Goal: Task Accomplishment & Management: Manage account settings

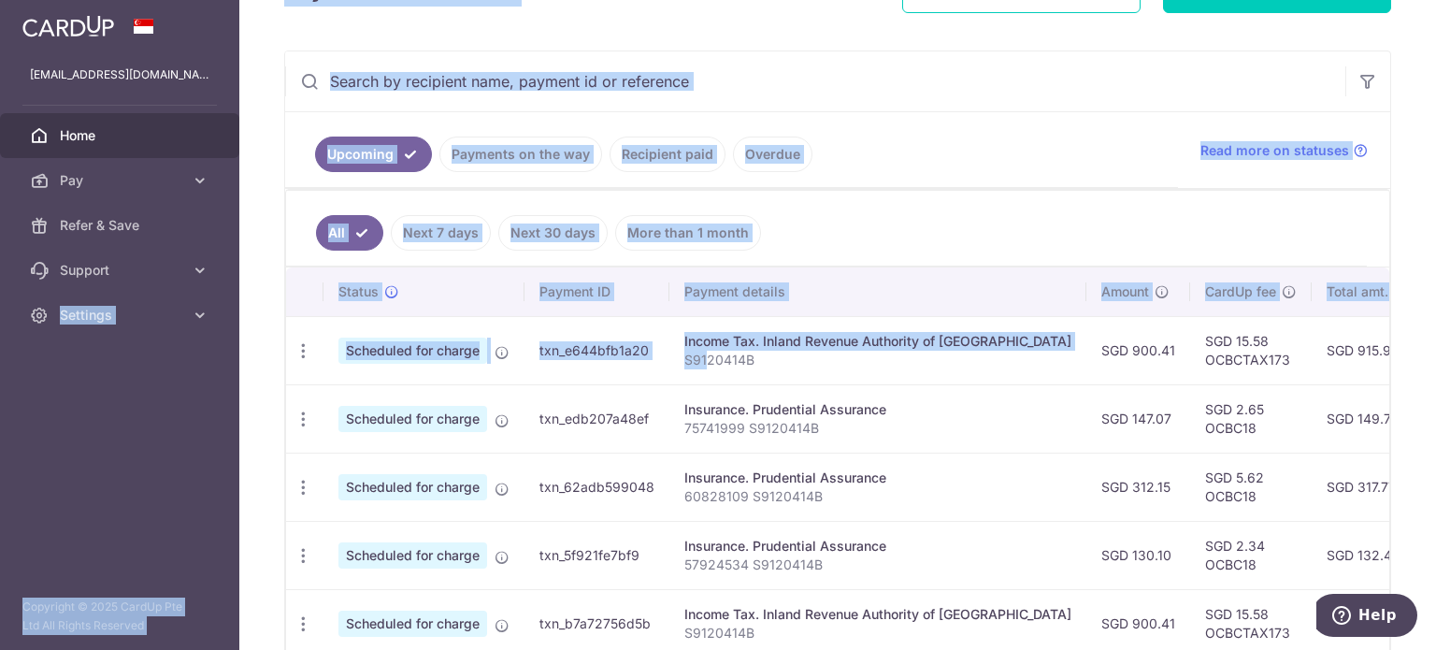
drag, startPoint x: 706, startPoint y: 367, endPoint x: 45, endPoint y: 354, distance: 661.3
click at [45, 354] on main "[EMAIL_ADDRESS][DOMAIN_NAME] Home Pay Payments Recipients Cards Refer & Save Su…" at bounding box center [718, 325] width 1436 height 650
click at [45, 354] on aside "[EMAIL_ADDRESS][DOMAIN_NAME] Home Pay Payments Recipients Cards Refer & Save Su…" at bounding box center [119, 325] width 239 height 650
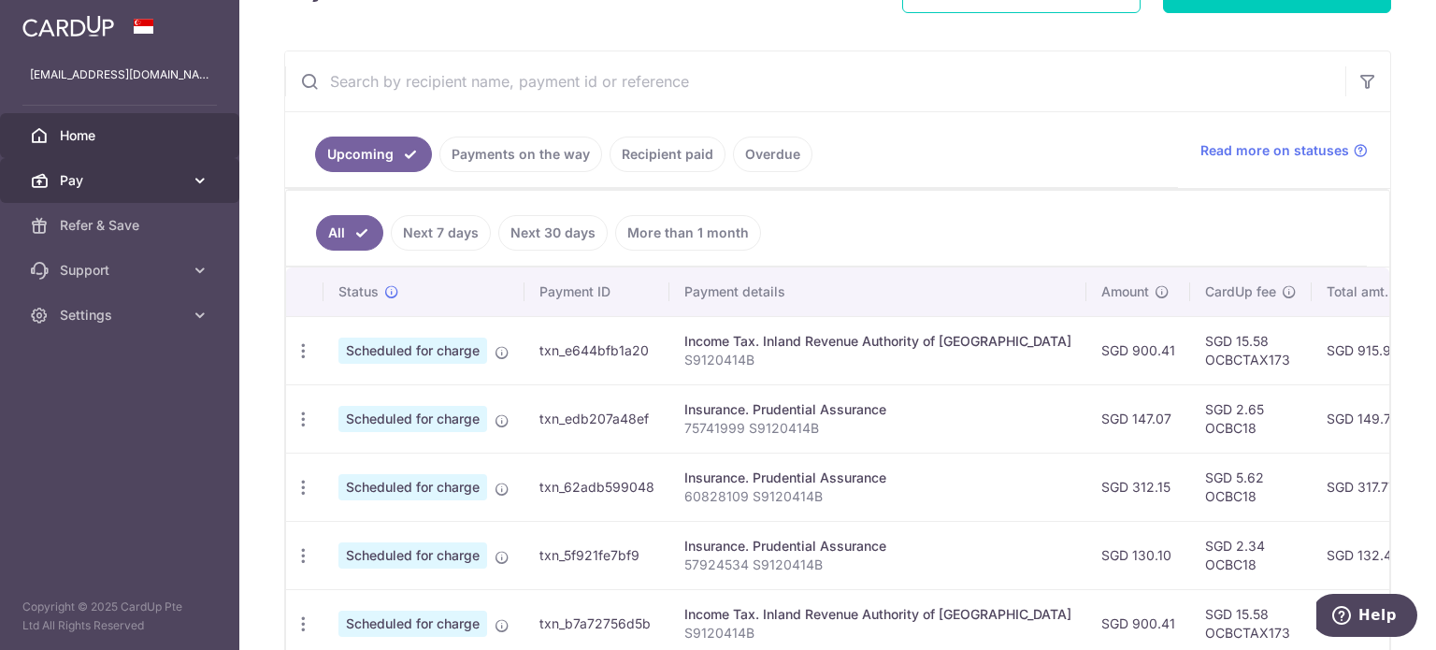
click at [87, 193] on link "Pay" at bounding box center [119, 180] width 239 height 45
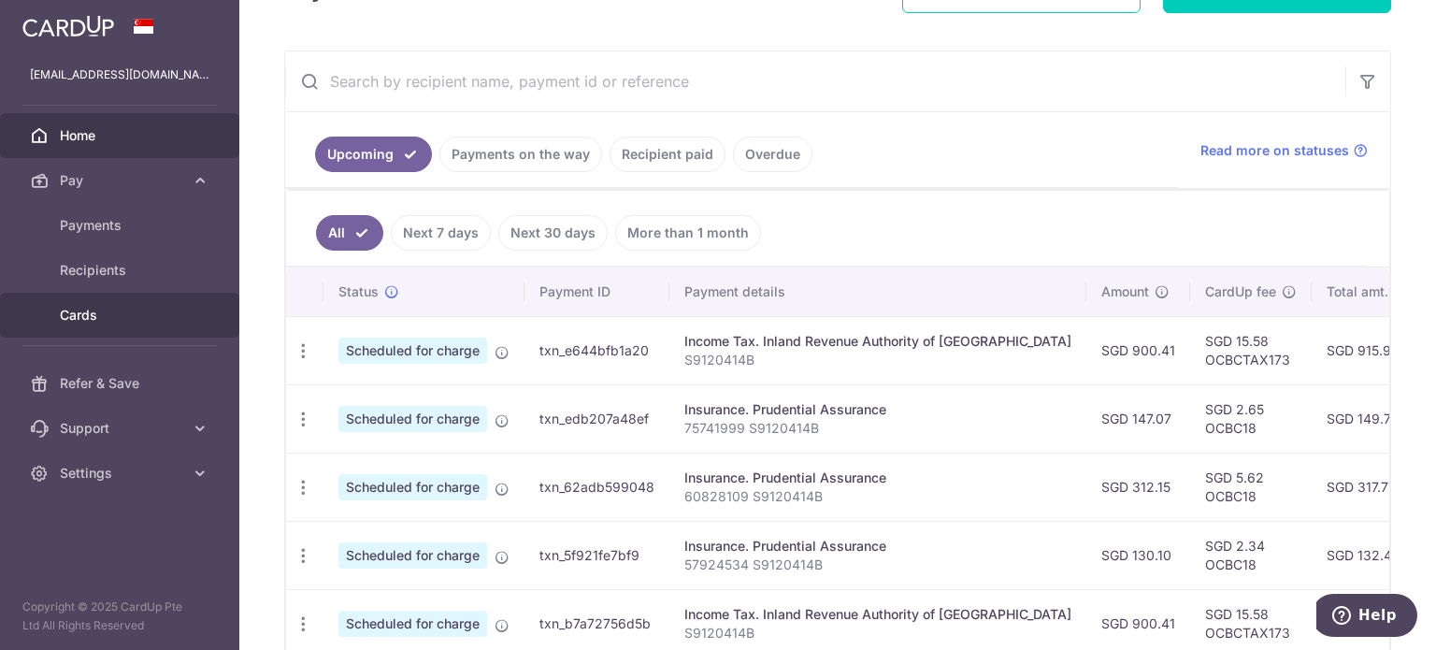
click at [86, 307] on span "Cards" at bounding box center [121, 315] width 123 height 19
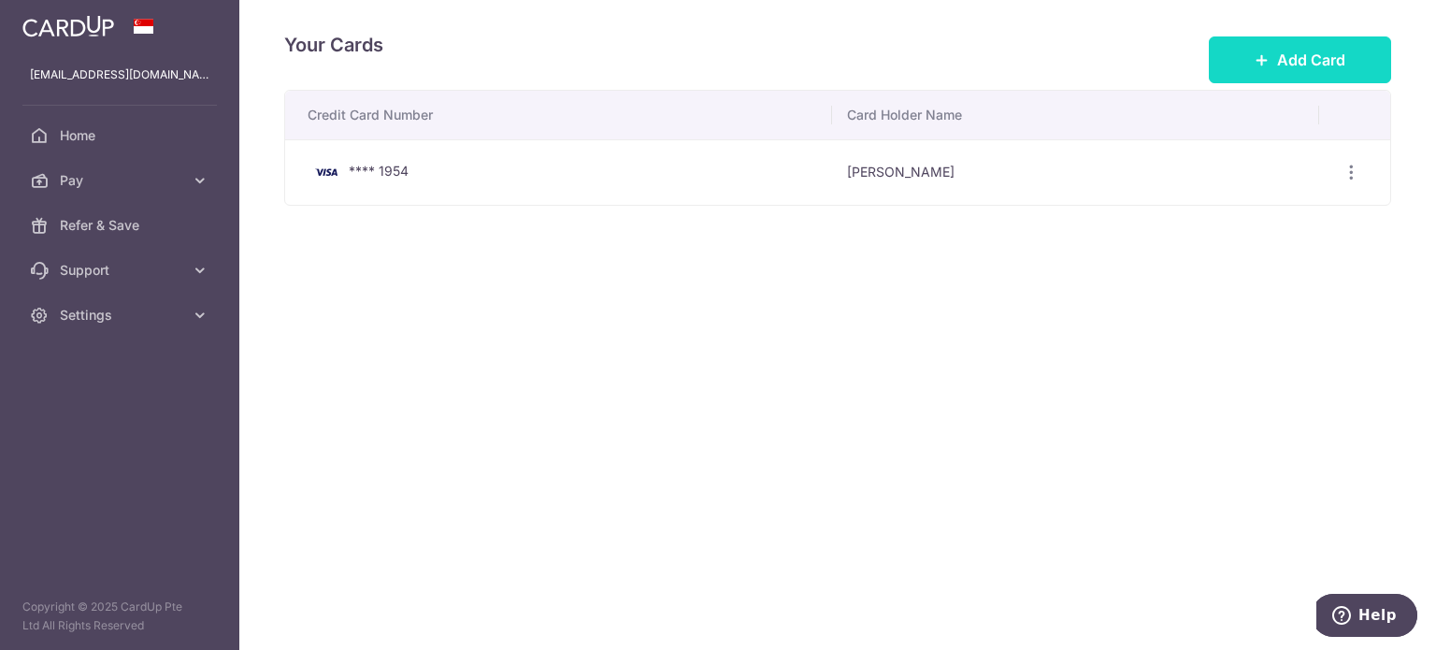
click at [1260, 70] on button "Add Card" at bounding box center [1300, 59] width 182 height 47
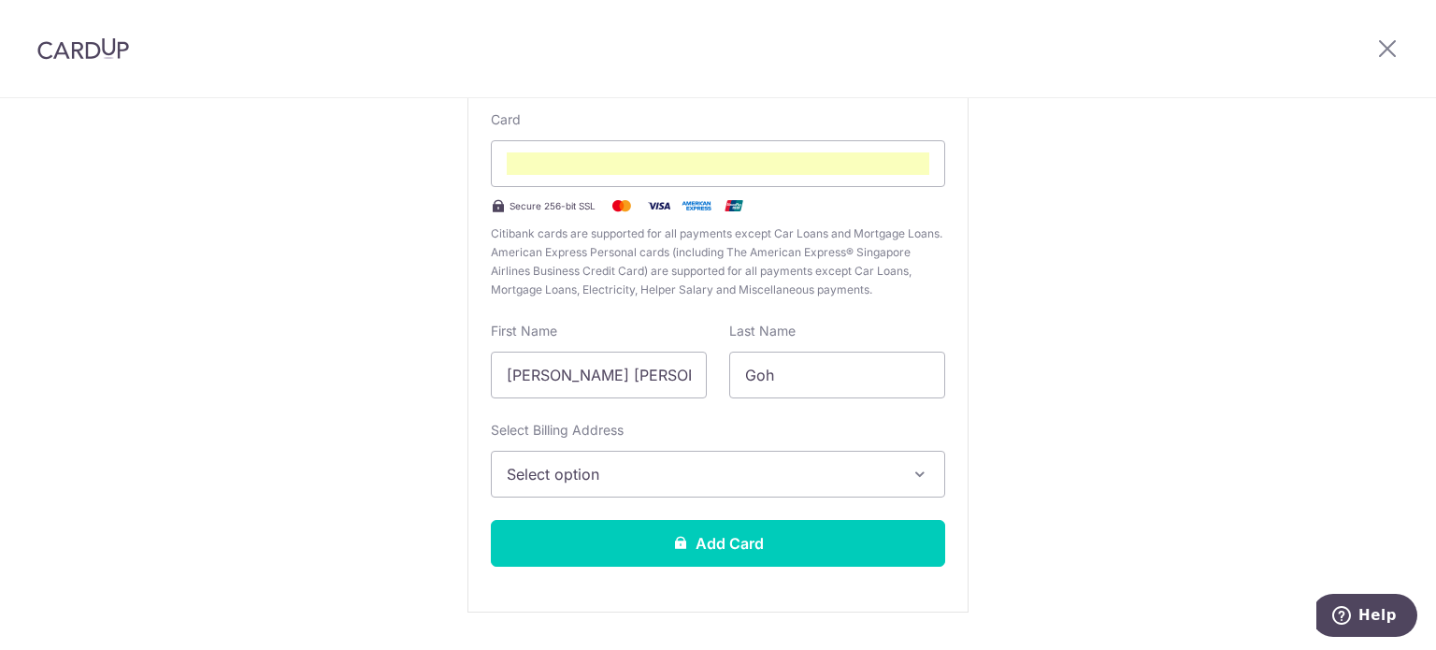
scroll to position [217, 0]
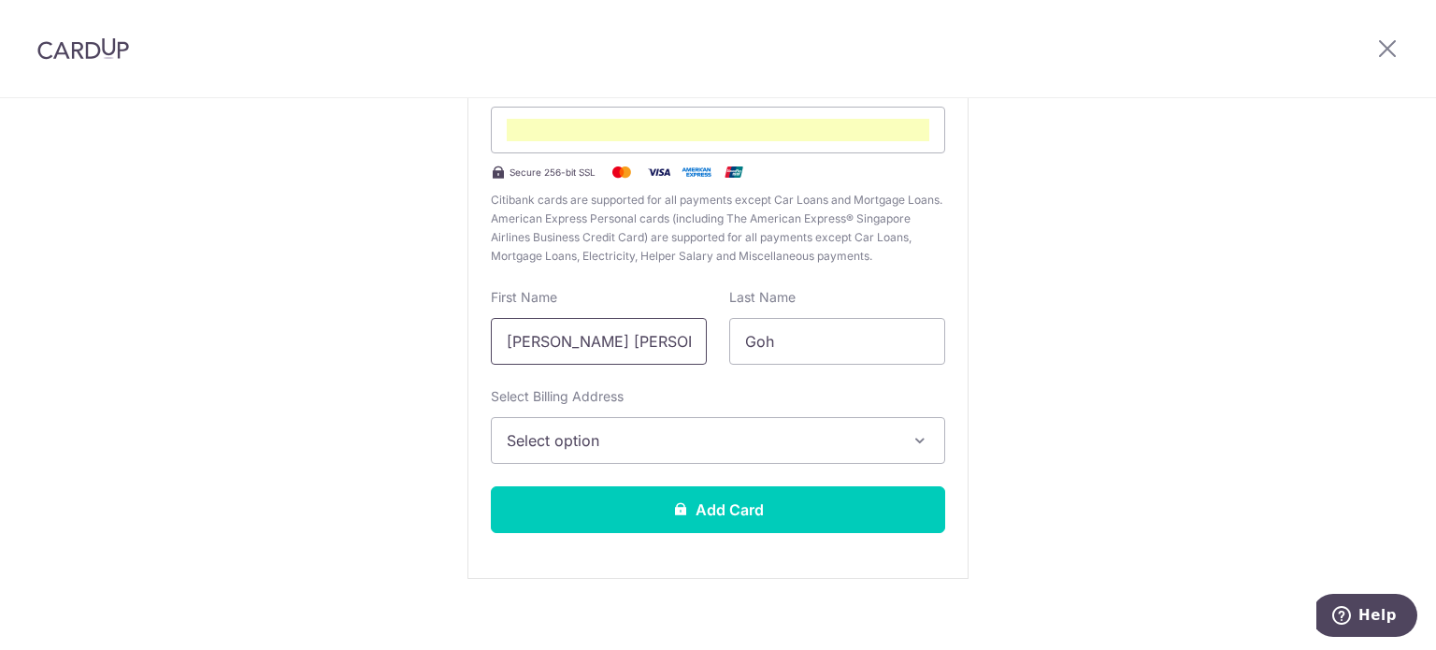
click at [603, 339] on input "Yue Lin, Sylvia" at bounding box center [599, 341] width 216 height 47
type input "Qibin"
type input "E"
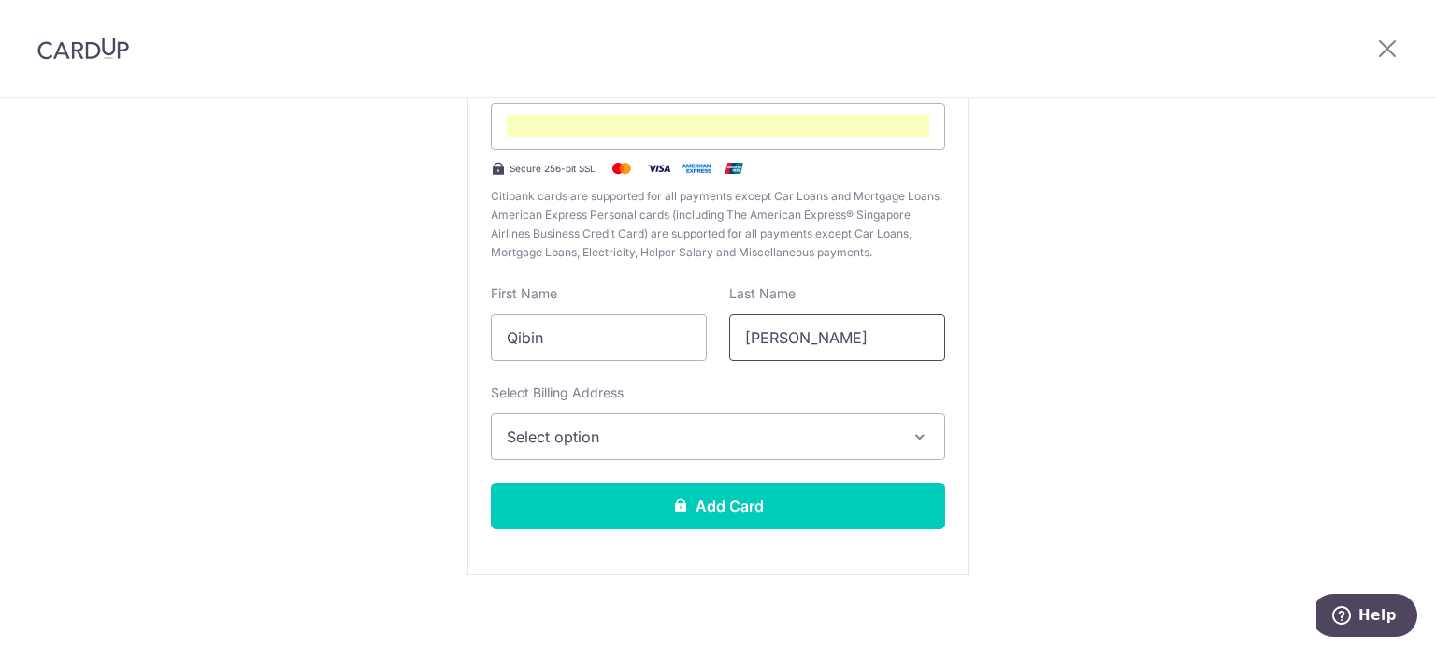
scroll to position [229, 0]
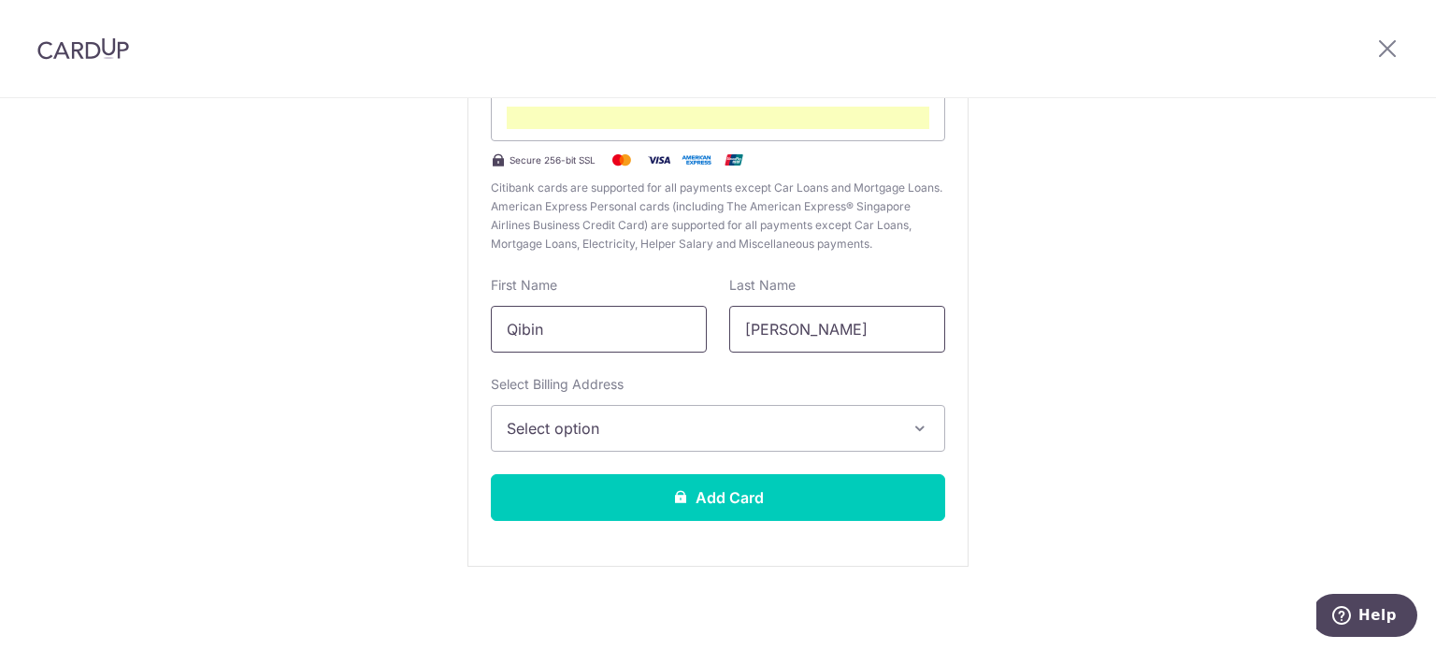
type input "Wong"
click at [587, 329] on input "Qibin" at bounding box center [599, 329] width 216 height 47
click at [613, 448] on button "Select option" at bounding box center [718, 428] width 454 height 47
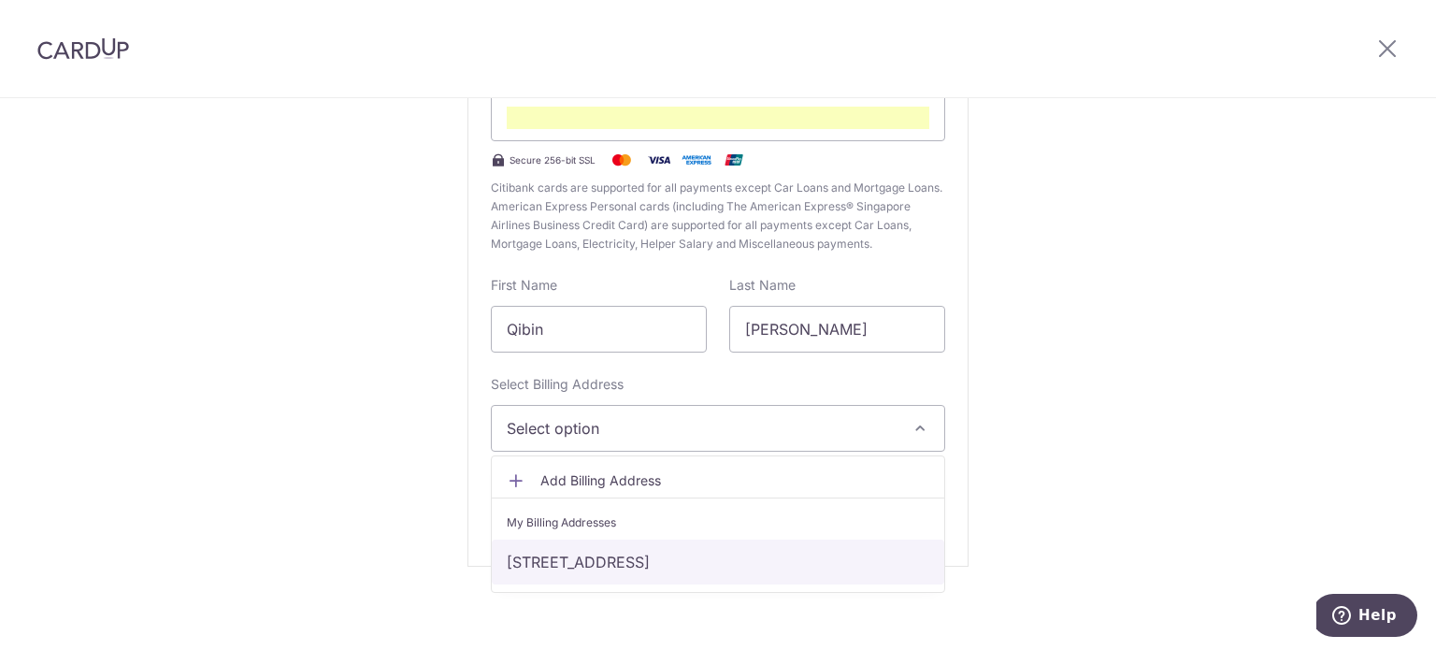
click at [583, 571] on link "3 Leedon Heights, Singapore, Singapore-267951" at bounding box center [718, 562] width 453 height 45
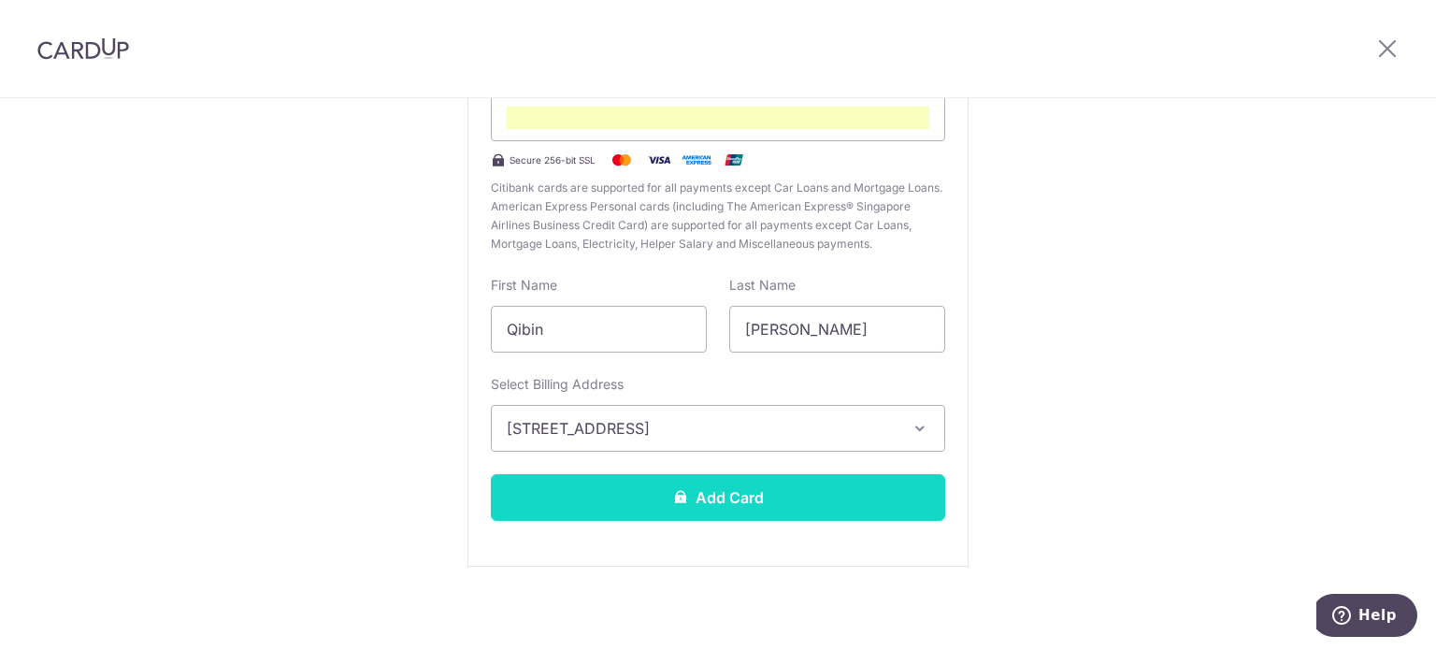
click at [614, 512] on button "Add Card" at bounding box center [718, 497] width 454 height 47
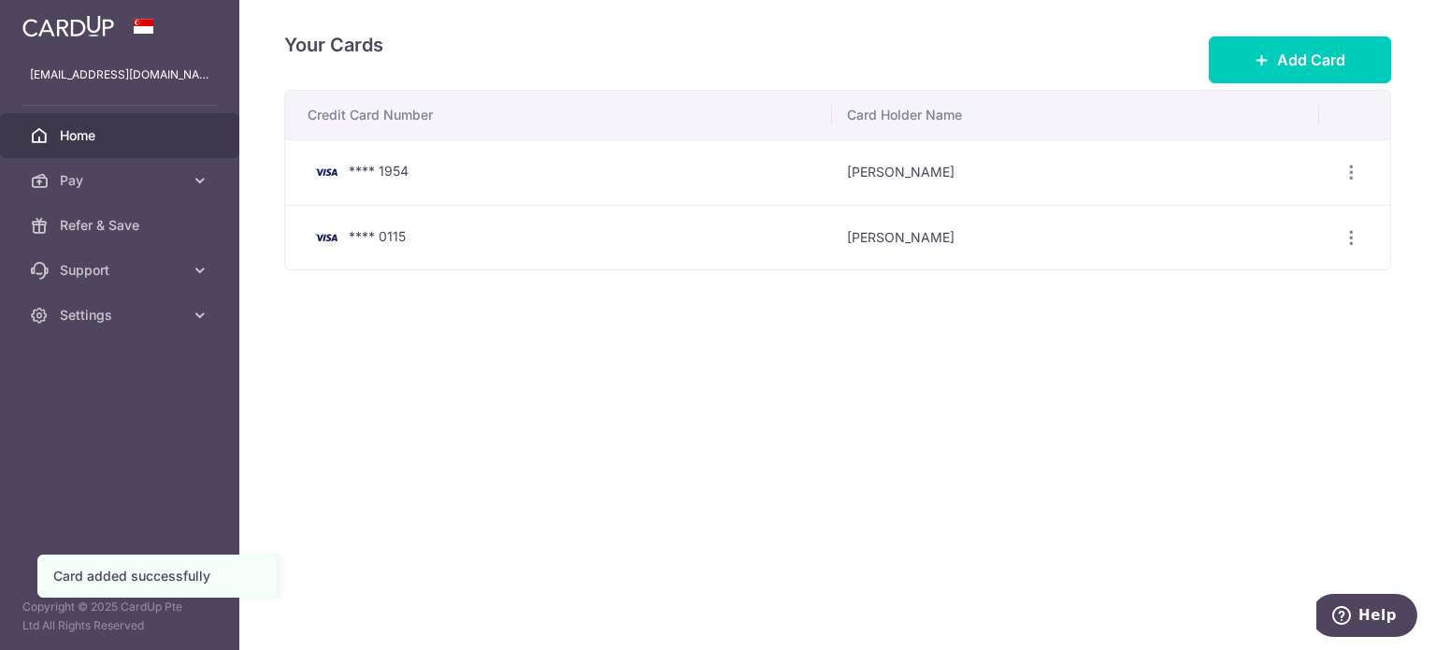
click at [106, 136] on span "Home" at bounding box center [121, 135] width 123 height 19
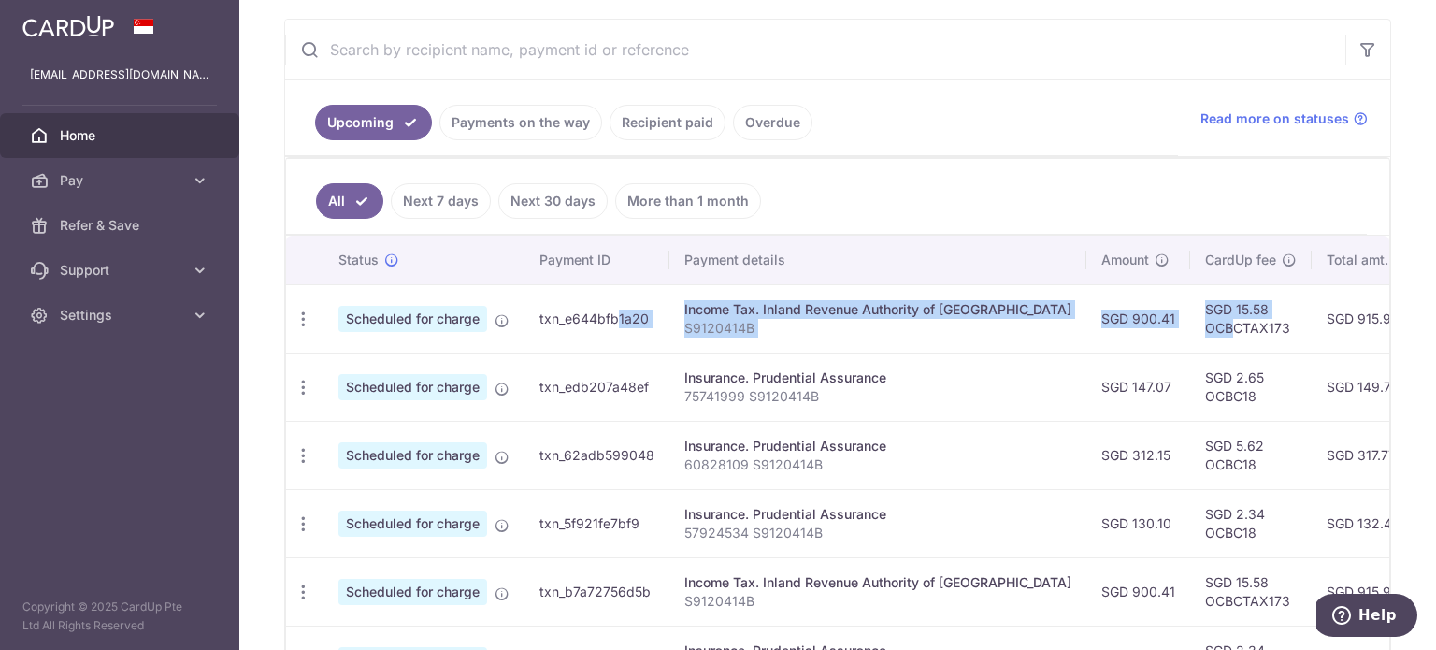
drag, startPoint x: 1160, startPoint y: 324, endPoint x: 568, endPoint y: 310, distance: 592.1
click at [568, 310] on tr "Update payment Cancel payment Scheduled for charge txn_e644bfb1a20 Income Tax. …" at bounding box center [1043, 318] width 1514 height 68
click at [568, 310] on td "txn_e644bfb1a20" at bounding box center [597, 318] width 145 height 68
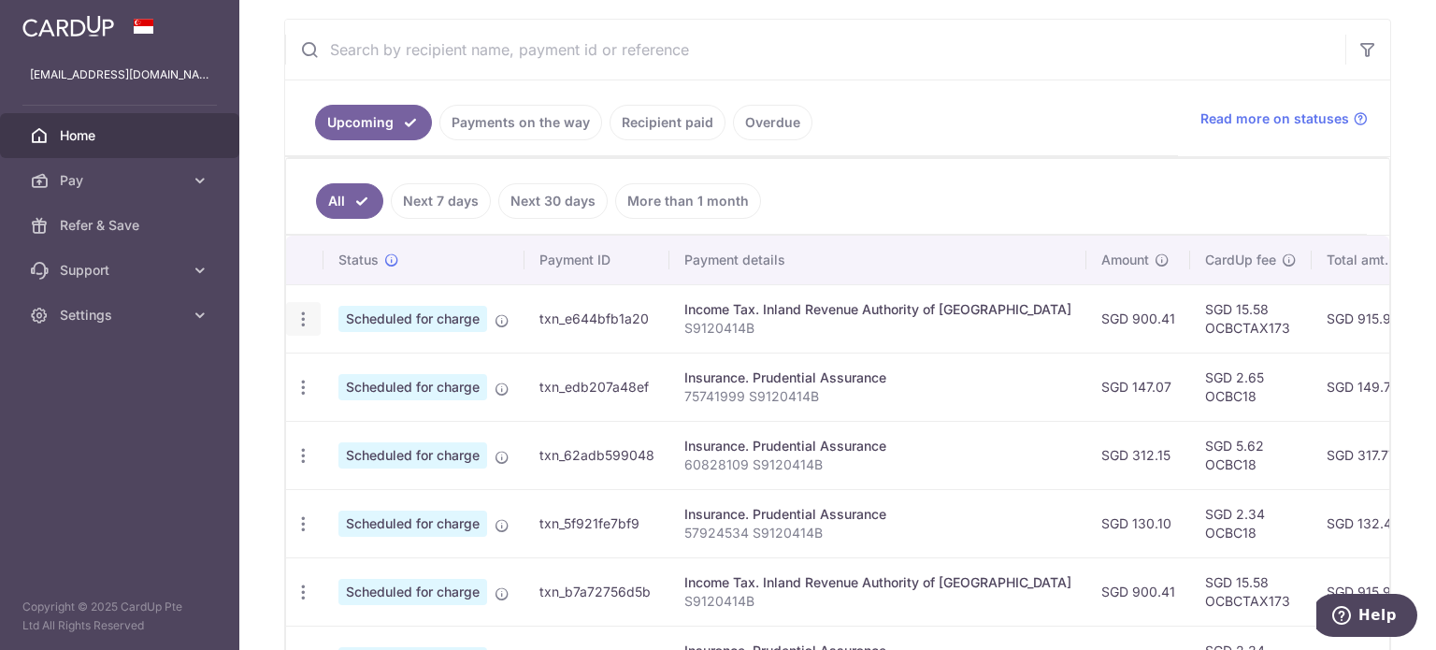
click at [296, 313] on icon "button" at bounding box center [304, 320] width 20 height 20
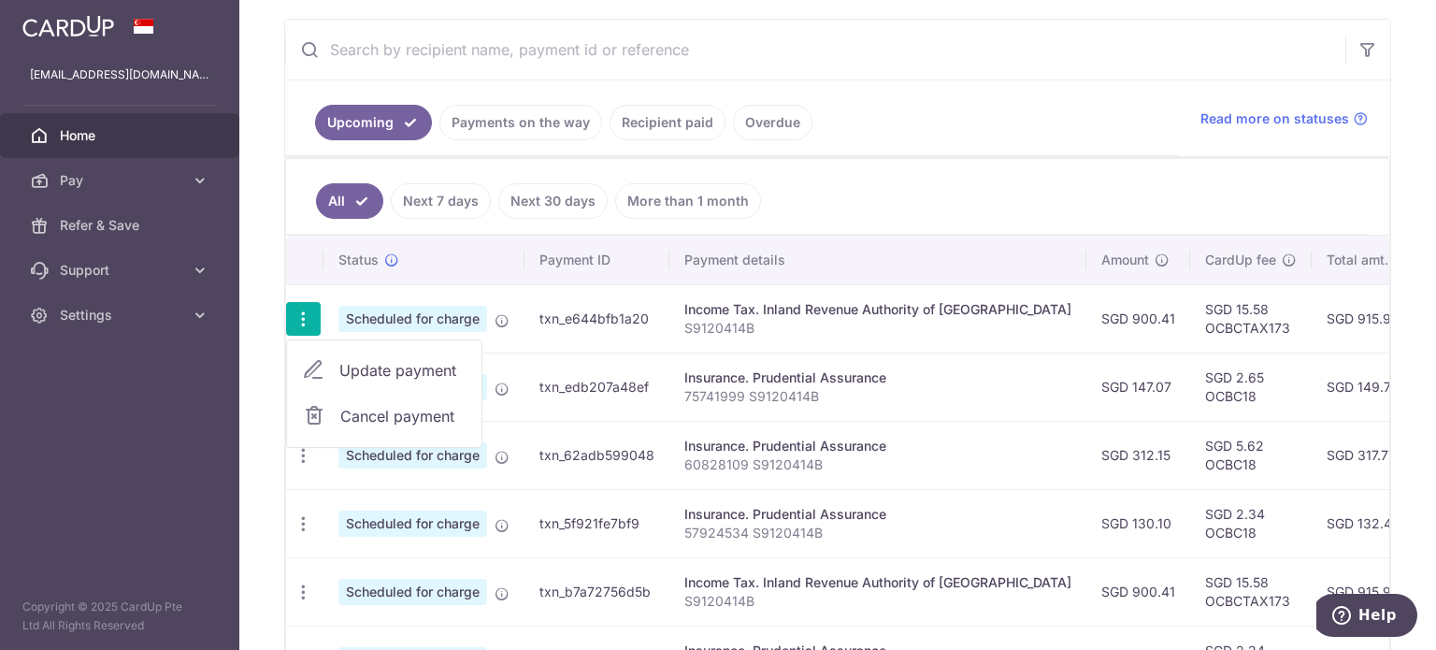
click at [359, 362] on span "Update payment" at bounding box center [402, 370] width 127 height 22
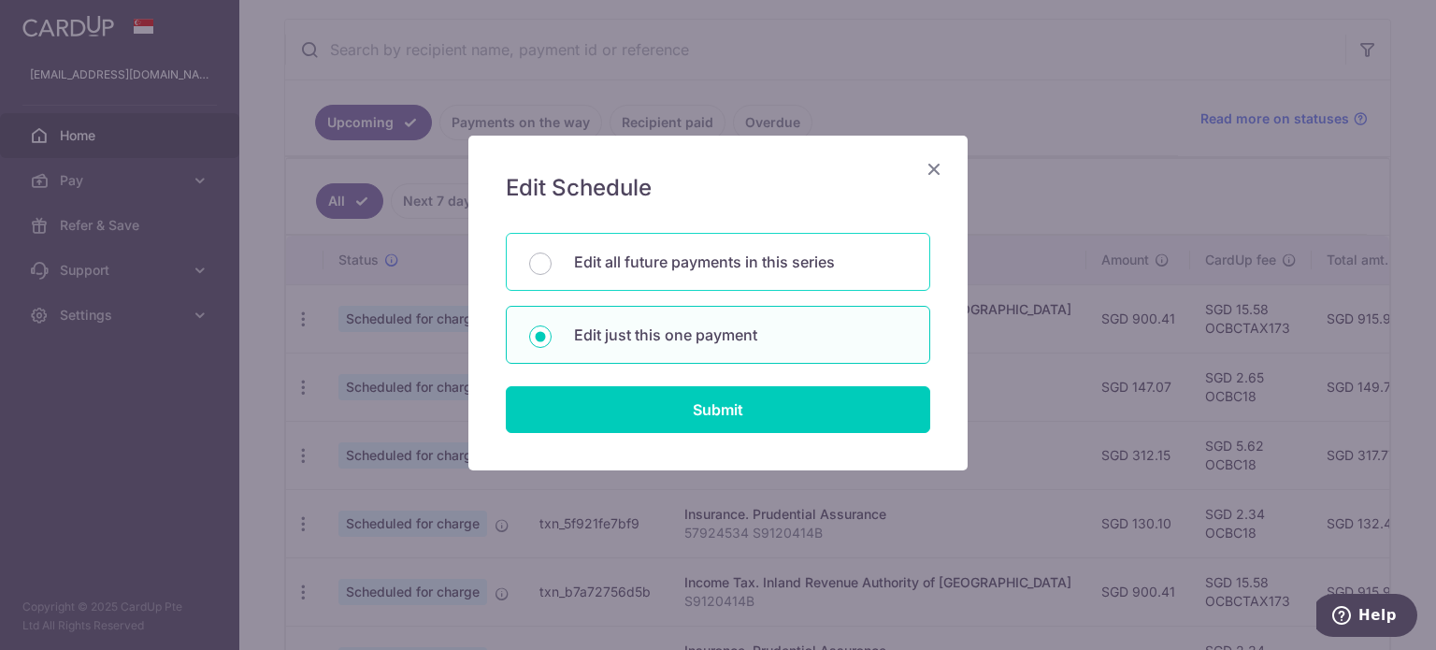
click at [618, 278] on div "Edit all future payments in this series" at bounding box center [718, 262] width 425 height 58
radio input "true"
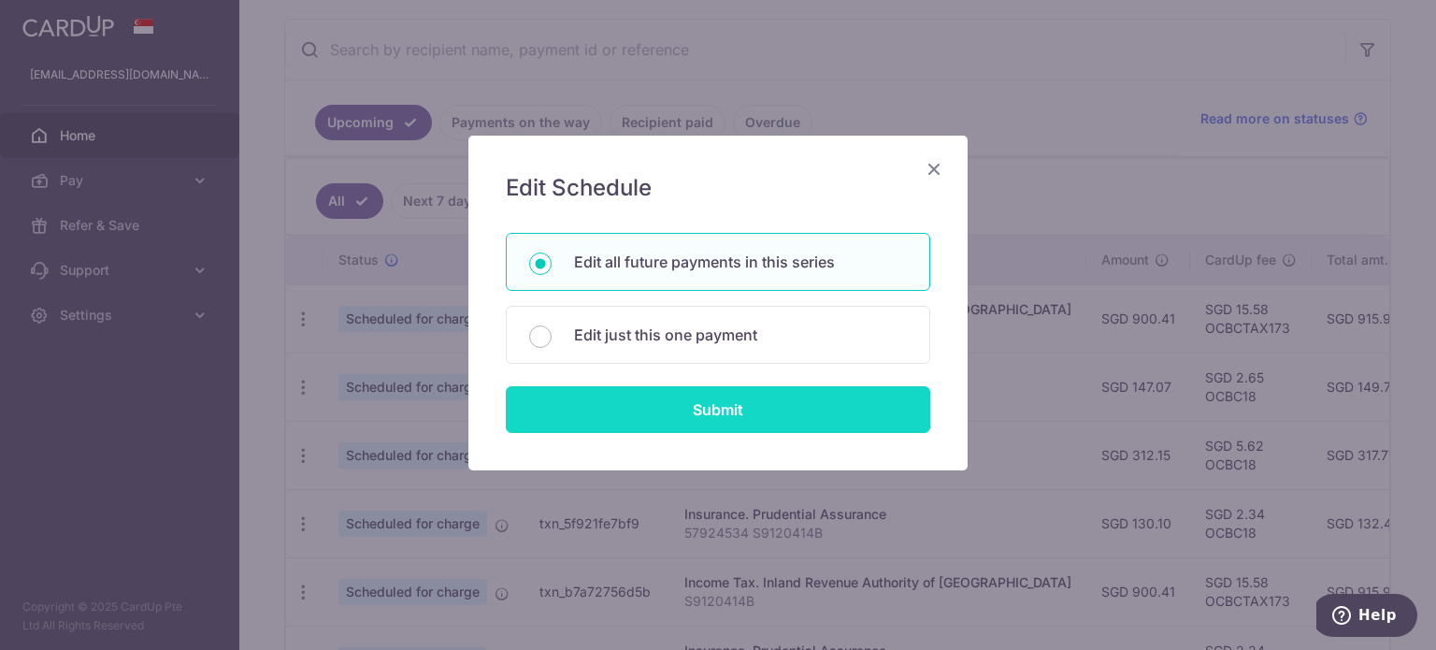
click at [640, 411] on input "Submit" at bounding box center [718, 409] width 425 height 47
radio input "true"
type input "900.41"
type input "S9120414B"
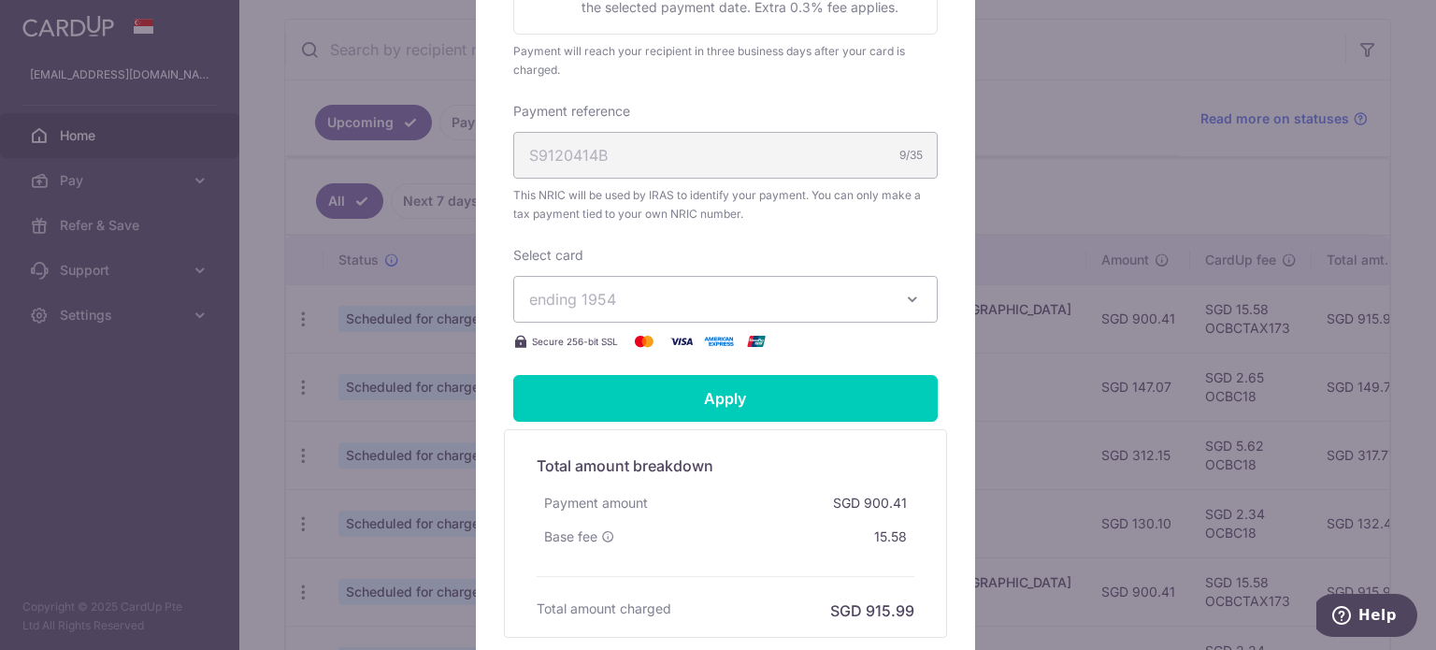
scroll to position [598, 0]
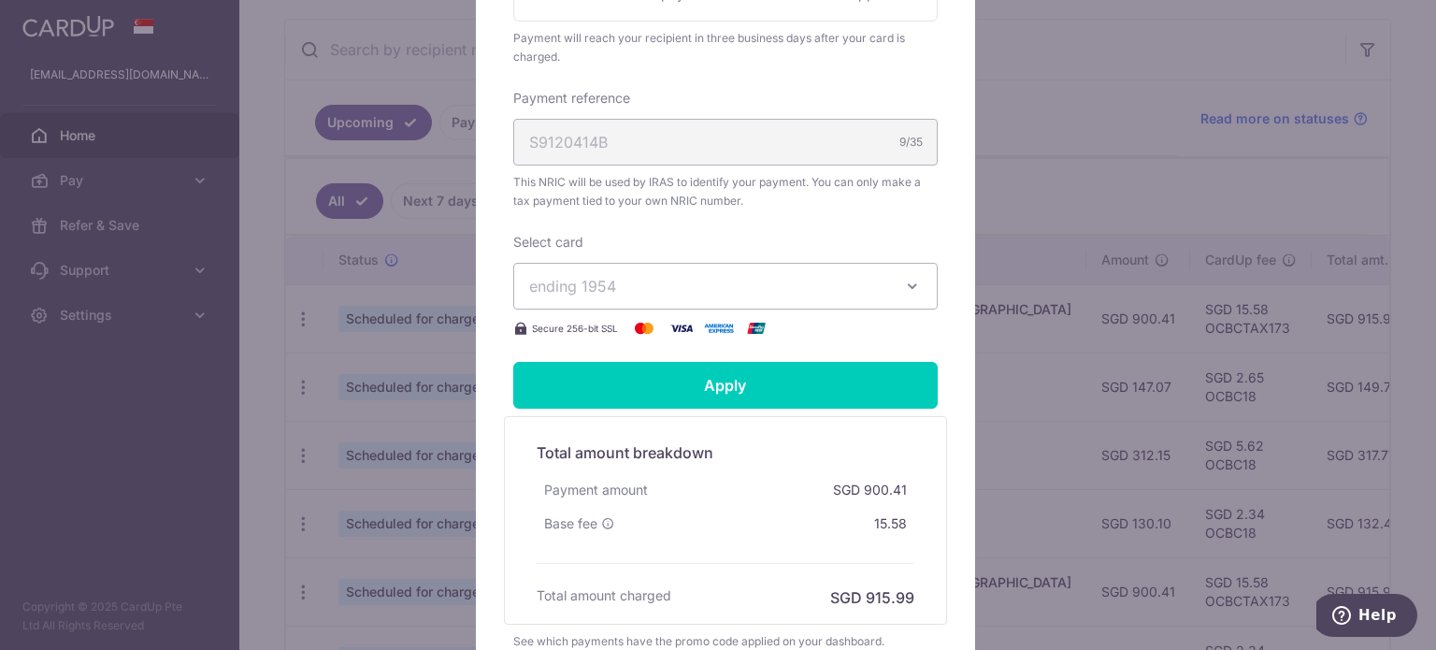
click at [655, 293] on span "ending 1954" at bounding box center [708, 286] width 359 height 22
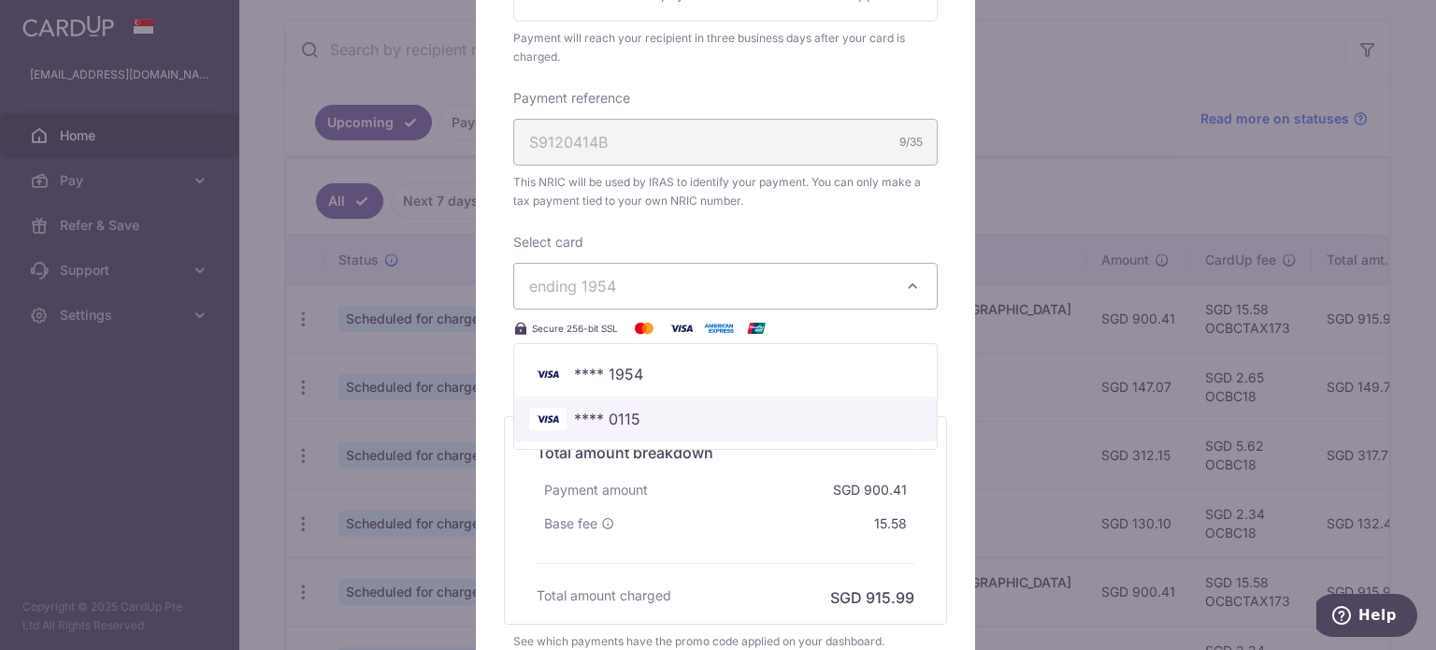
click at [604, 418] on span "**** 0115" at bounding box center [607, 419] width 66 height 22
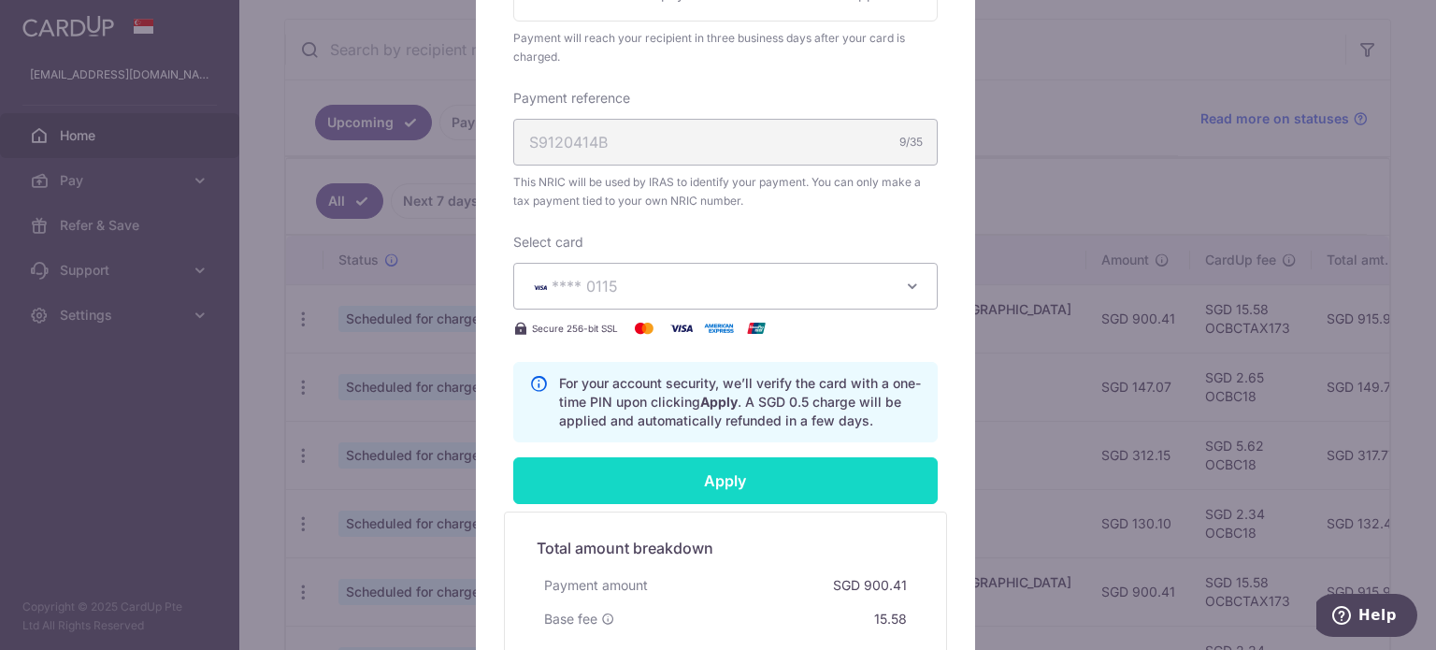
click at [661, 487] on input "Apply" at bounding box center [725, 480] width 425 height 47
type input "Successfully Applied"
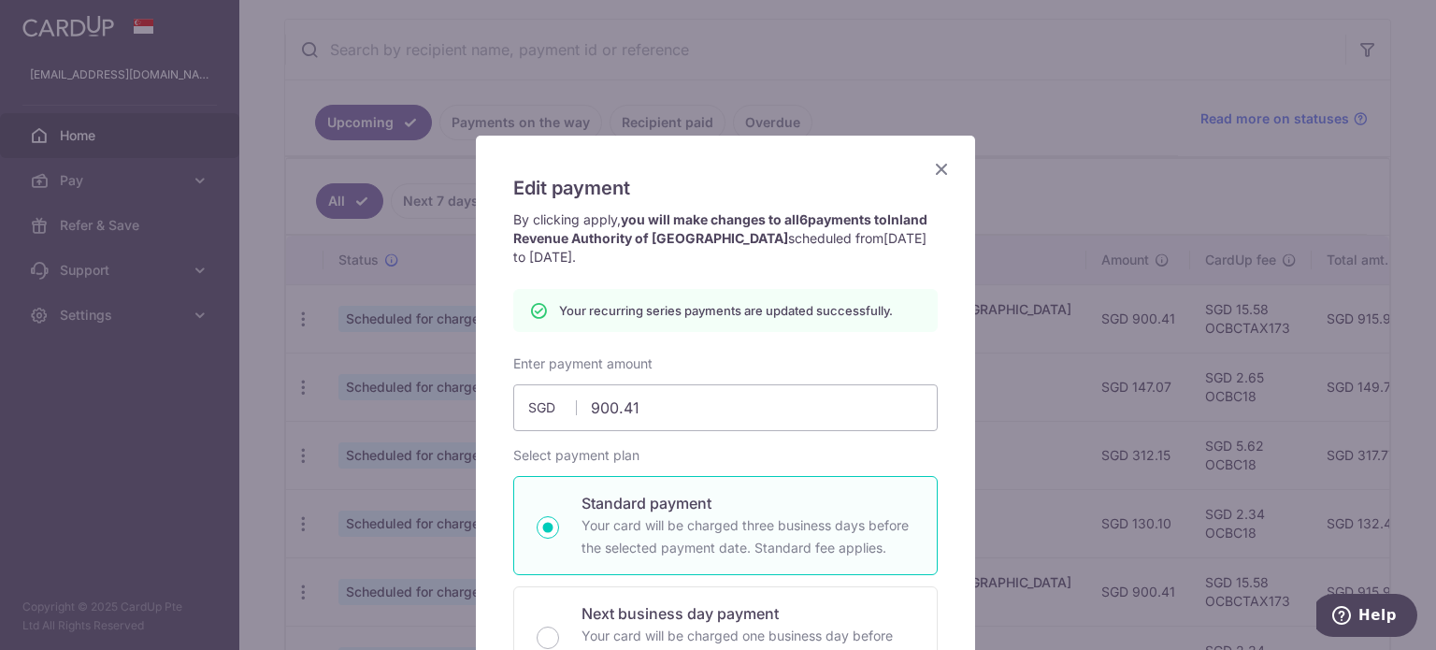
scroll to position [0, 0]
click at [934, 171] on icon "Close" at bounding box center [941, 168] width 22 height 23
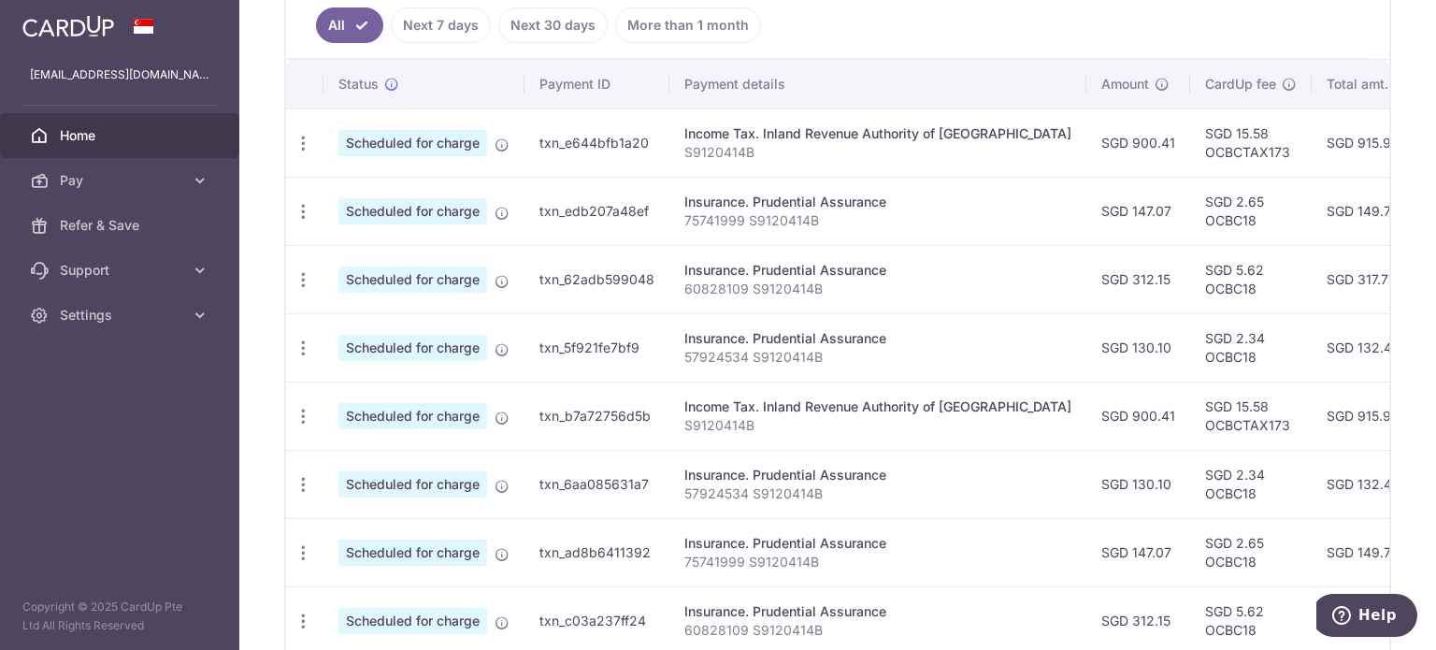
scroll to position [554, 0]
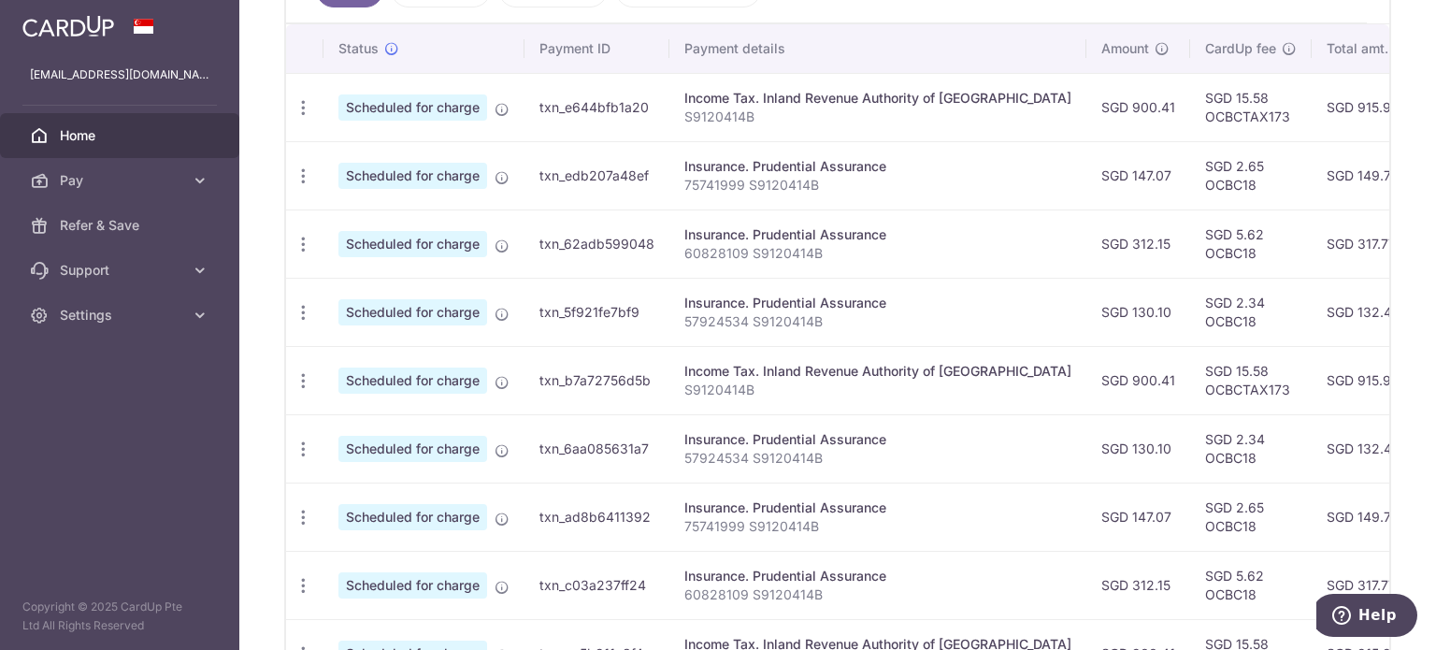
click at [1190, 173] on td "SGD 2.65 OCBC18" at bounding box center [1251, 175] width 122 height 68
click at [1190, 146] on td "SGD 2.65 OCBC18" at bounding box center [1251, 175] width 122 height 68
click at [1190, 165] on td "SGD 2.65 OCBC18" at bounding box center [1251, 175] width 122 height 68
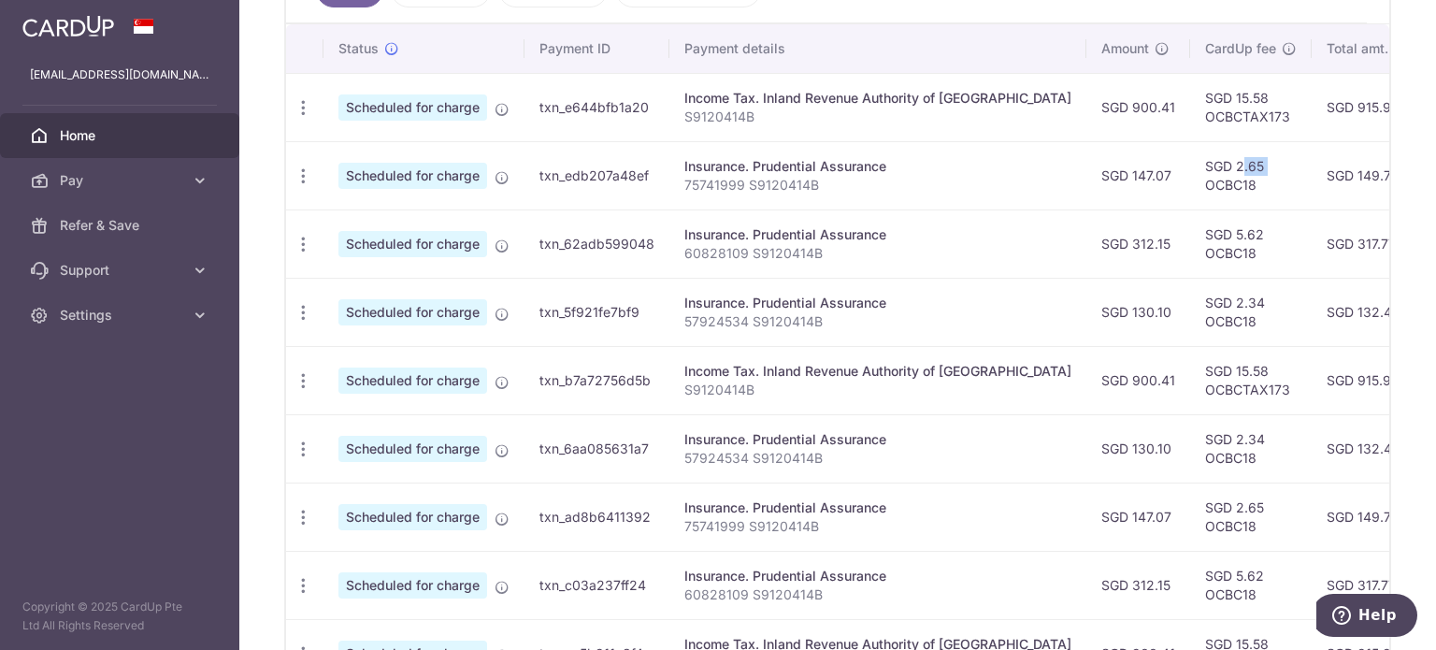
click at [1190, 165] on td "SGD 2.65 OCBC18" at bounding box center [1251, 175] width 122 height 68
click at [1190, 166] on td "SGD 2.65 OCBC18" at bounding box center [1251, 175] width 122 height 68
click at [1190, 185] on td "SGD 2.65 OCBC18" at bounding box center [1251, 175] width 122 height 68
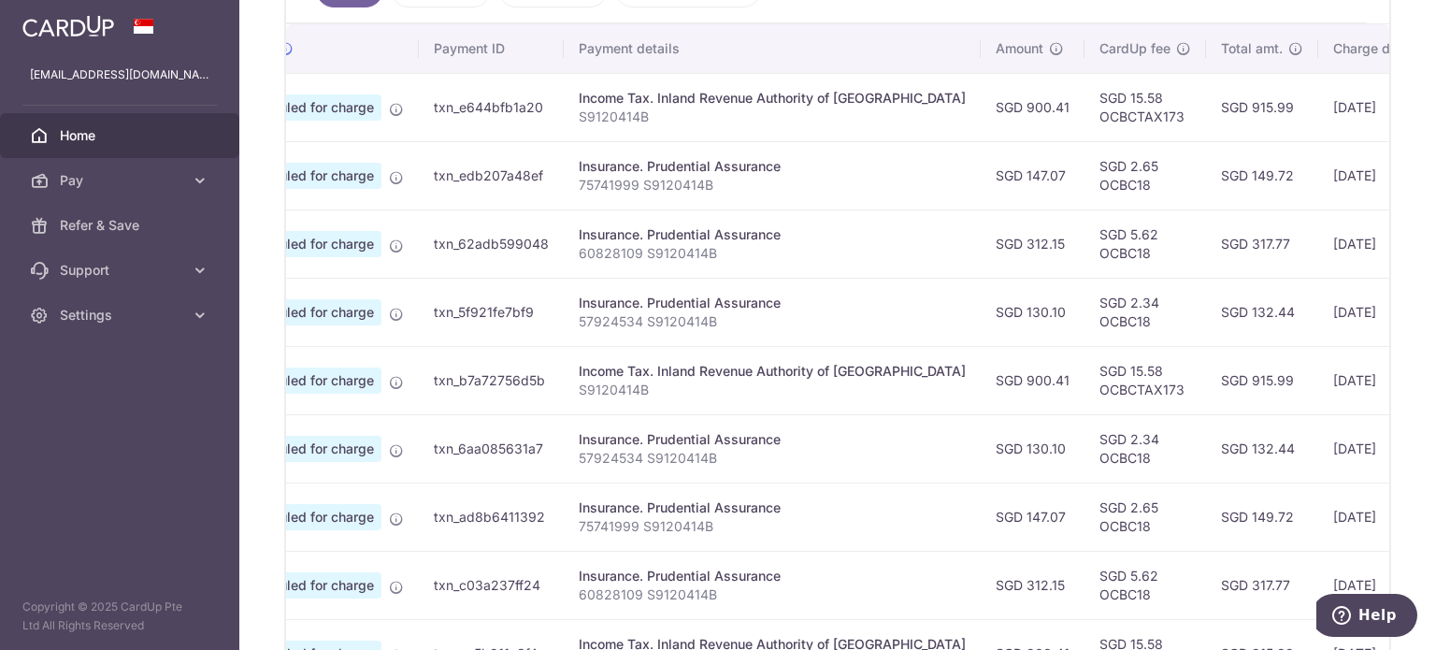
scroll to position [0, 344]
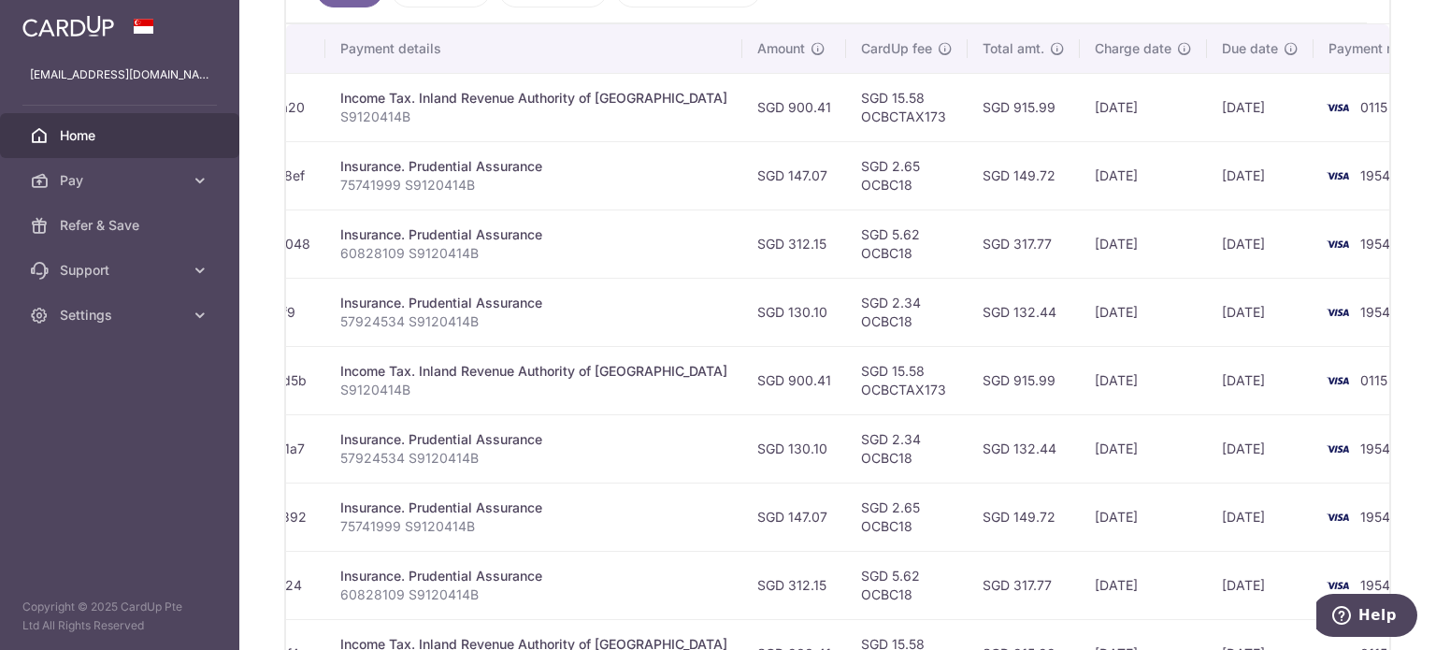
drag, startPoint x: 1168, startPoint y: 186, endPoint x: 1230, endPoint y: 169, distance: 64.0
click at [1230, 169] on tr "Update payment Cancel payment Scheduled for charge txn_edb207a48ef Insurance. P…" at bounding box center [699, 175] width 1514 height 68
click at [1230, 169] on td "[DATE]" at bounding box center [1260, 175] width 107 height 68
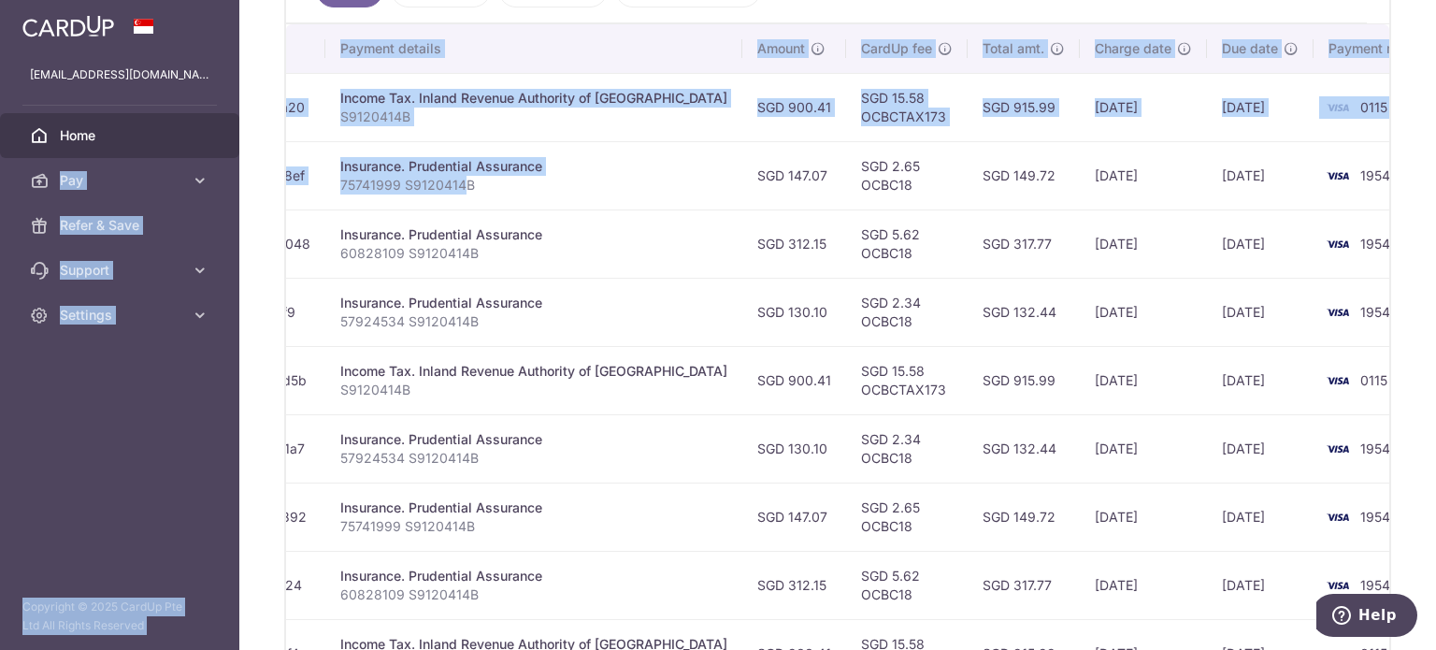
scroll to position [0, 0]
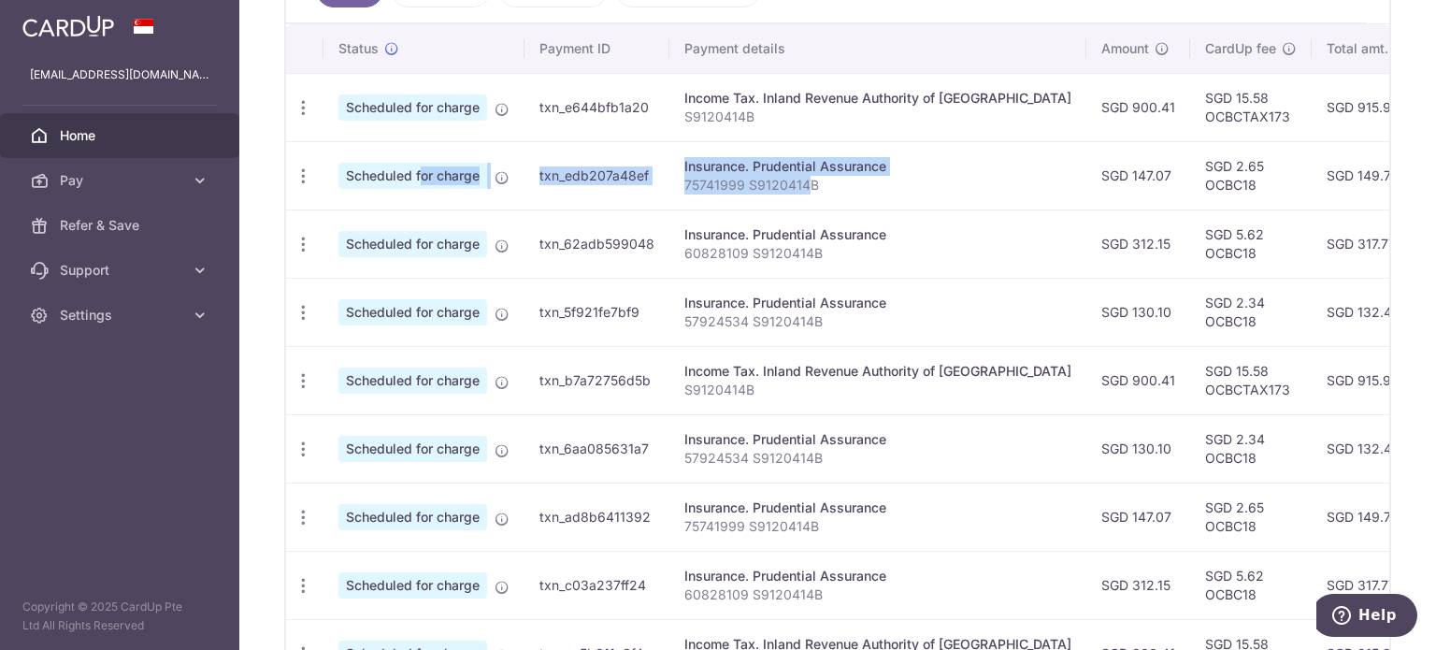
drag, startPoint x: 463, startPoint y: 182, endPoint x: 378, endPoint y: 168, distance: 86.2
click at [378, 168] on tr "Update payment Cancel payment Scheduled for charge txn_edb207a48ef Insurance. P…" at bounding box center [1043, 175] width 1514 height 68
click at [378, 168] on span "Scheduled for charge" at bounding box center [413, 176] width 149 height 26
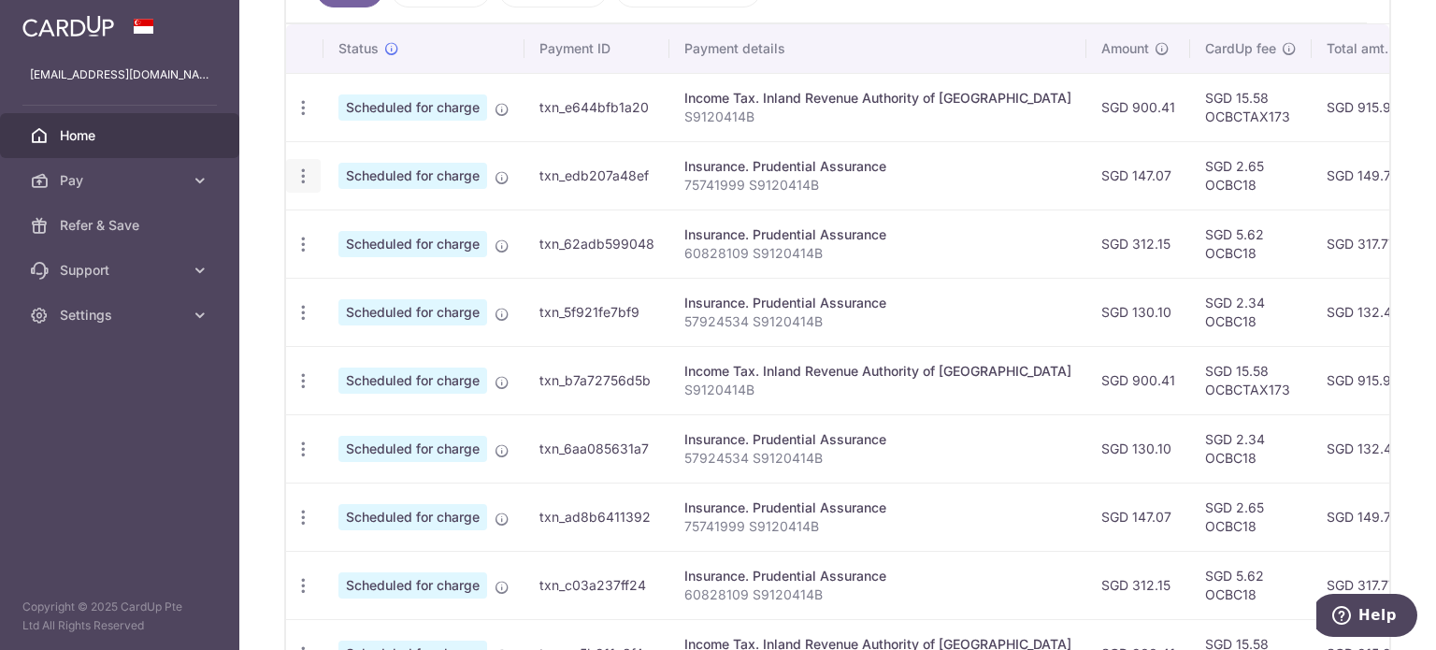
click at [306, 166] on icon "button" at bounding box center [304, 176] width 20 height 20
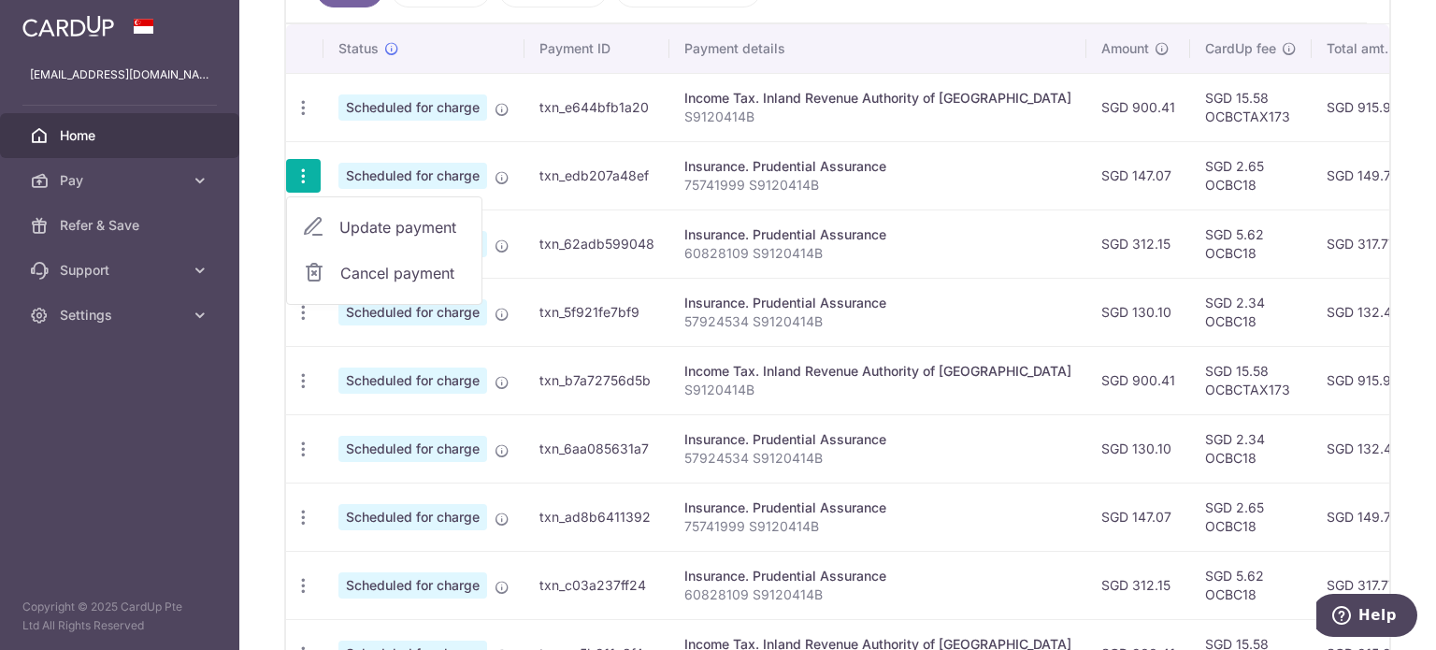
click at [399, 237] on link "Update payment" at bounding box center [384, 227] width 195 height 45
radio input "true"
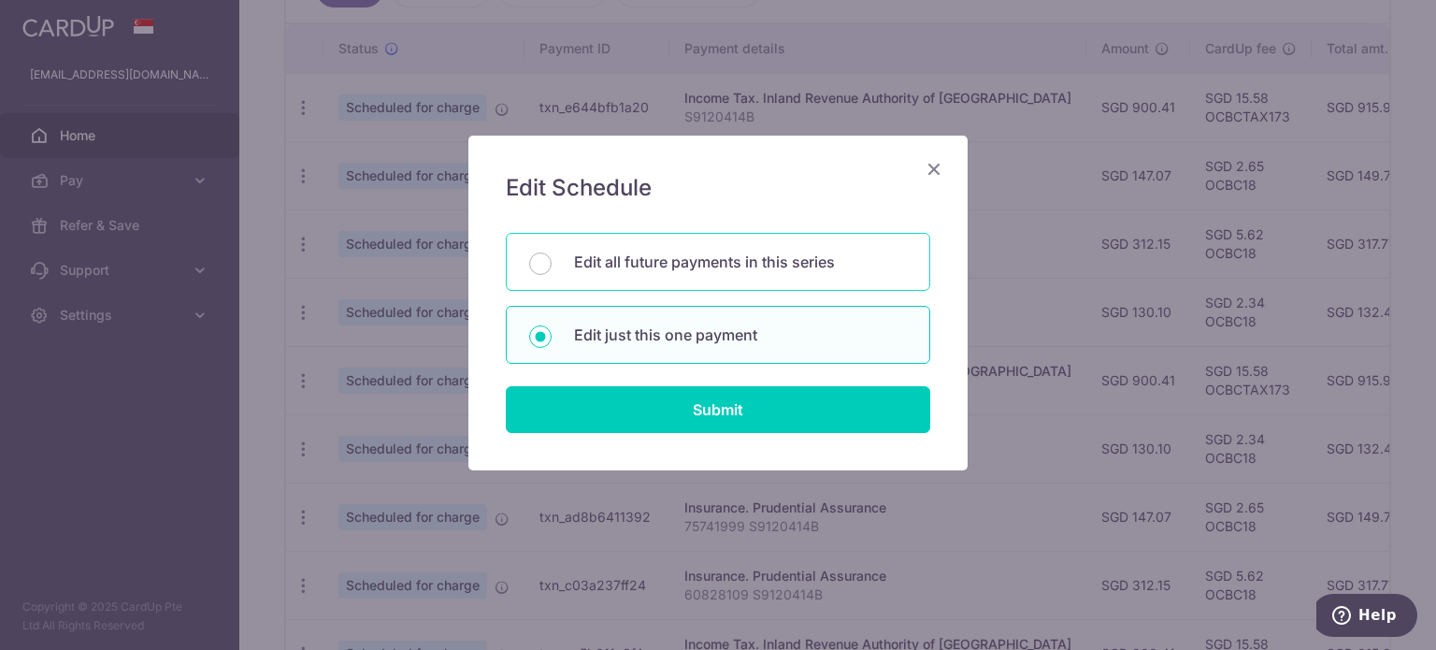
click at [685, 246] on div "Edit all future payments in this series" at bounding box center [718, 262] width 425 height 58
radio input "true"
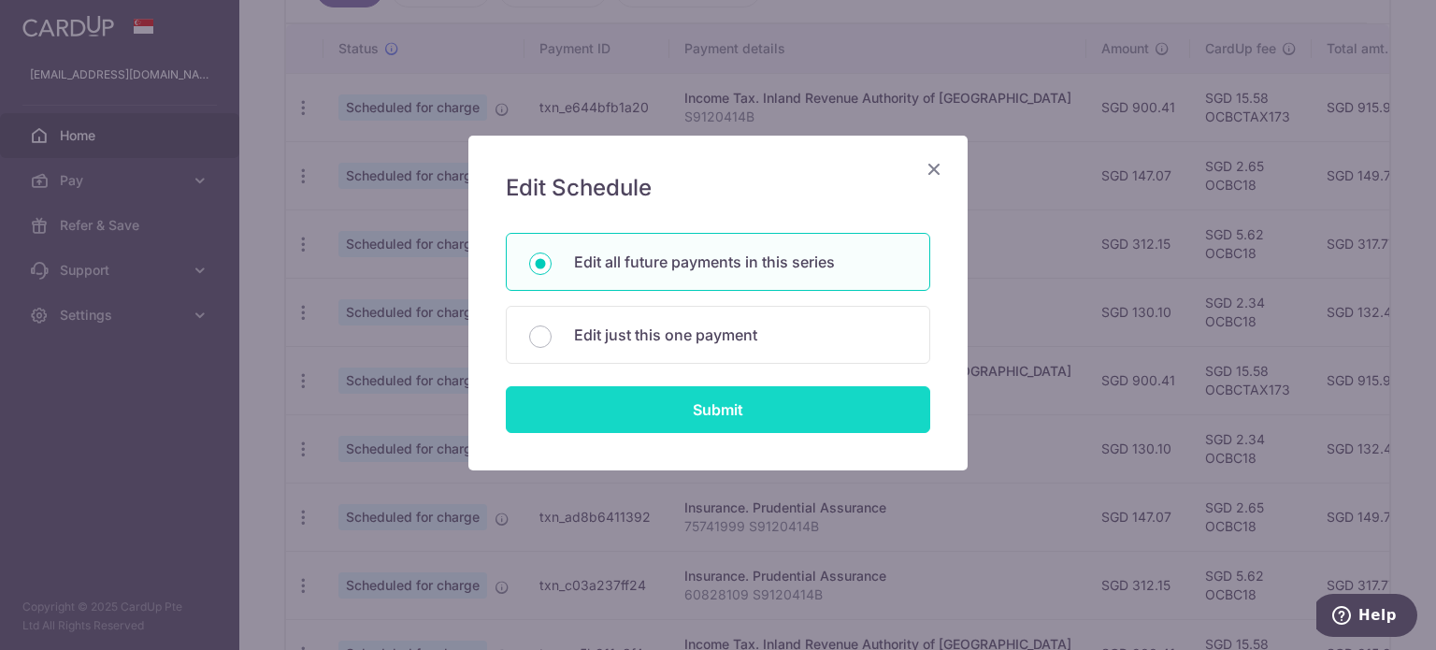
click at [685, 402] on input "Submit" at bounding box center [718, 409] width 425 height 47
radio input "true"
type input "147.07"
type input "75741999 S9120414B"
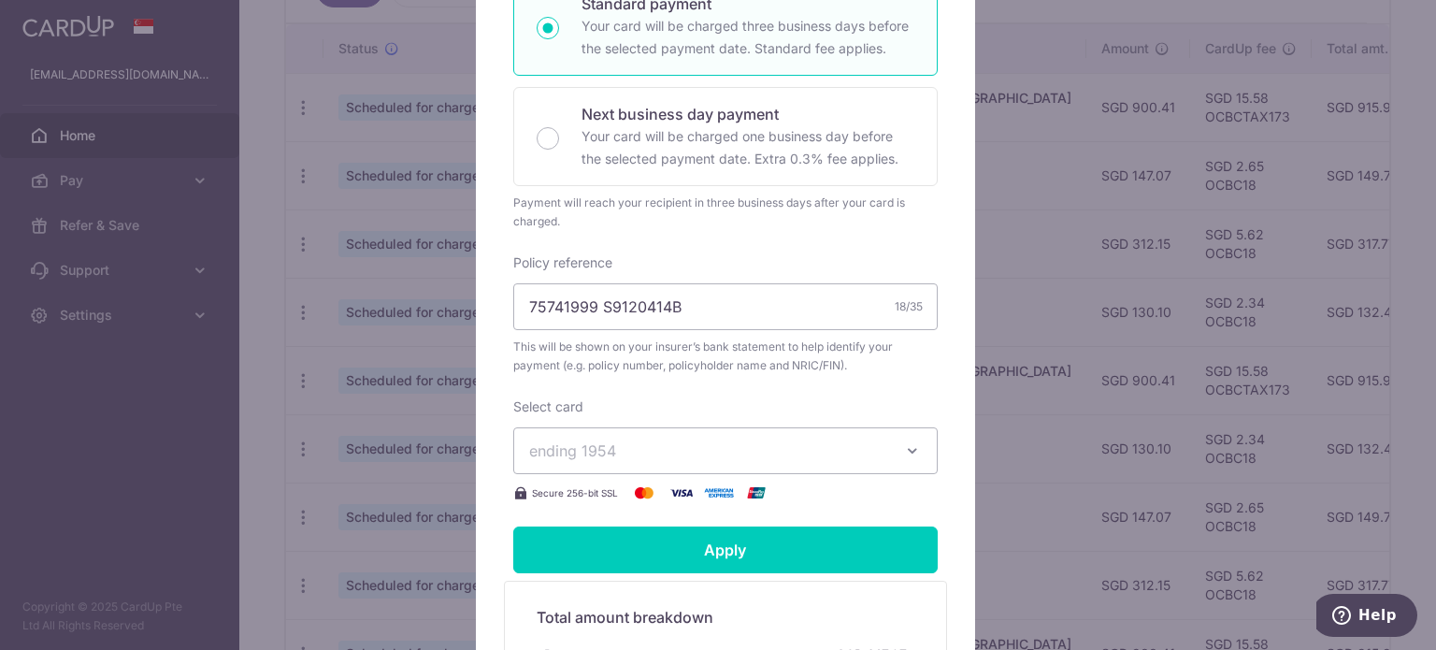
scroll to position [418, 0]
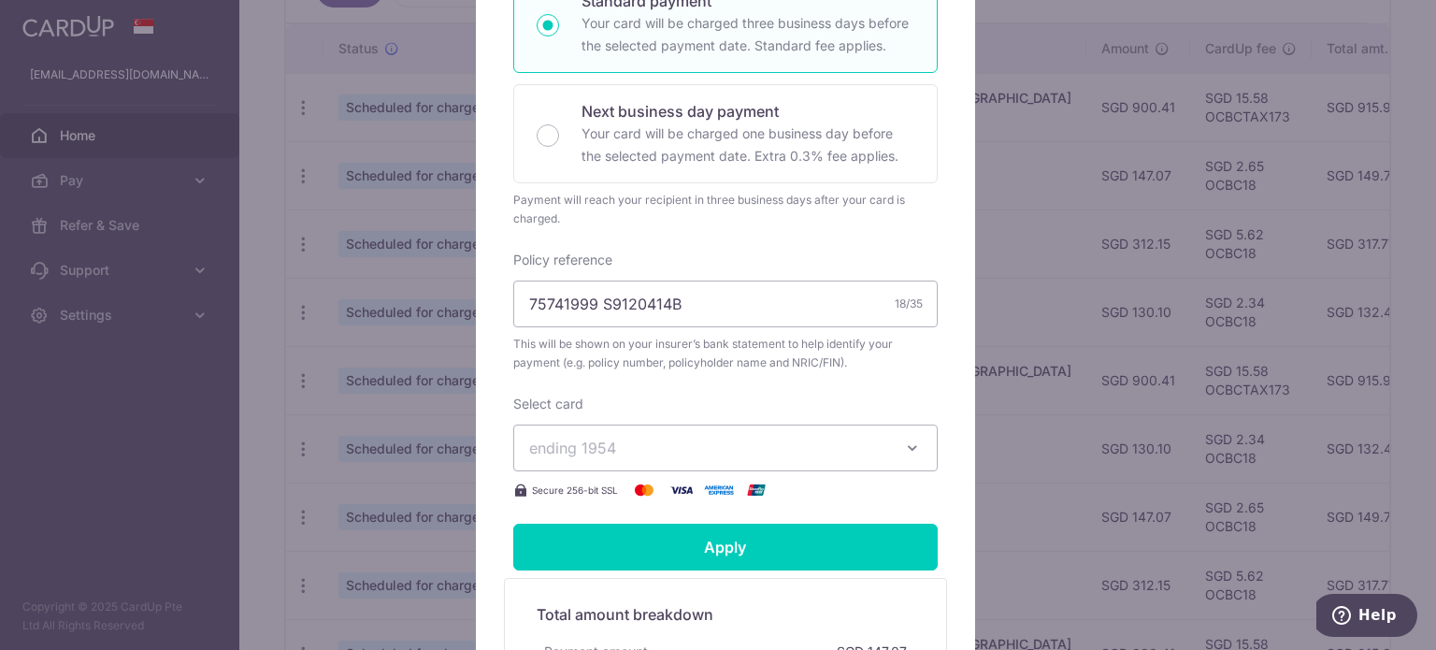
click at [651, 458] on button "ending 1954" at bounding box center [725, 448] width 425 height 47
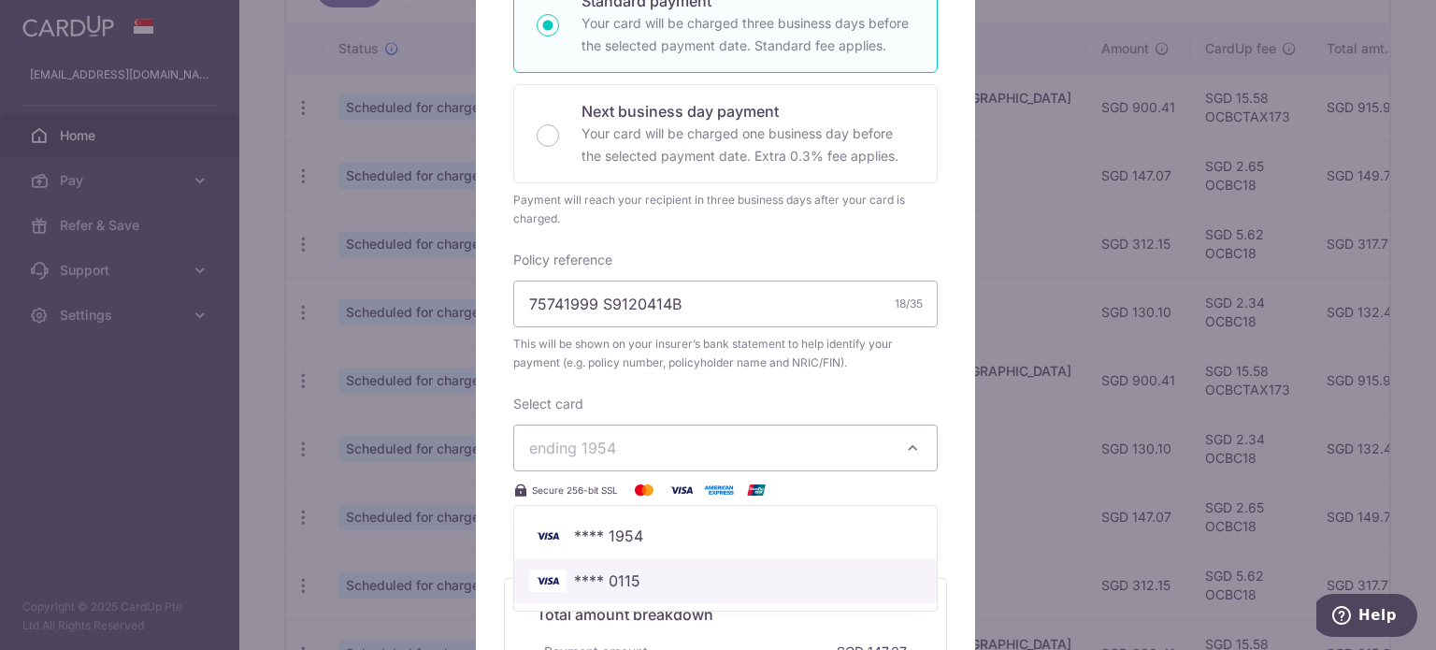
click at [617, 569] on span "**** 0115" at bounding box center [607, 580] width 66 height 22
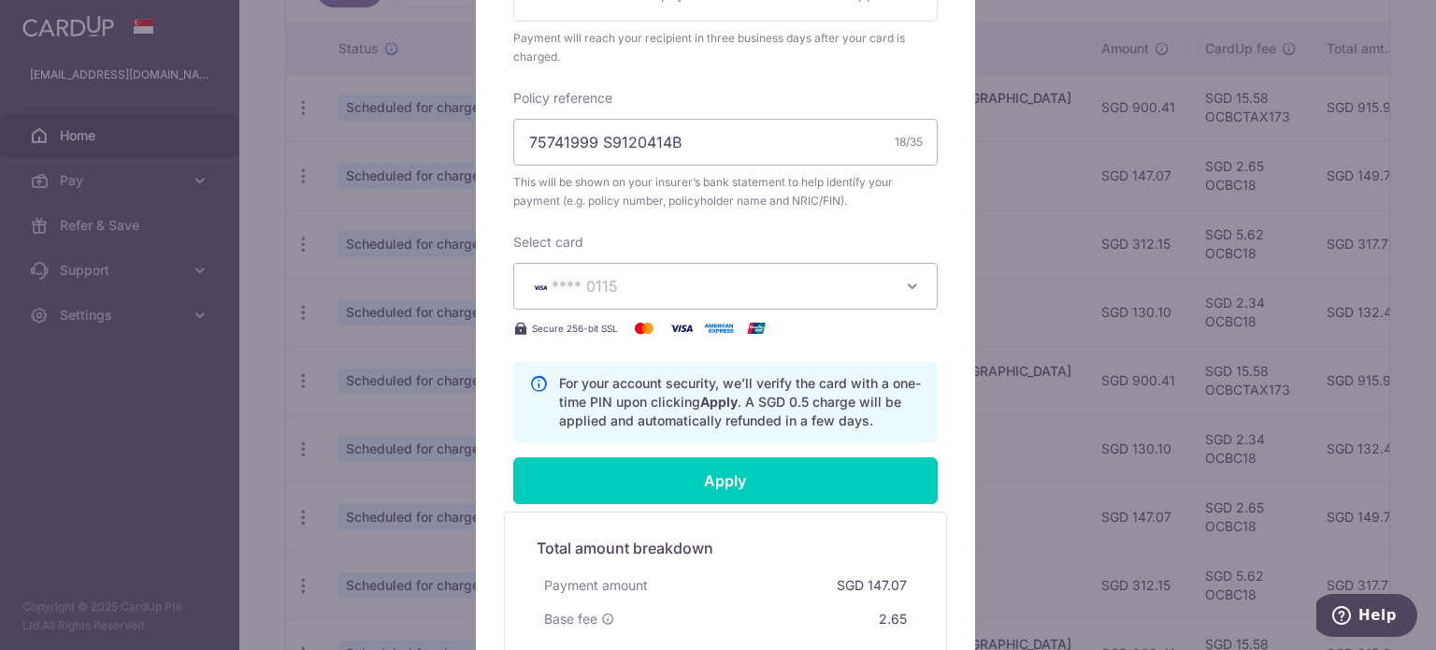
scroll to position [635, 0]
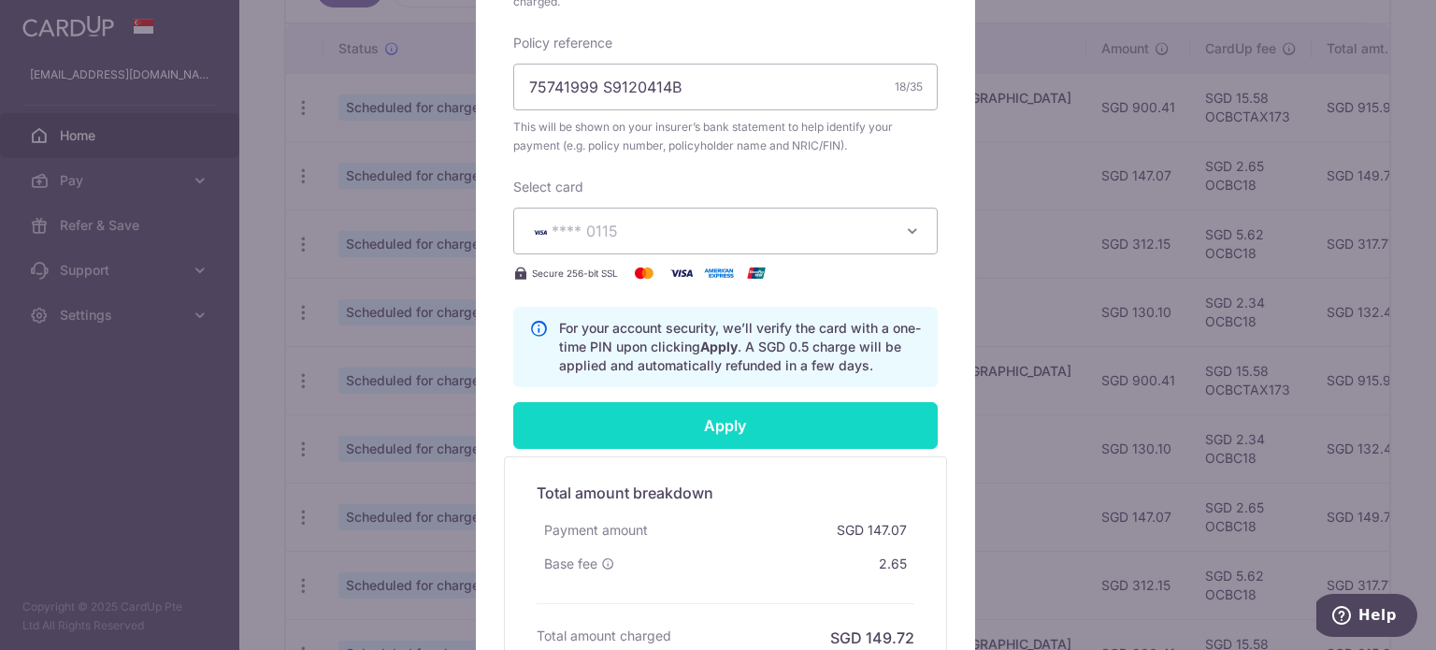
click at [678, 434] on input "Apply" at bounding box center [725, 425] width 425 height 47
type input "Successfully Applied"
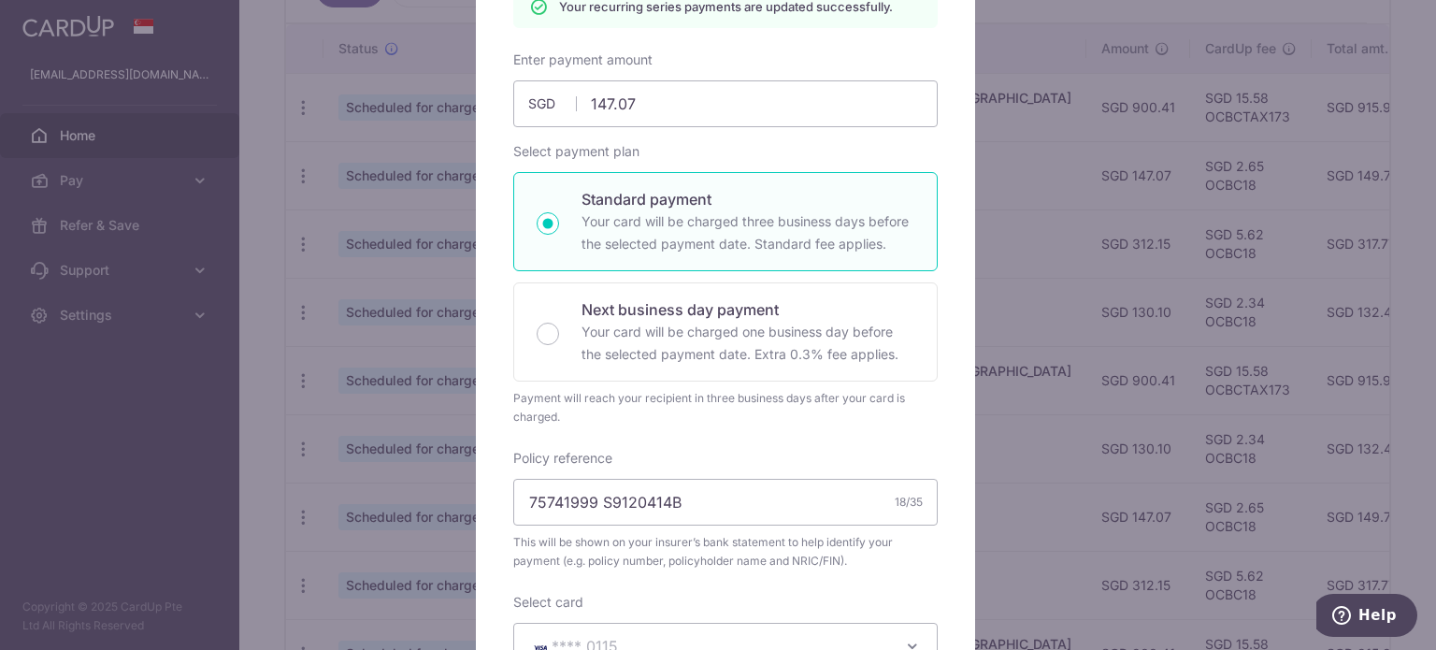
scroll to position [0, 0]
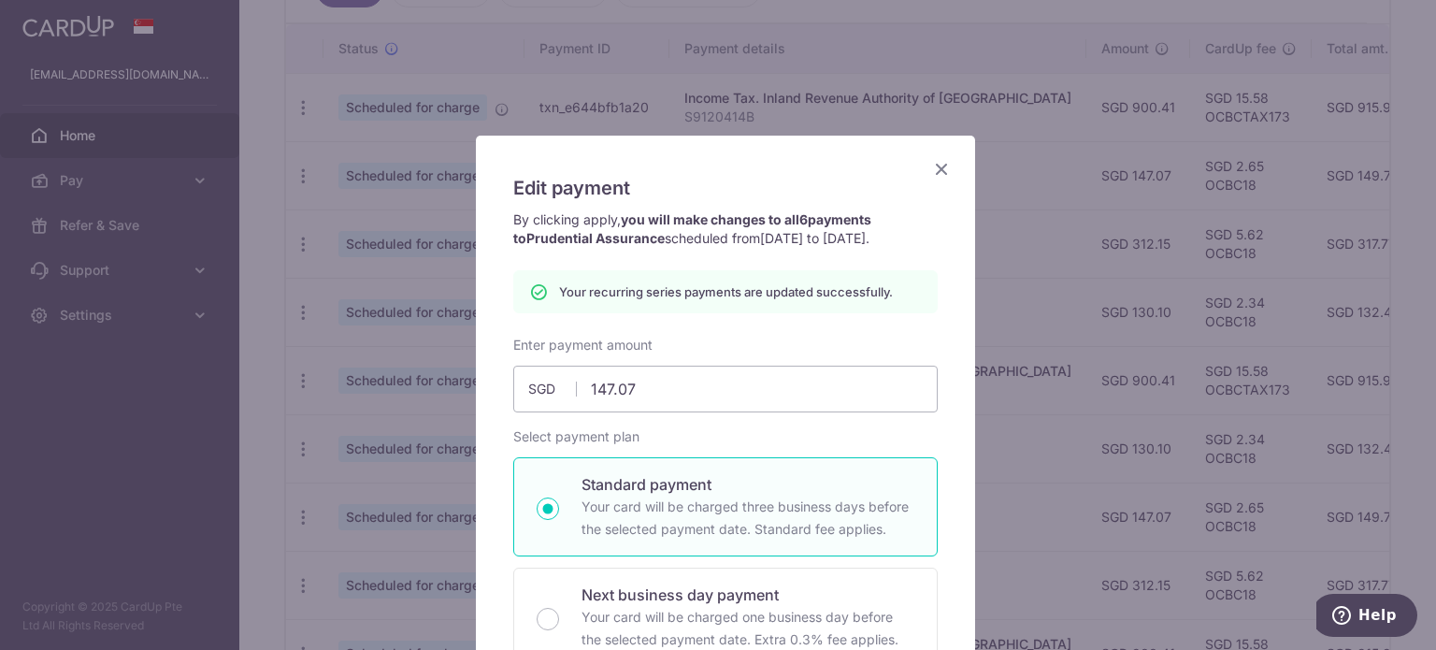
click at [937, 168] on icon "Close" at bounding box center [941, 168] width 22 height 23
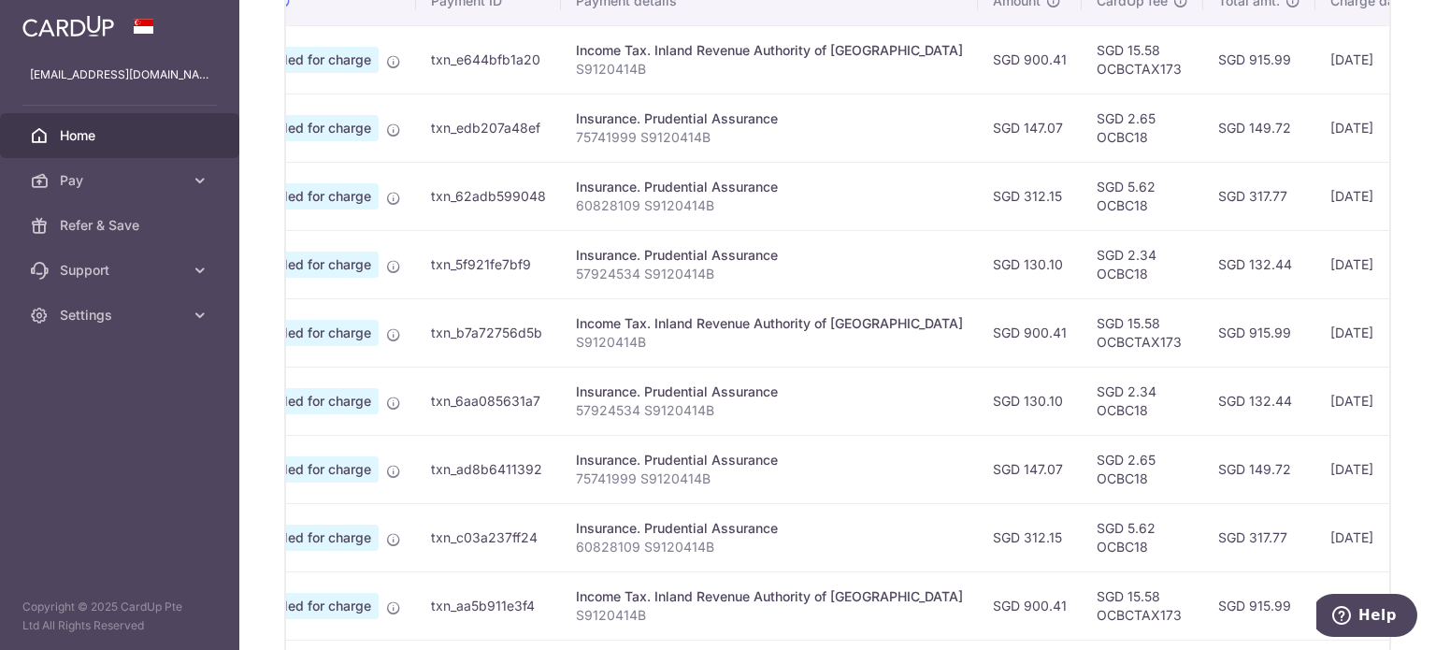
scroll to position [0, 344]
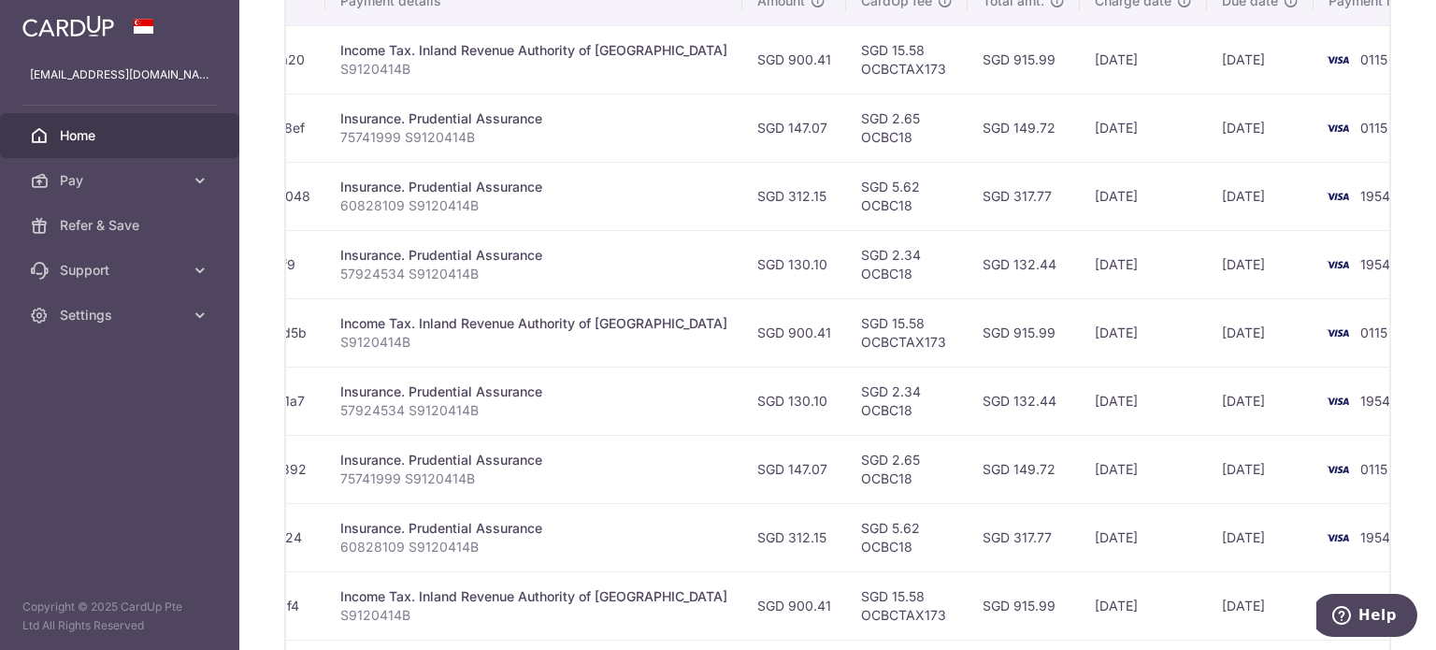
drag, startPoint x: 1052, startPoint y: 394, endPoint x: 1201, endPoint y: 396, distance: 148.7
click at [1201, 396] on tr "Update payment Cancel payment Scheduled for charge txn_6aa085631a7 Insurance. P…" at bounding box center [699, 401] width 1514 height 68
click at [1207, 396] on td "[DATE]" at bounding box center [1260, 401] width 107 height 68
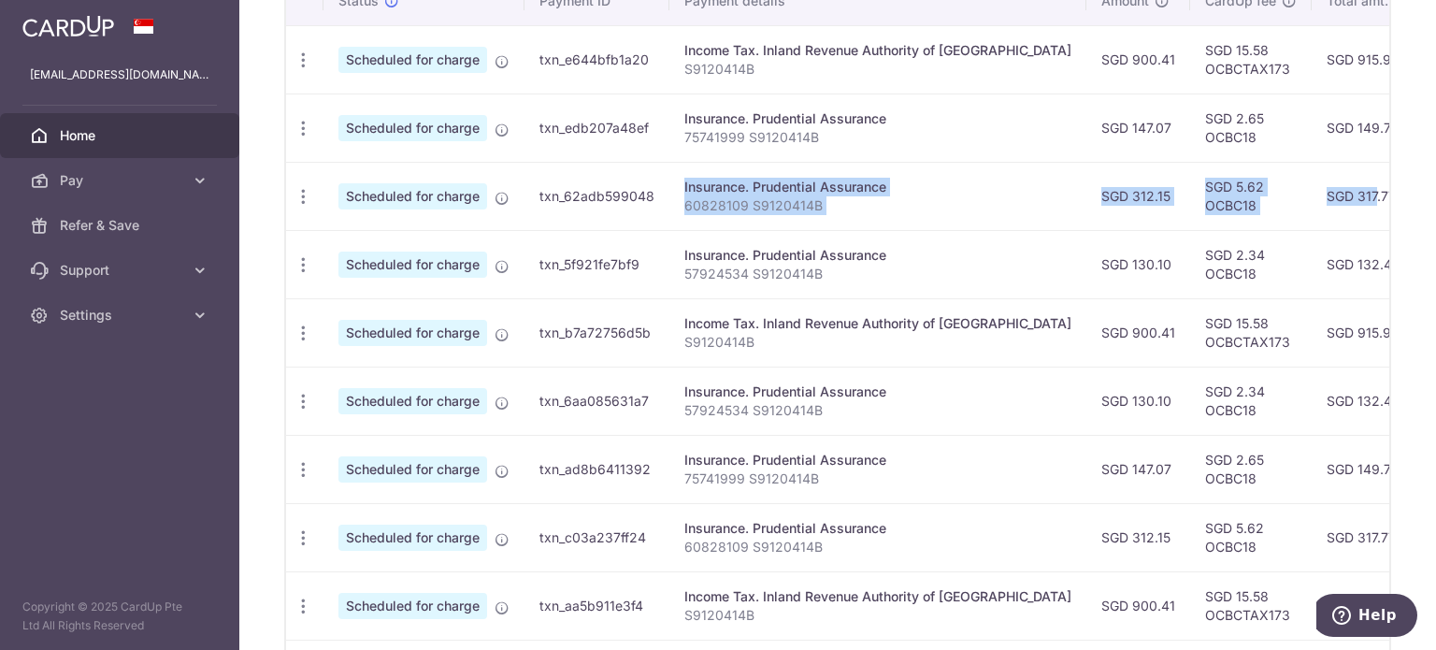
drag, startPoint x: 934, startPoint y: 205, endPoint x: 606, endPoint y: 195, distance: 328.4
click at [606, 195] on tr "Update payment Cancel payment Scheduled for charge txn_62adb599048 Insurance. P…" at bounding box center [1043, 196] width 1514 height 68
click at [606, 195] on td "txn_62adb599048" at bounding box center [597, 196] width 145 height 68
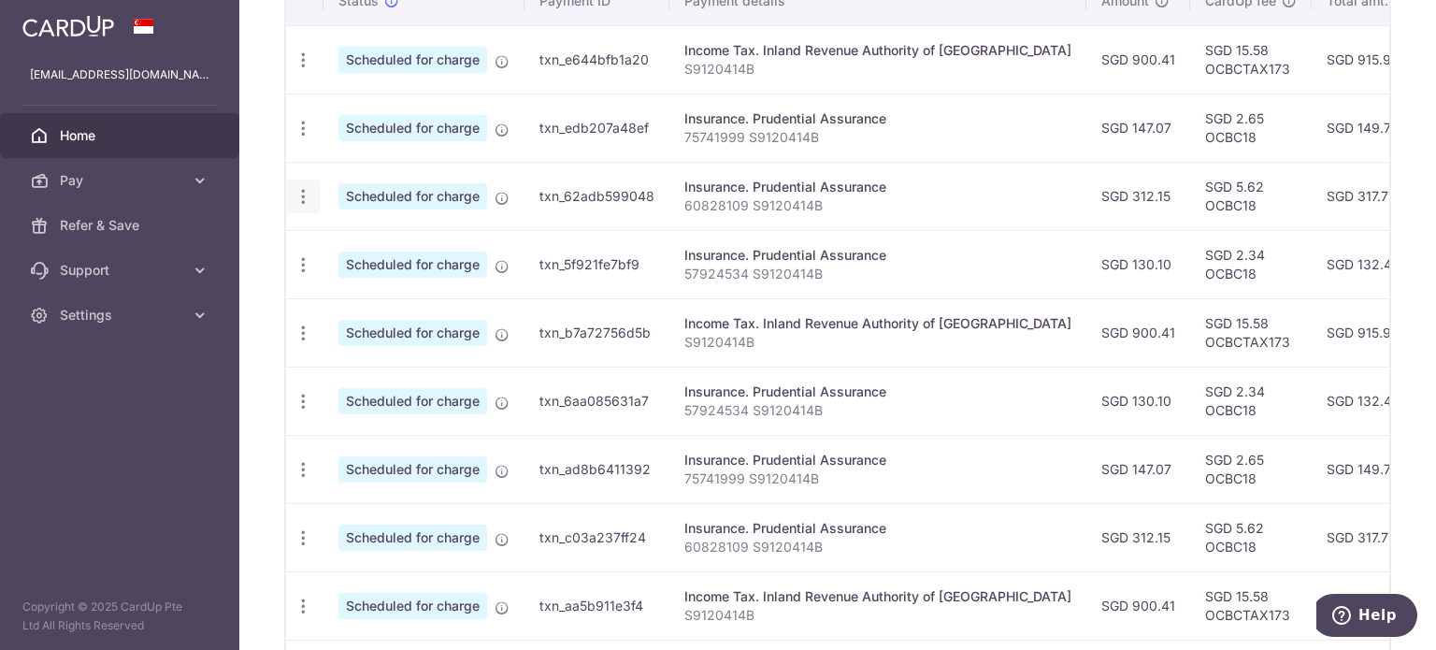
click at [296, 198] on icon "button" at bounding box center [304, 197] width 20 height 20
click at [365, 252] on span "Update payment" at bounding box center [402, 248] width 127 height 22
radio input "true"
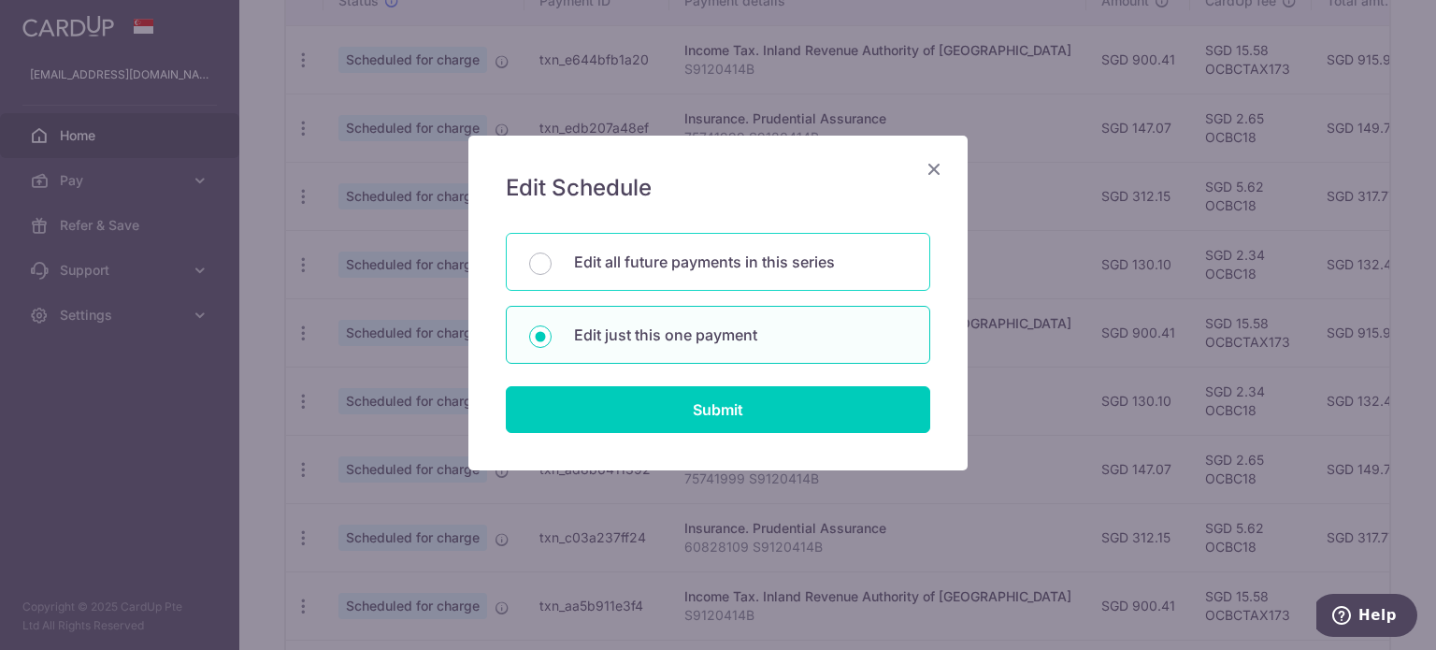
click at [645, 275] on div "Edit all future payments in this series" at bounding box center [718, 262] width 425 height 58
radio input "true"
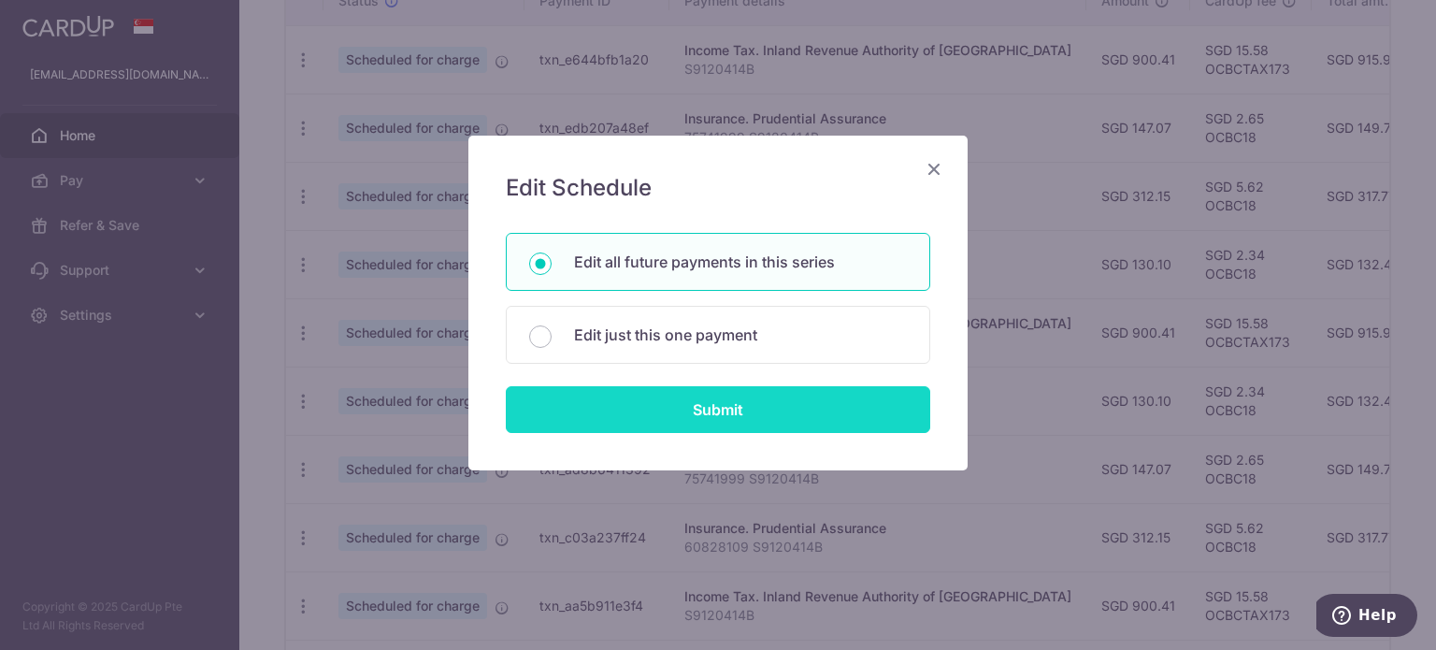
click at [665, 410] on input "Submit" at bounding box center [718, 409] width 425 height 47
radio input "true"
type input "312.15"
type input "60828109 S9120414B"
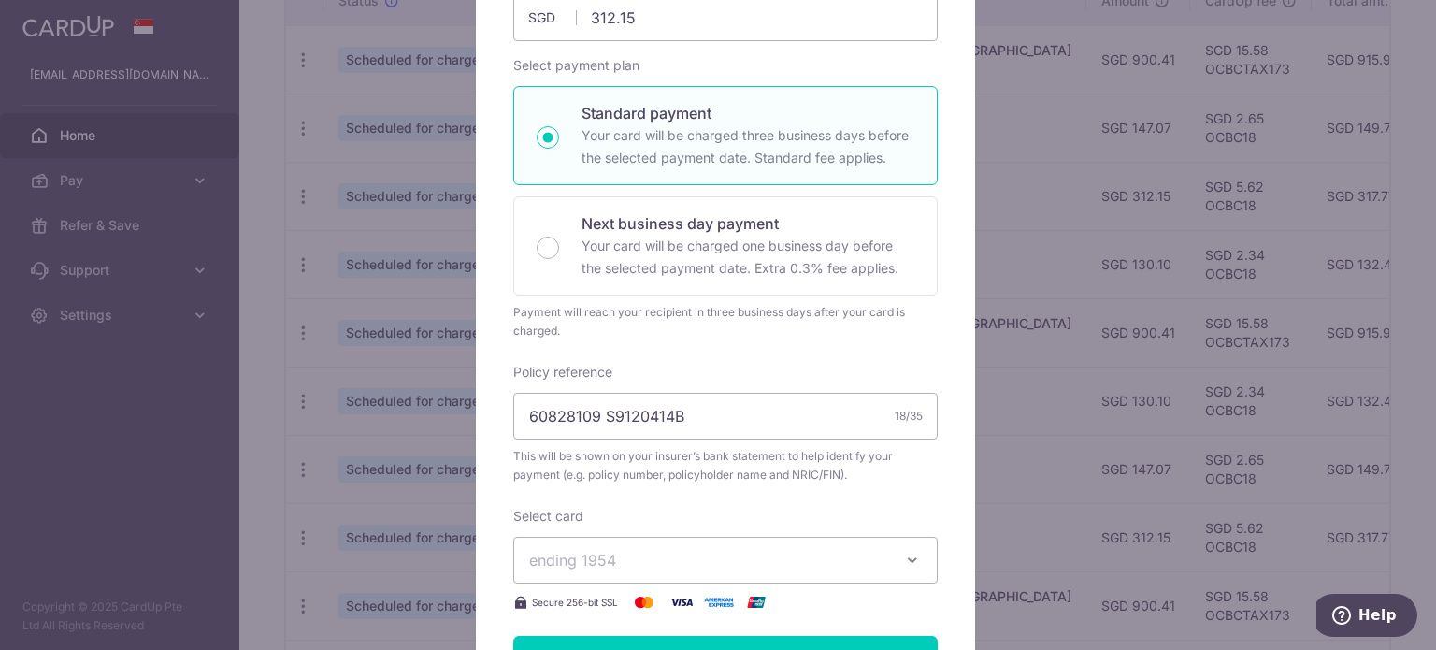
scroll to position [313, 0]
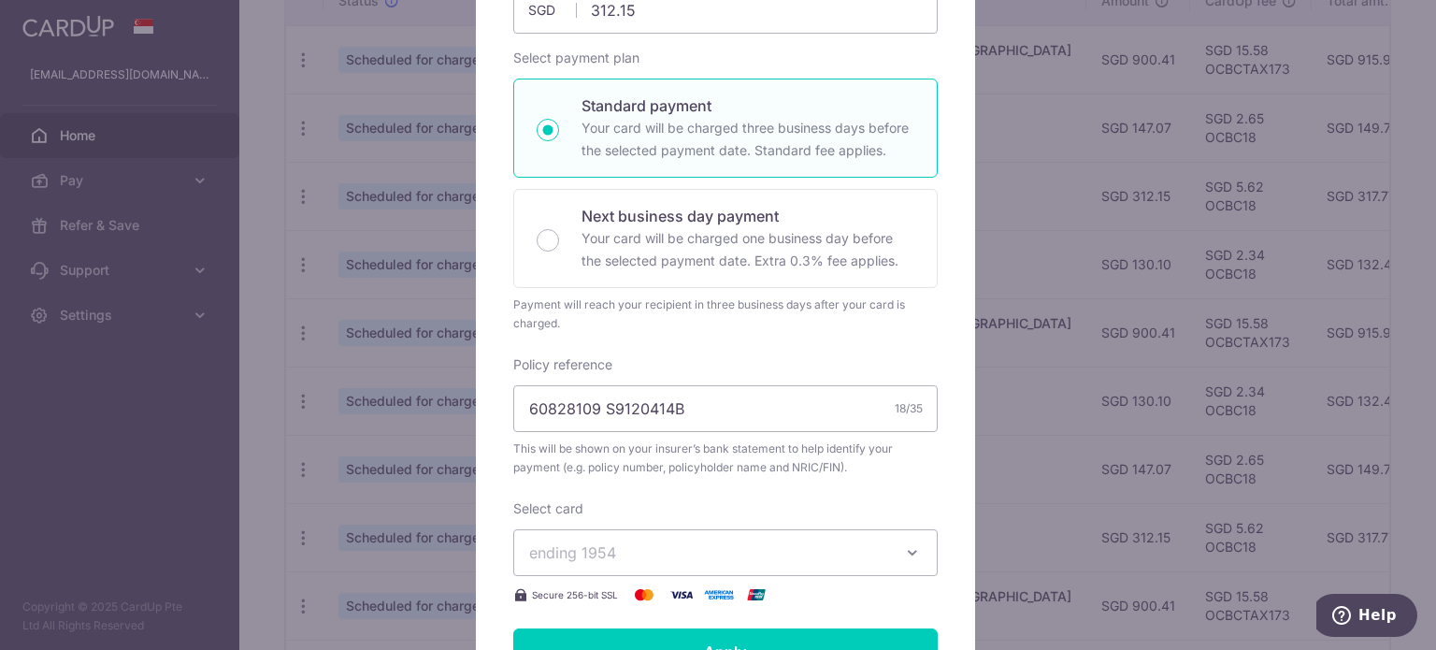
click at [764, 530] on button "ending 1954" at bounding box center [725, 552] width 425 height 47
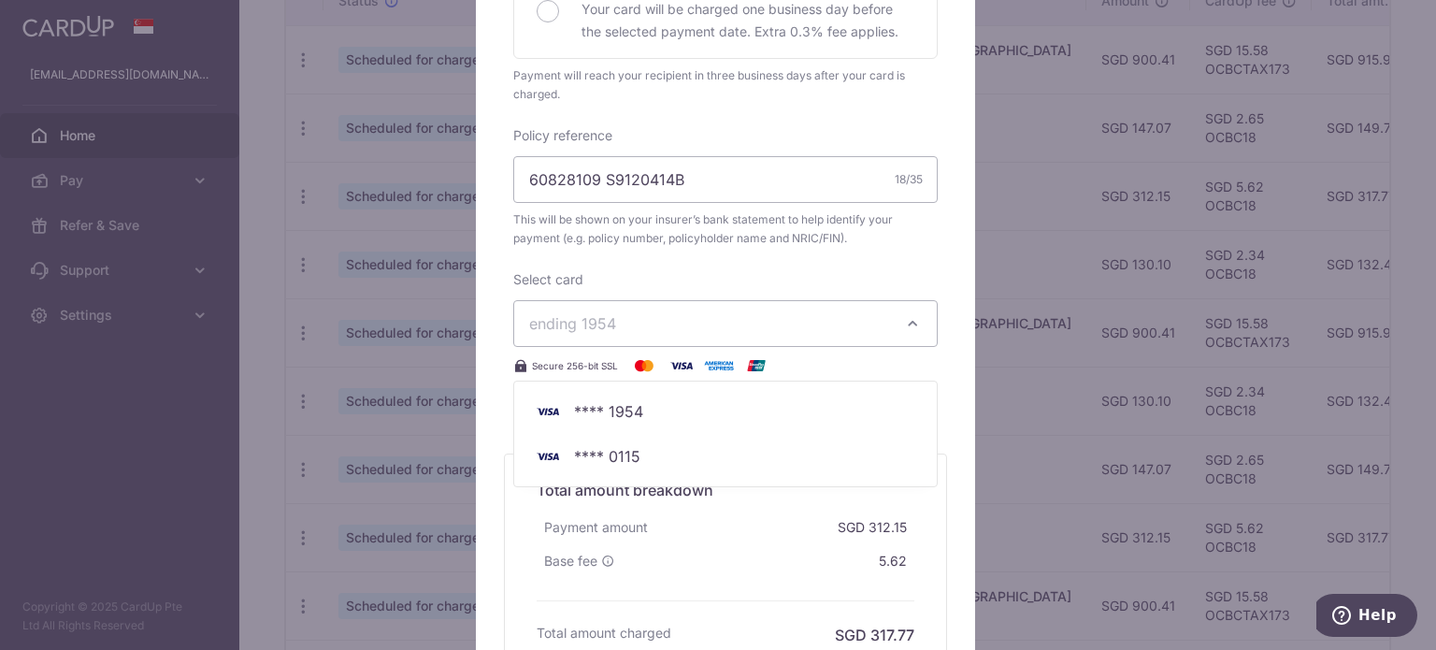
scroll to position [558, 0]
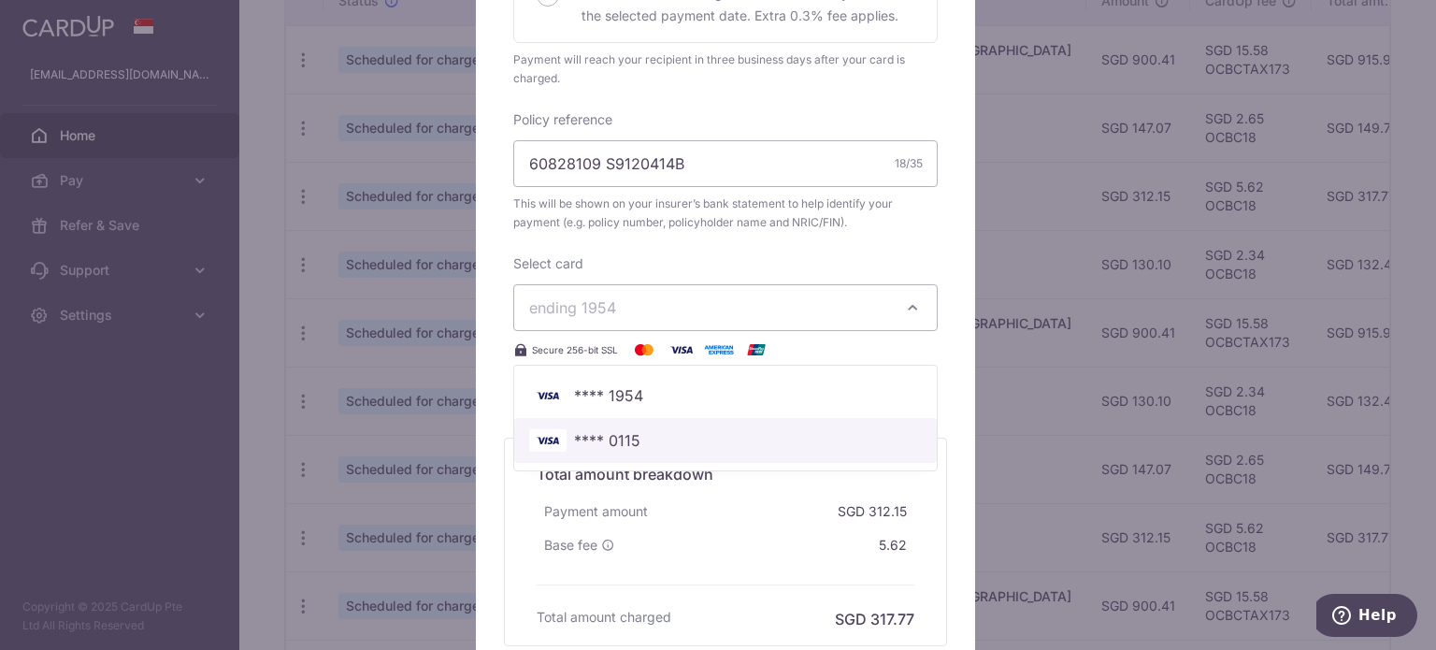
click at [705, 450] on link "**** 0115" at bounding box center [725, 440] width 423 height 45
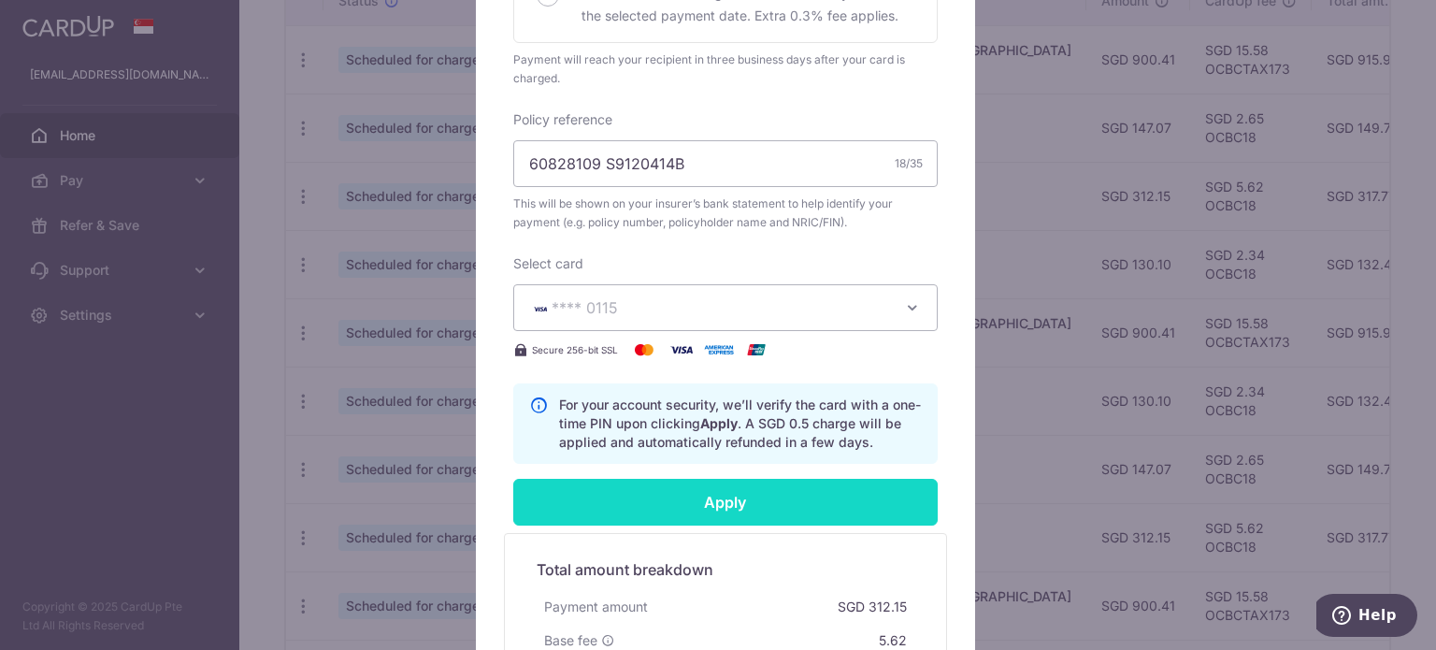
click at [701, 498] on input "Apply" at bounding box center [725, 502] width 425 height 47
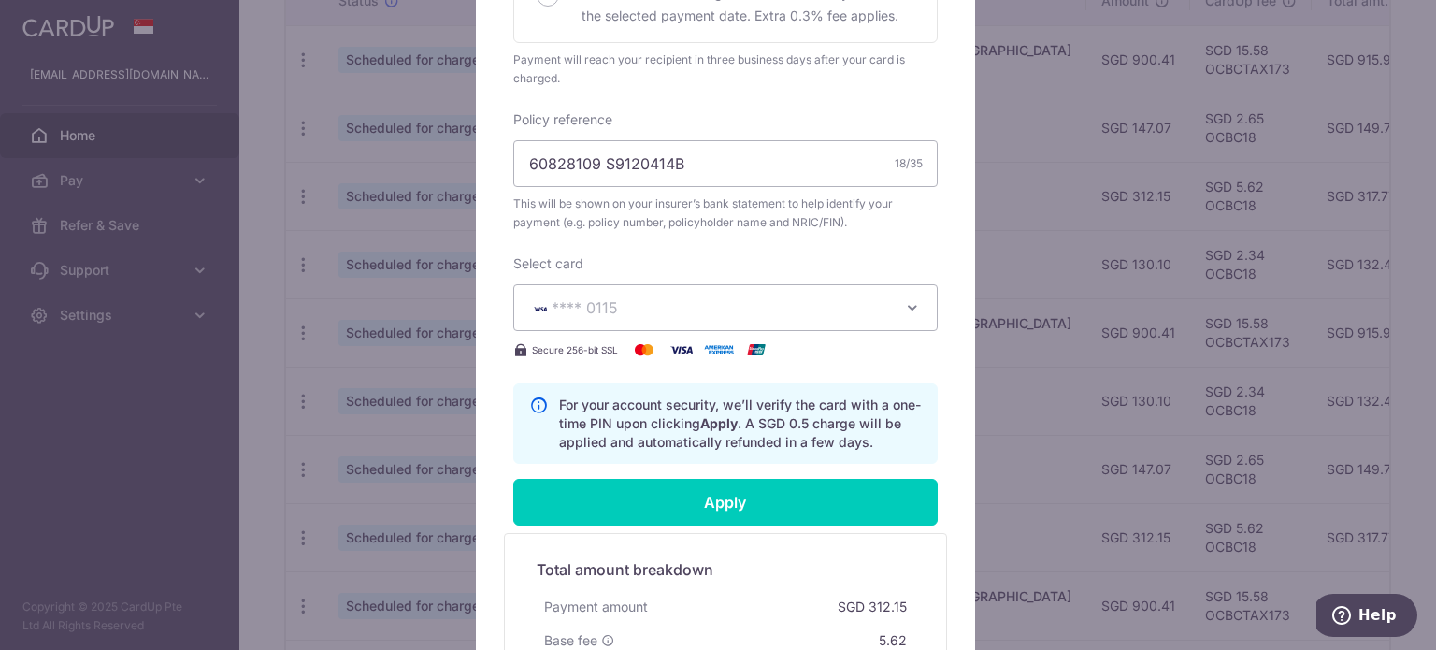
type input "Successfully Applied"
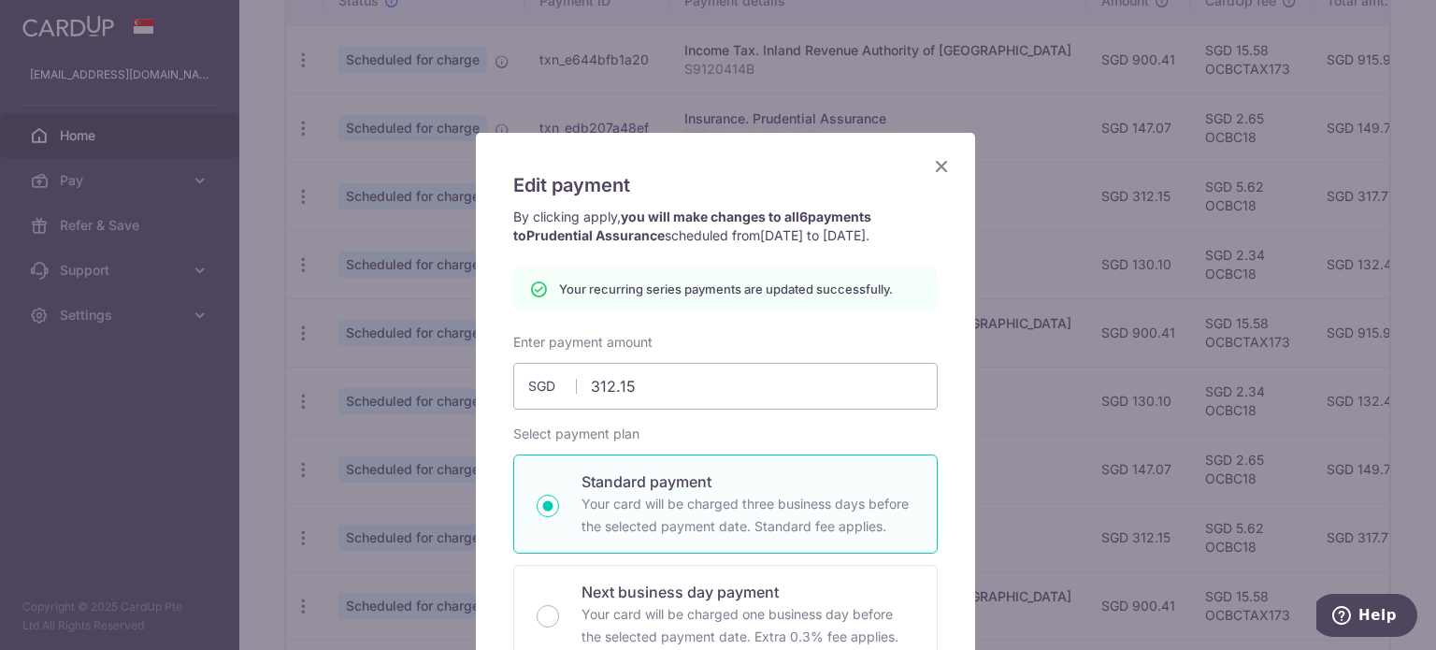
scroll to position [0, 0]
click at [936, 169] on icon "Close" at bounding box center [941, 168] width 22 height 23
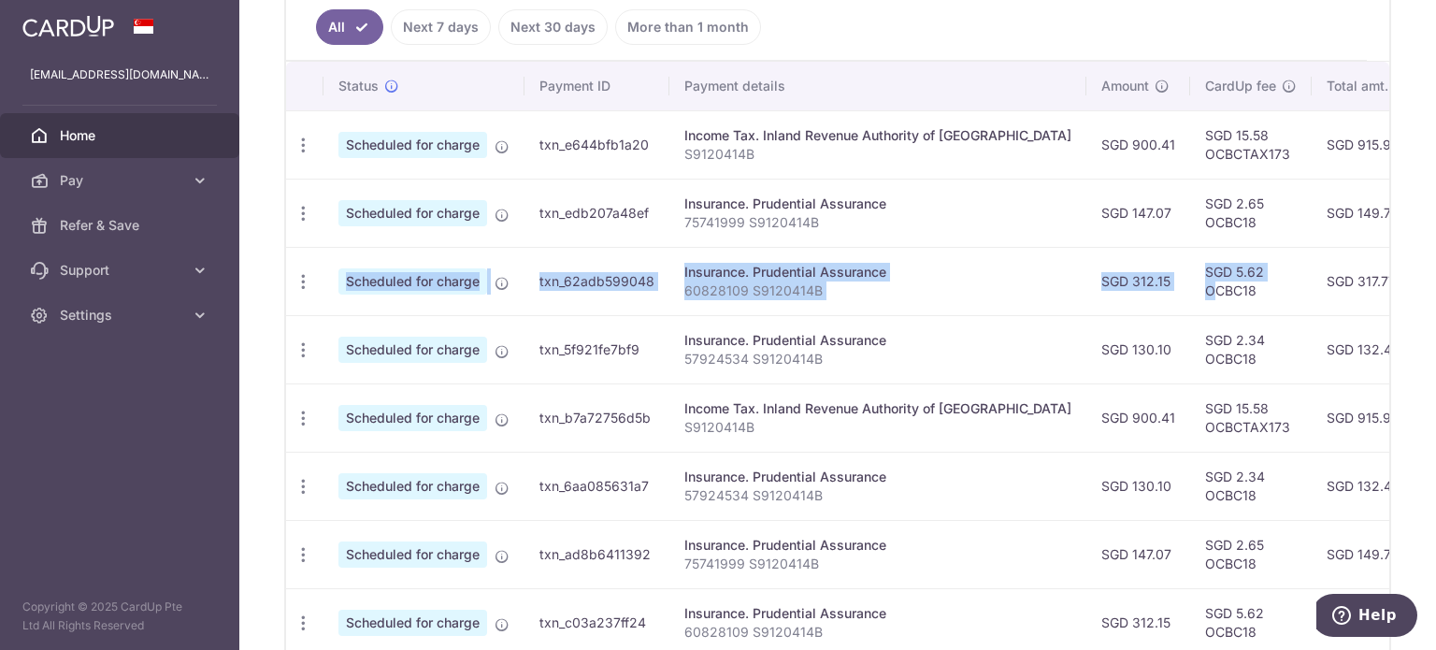
scroll to position [0, 344]
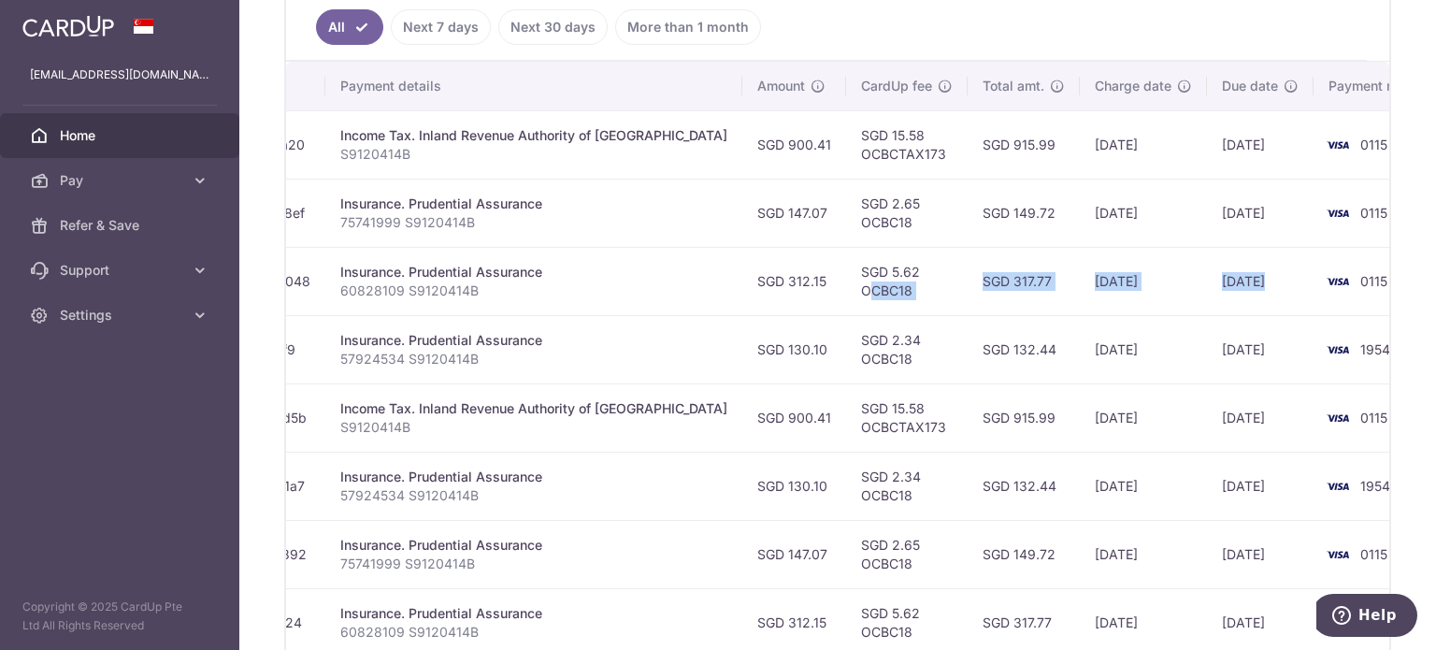
drag, startPoint x: 1142, startPoint y: 292, endPoint x: 1267, endPoint y: 278, distance: 126.1
click at [1267, 278] on tr "Update payment Cancel payment Scheduled for charge txn_62adb599048 Insurance. P…" at bounding box center [699, 281] width 1514 height 68
click at [1319, 278] on img at bounding box center [1337, 281] width 37 height 22
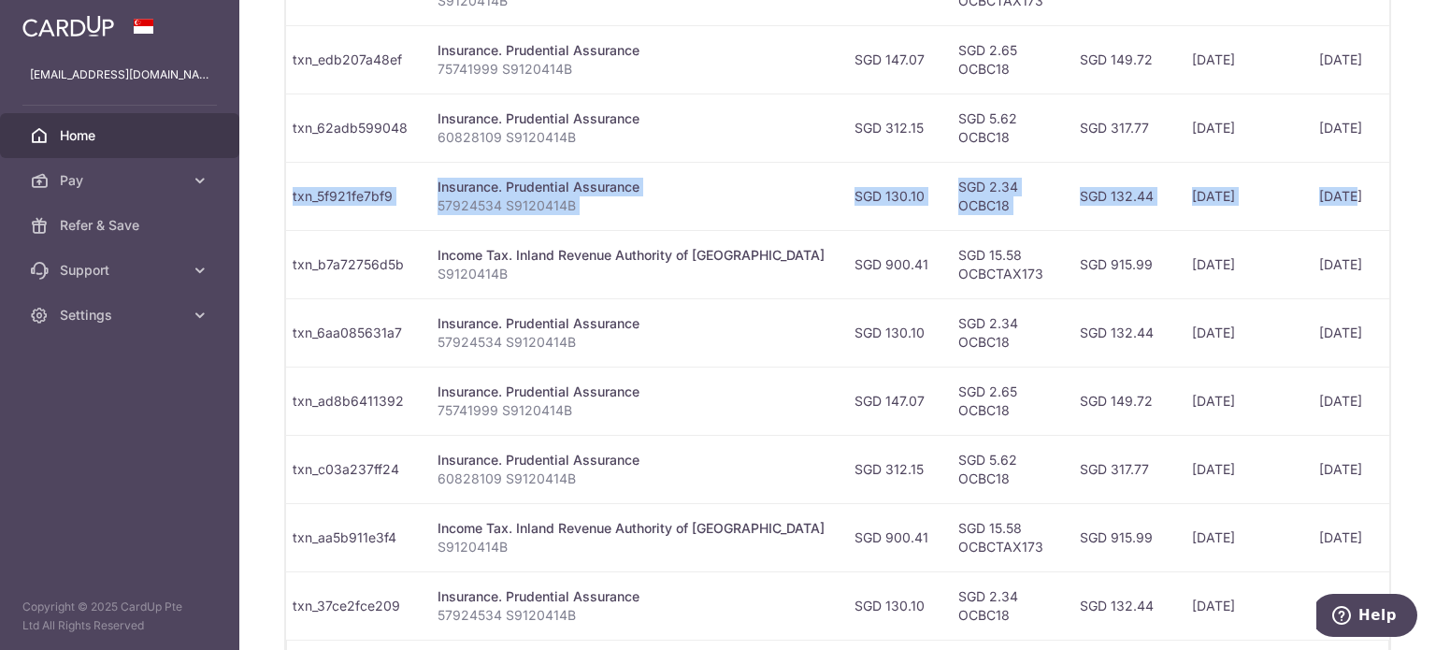
scroll to position [0, 0]
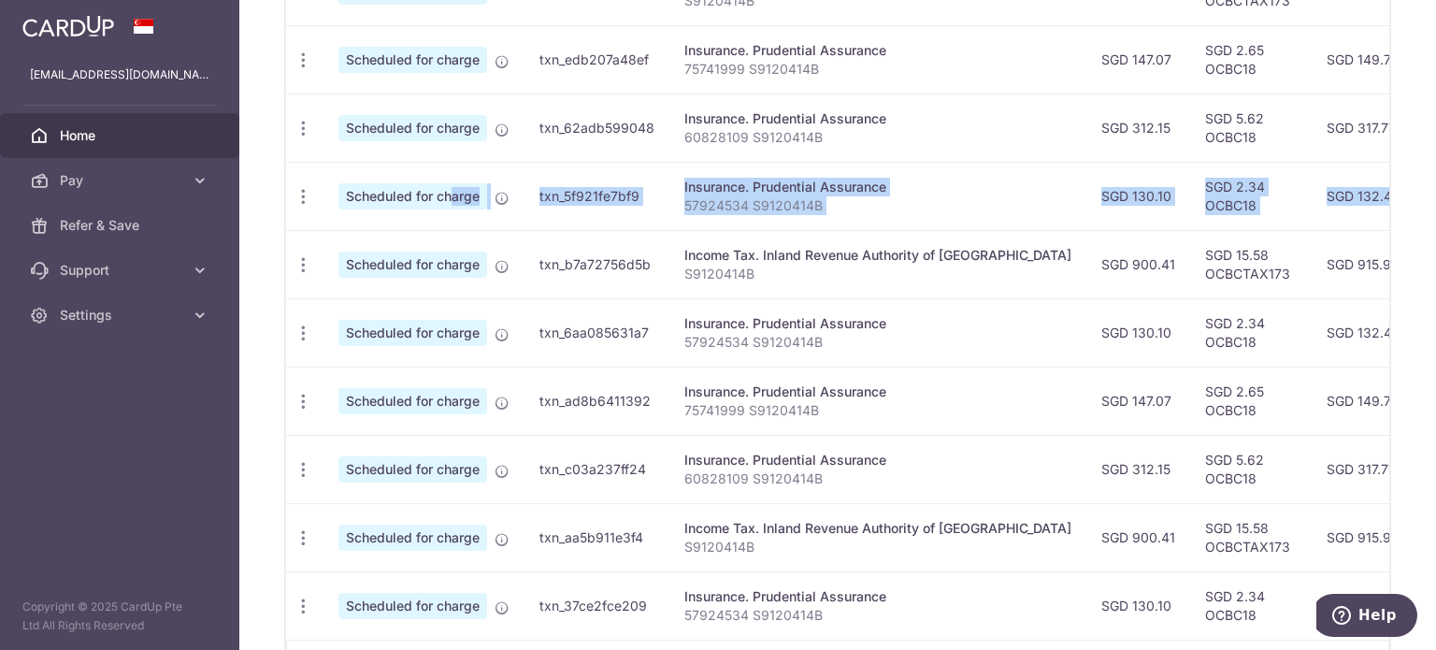
drag, startPoint x: 1183, startPoint y: 189, endPoint x: 413, endPoint y: 191, distance: 769.6
click at [413, 191] on tr "Update payment Cancel payment Scheduled for charge txn_5f921fe7bf9 Insurance. P…" at bounding box center [1043, 196] width 1514 height 68
click at [413, 191] on span "Scheduled for charge" at bounding box center [413, 196] width 149 height 26
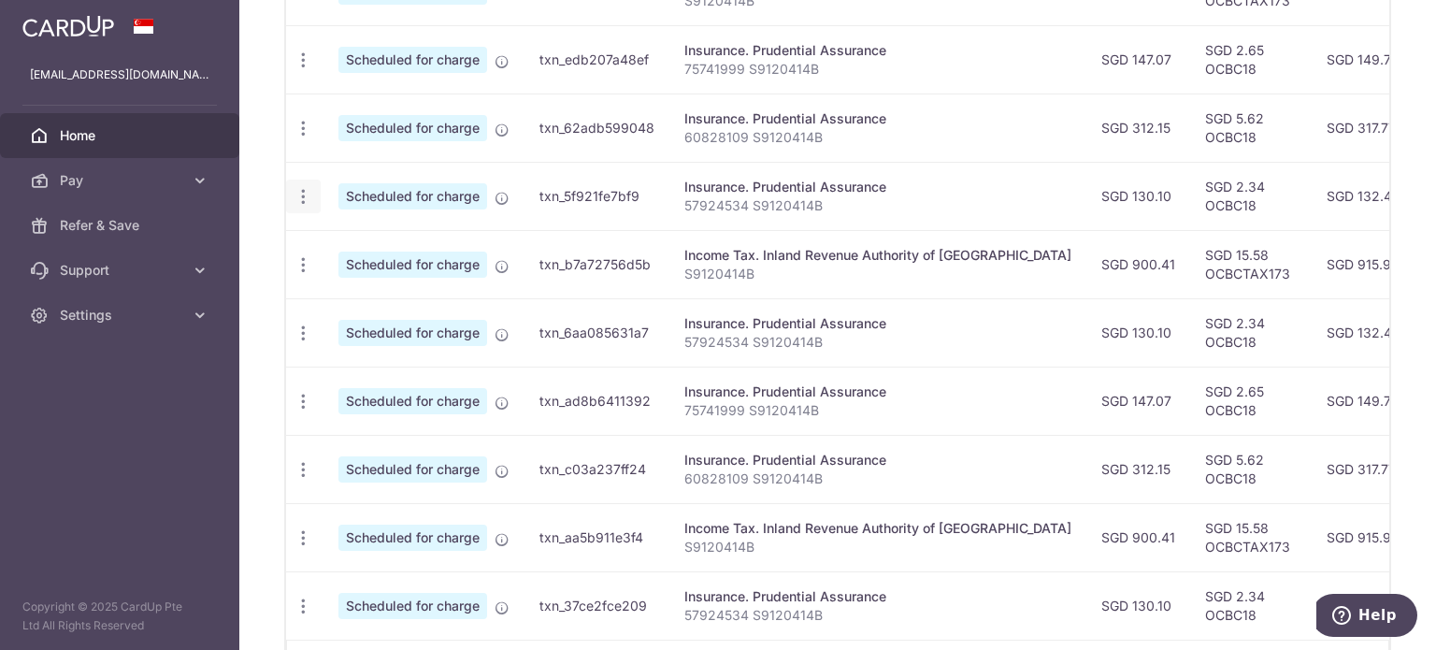
click at [309, 195] on icon "button" at bounding box center [304, 197] width 20 height 20
click at [349, 242] on span "Update payment" at bounding box center [402, 248] width 127 height 22
radio input "true"
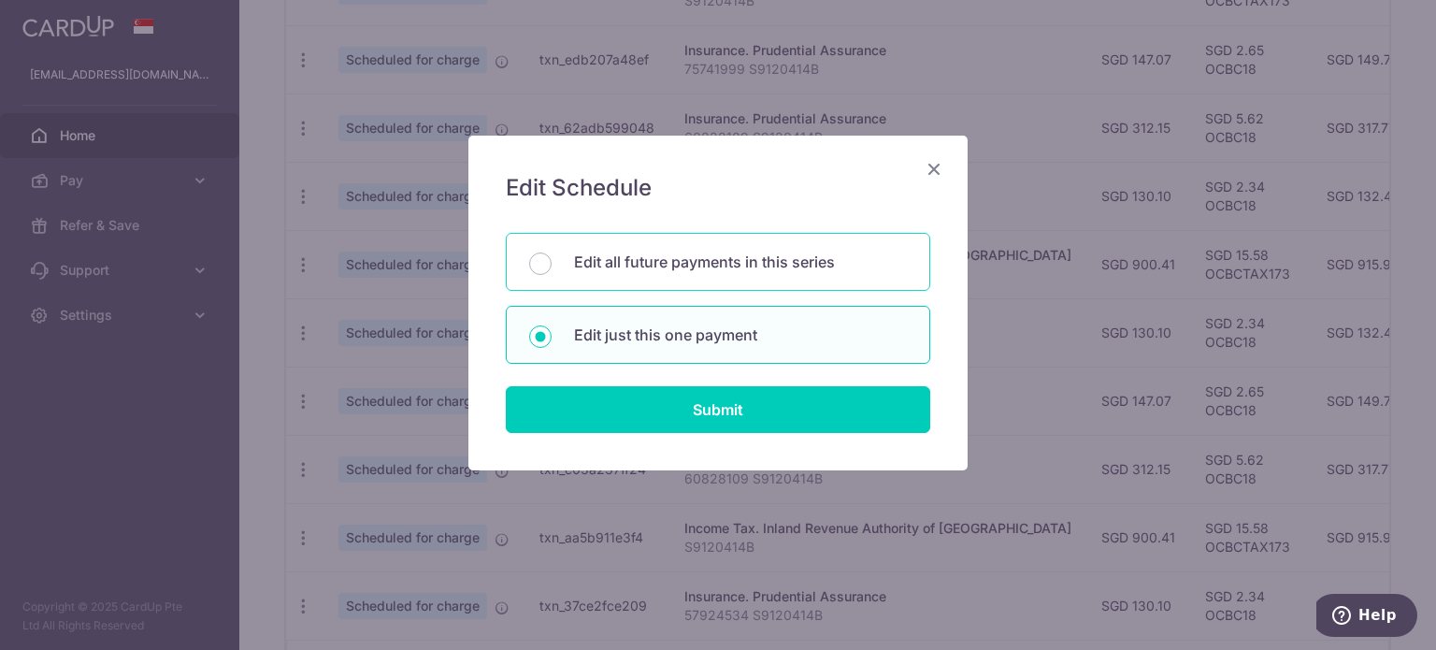
click at [703, 287] on div "Edit all future payments in this series" at bounding box center [718, 262] width 425 height 58
radio input "true"
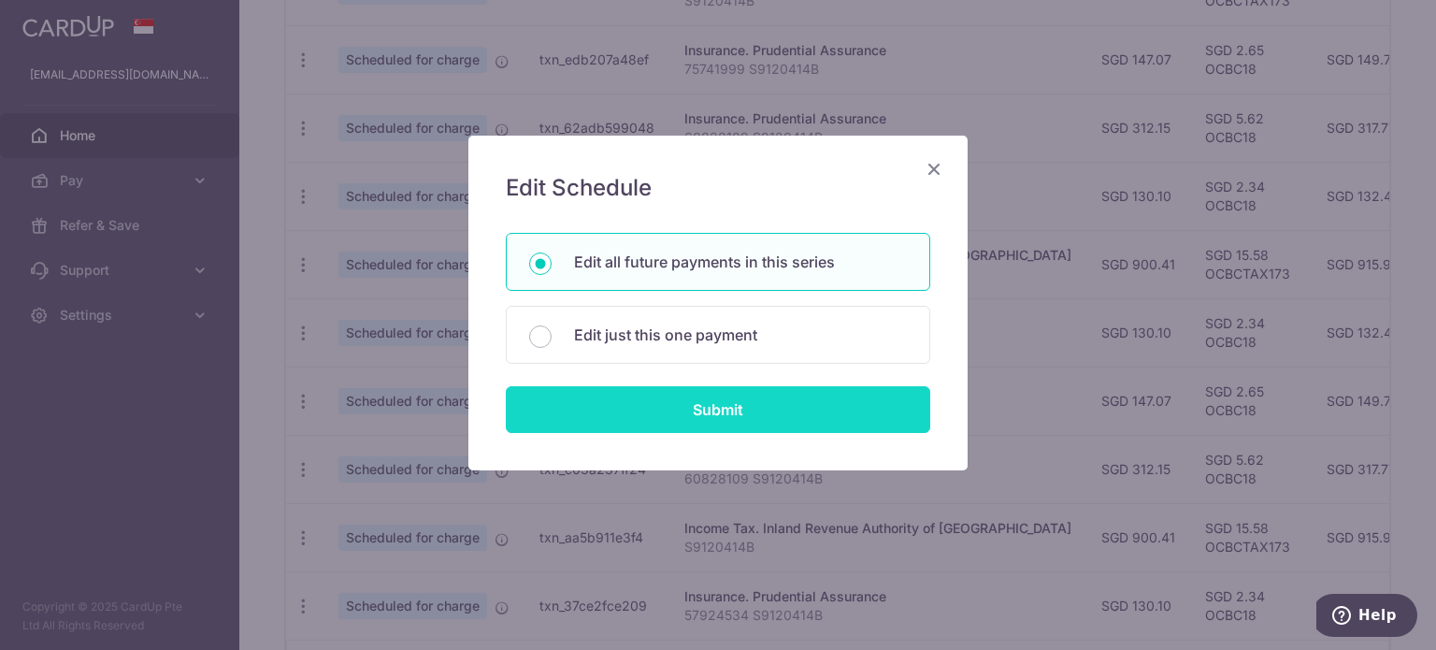
click at [700, 406] on input "Submit" at bounding box center [718, 409] width 425 height 47
radio input "true"
type input "130.10"
type input "57924534 S9120414B"
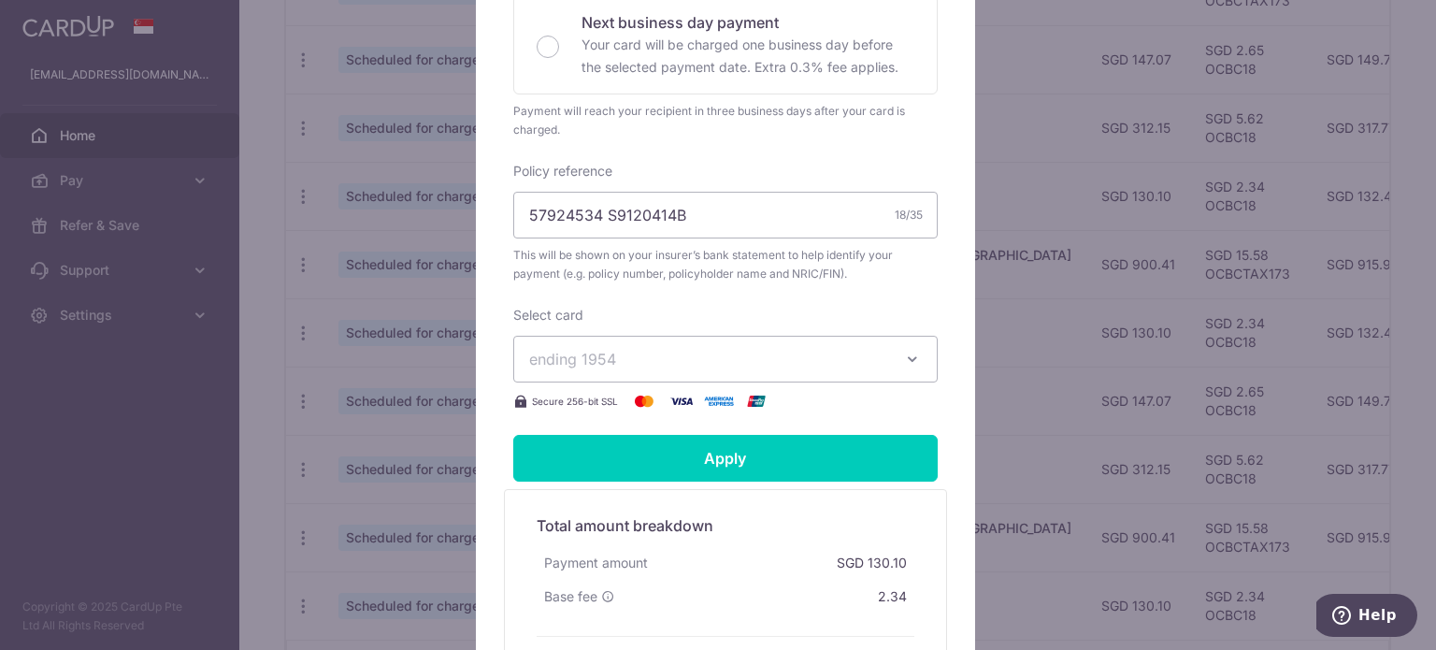
scroll to position [512, 0]
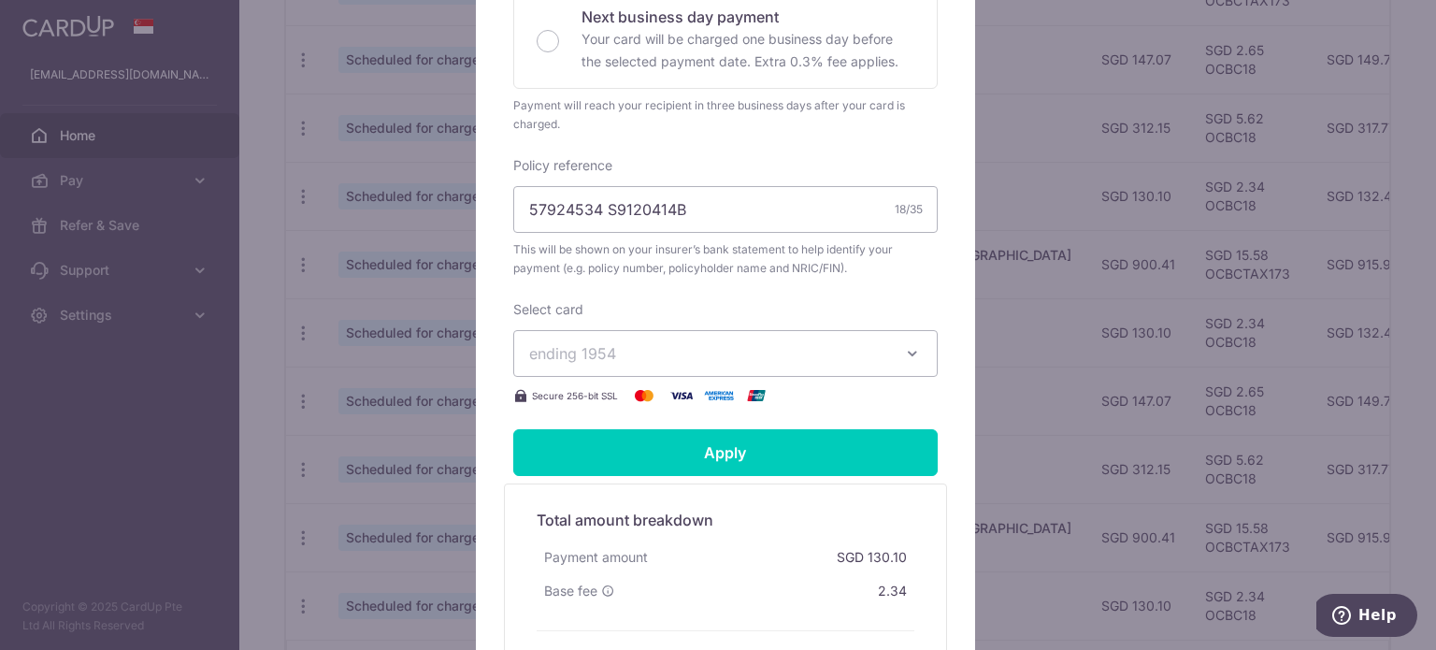
click at [742, 347] on span "ending 1954" at bounding box center [708, 353] width 359 height 22
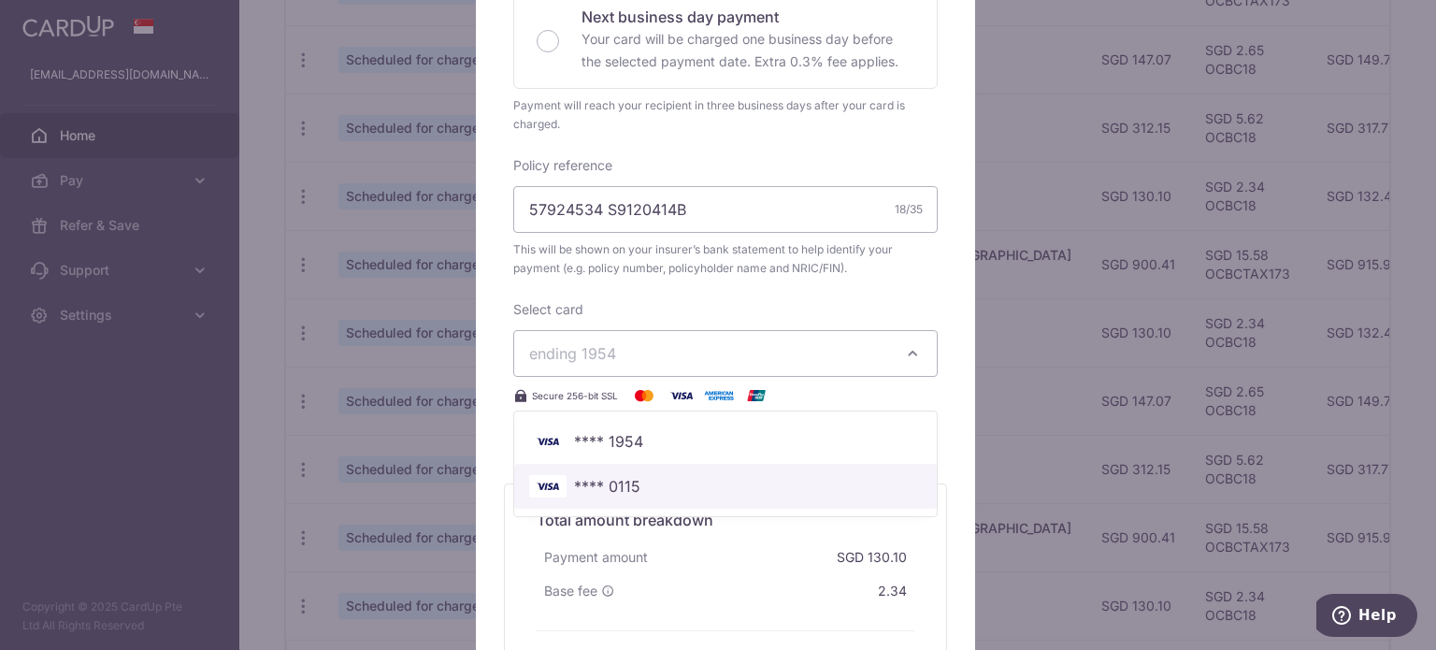
click at [615, 488] on span "**** 0115" at bounding box center [607, 486] width 66 height 22
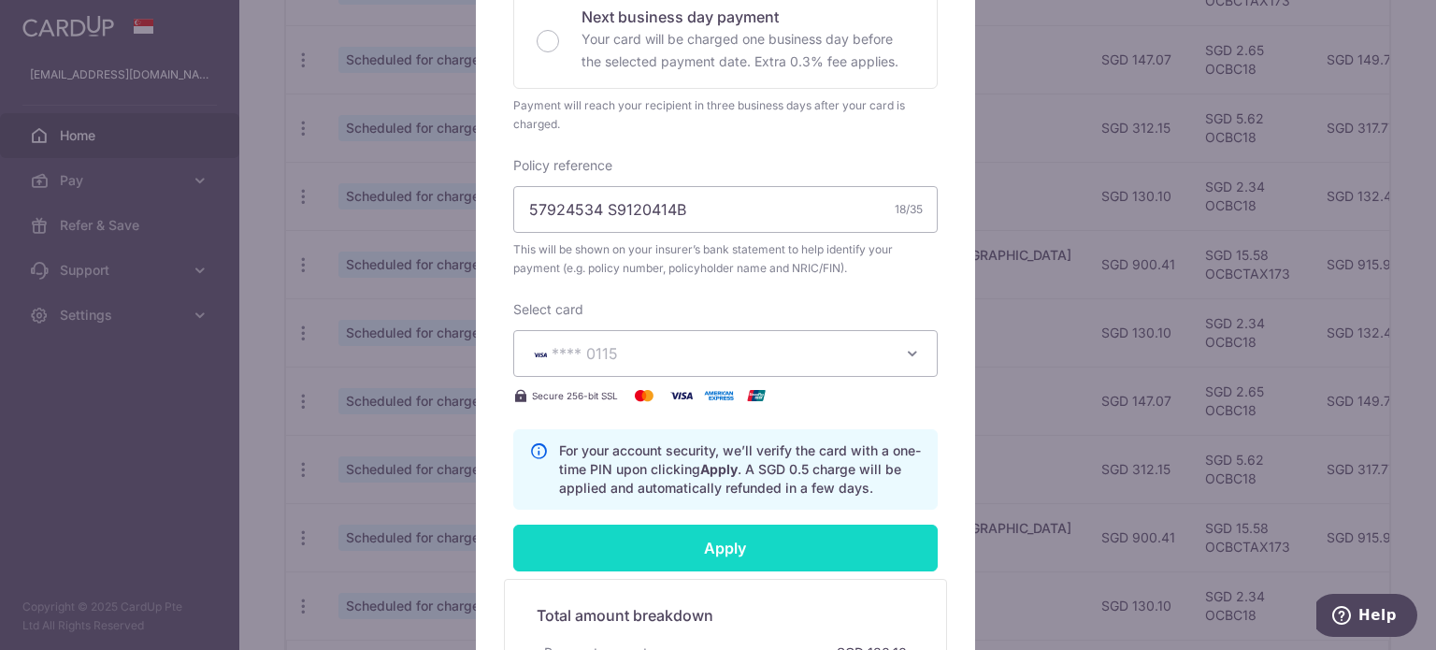
click at [618, 546] on input "Apply" at bounding box center [725, 548] width 425 height 47
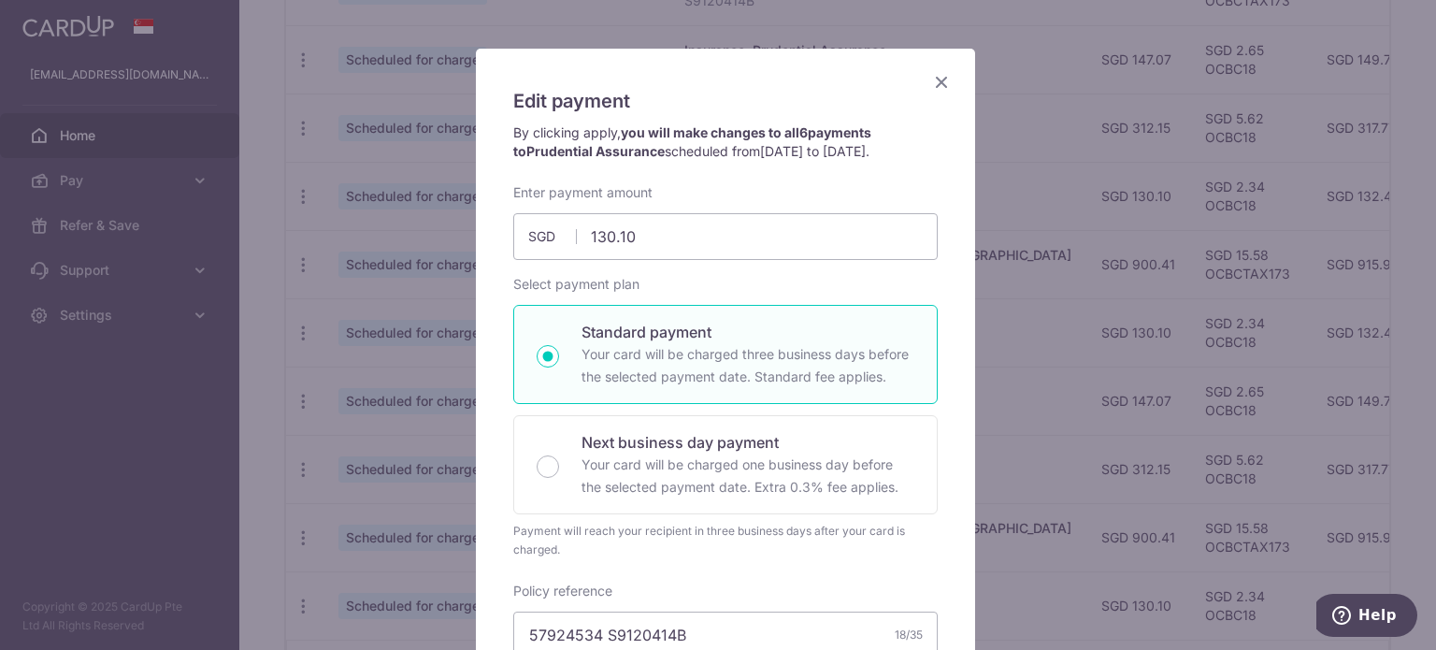
scroll to position [0, 0]
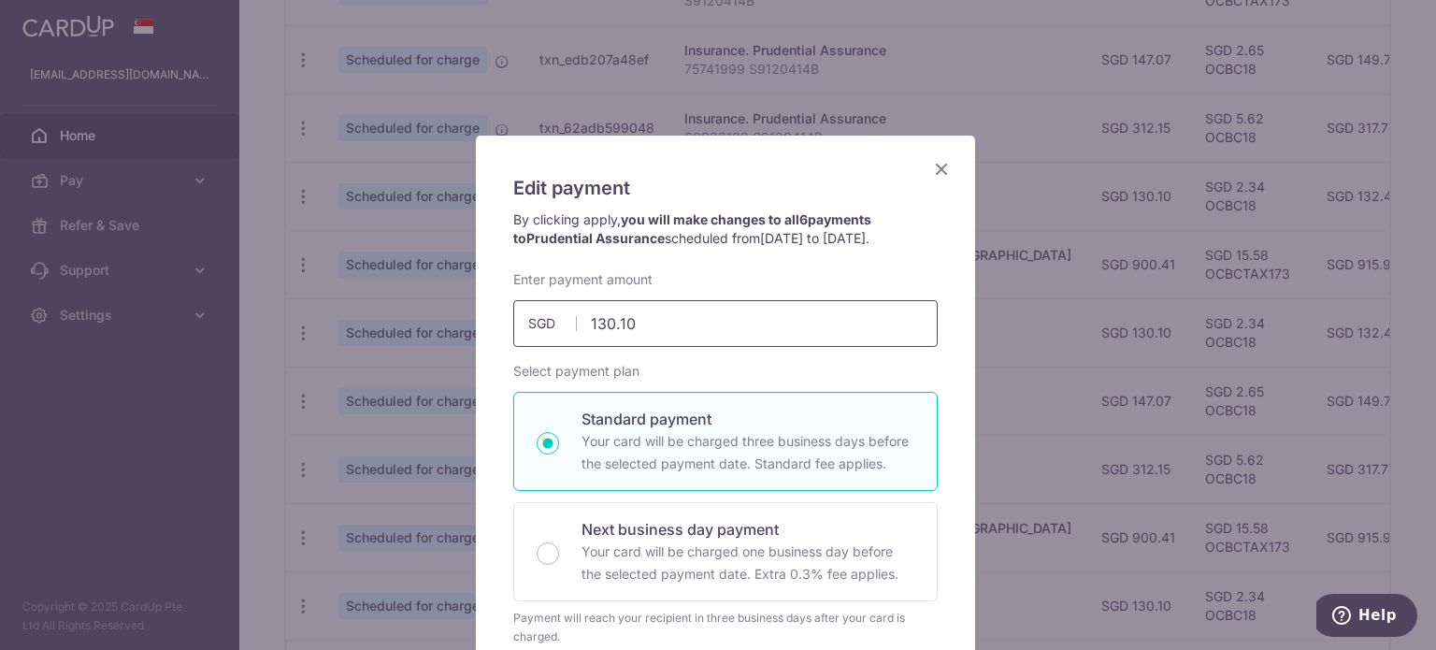
type input "Successfully Applied"
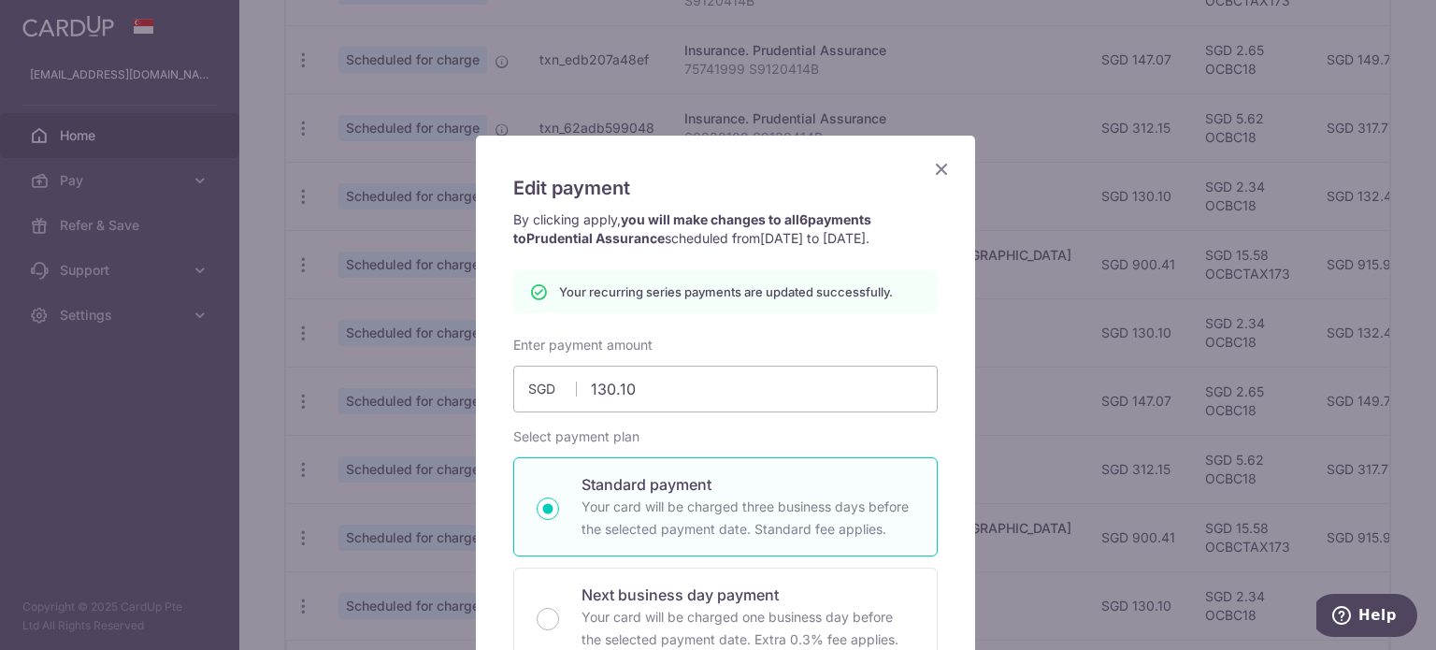
click at [930, 167] on icon "Close" at bounding box center [941, 168] width 22 height 23
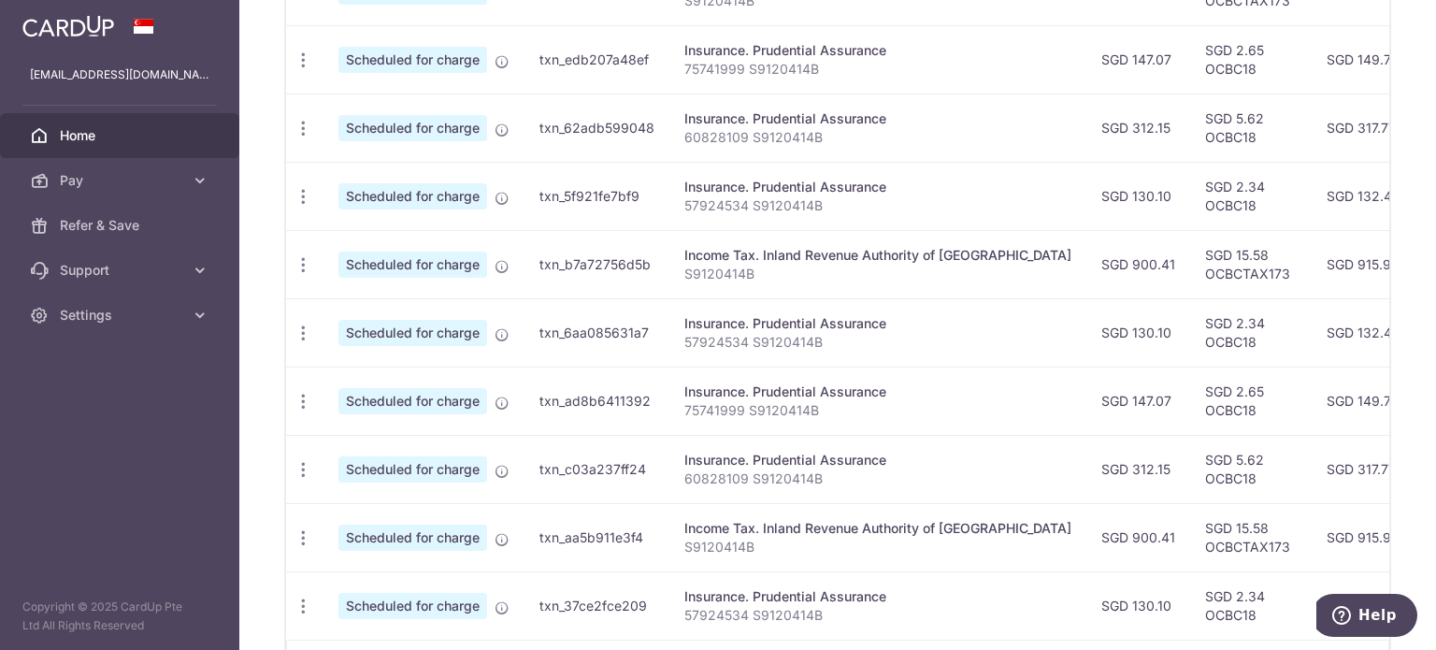
scroll to position [0, 75]
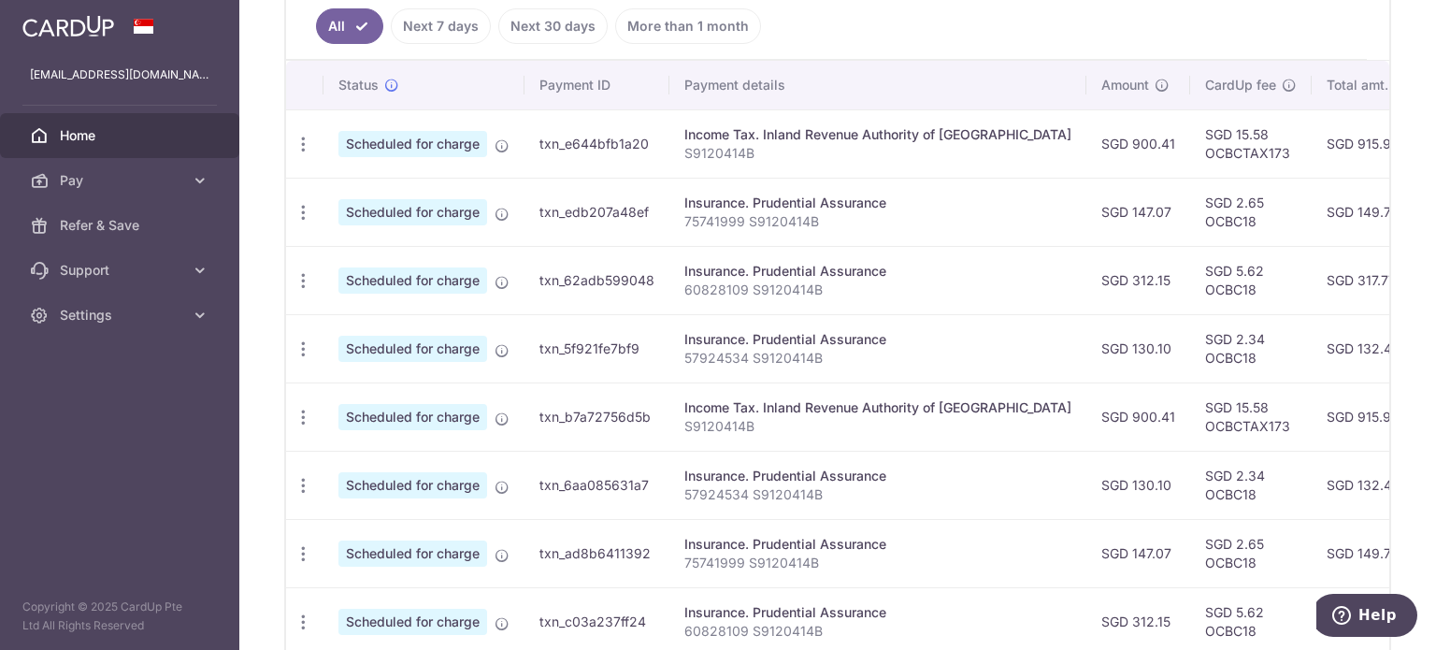
scroll to position [550, 0]
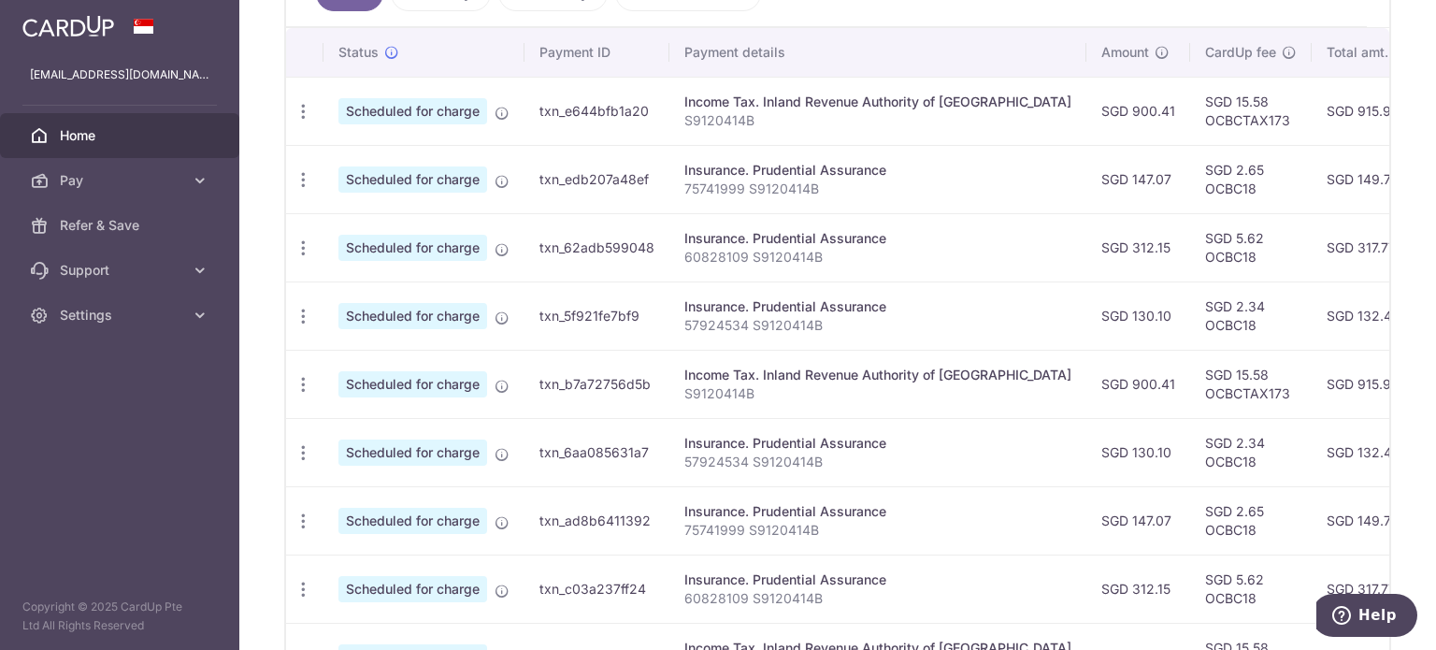
click at [1190, 455] on td "SGD 2.34 OCBC18" at bounding box center [1251, 452] width 122 height 68
click at [1312, 449] on td "SGD 132.44" at bounding box center [1368, 452] width 112 height 68
click at [1324, 442] on td "SGD 132.44" at bounding box center [1368, 452] width 112 height 68
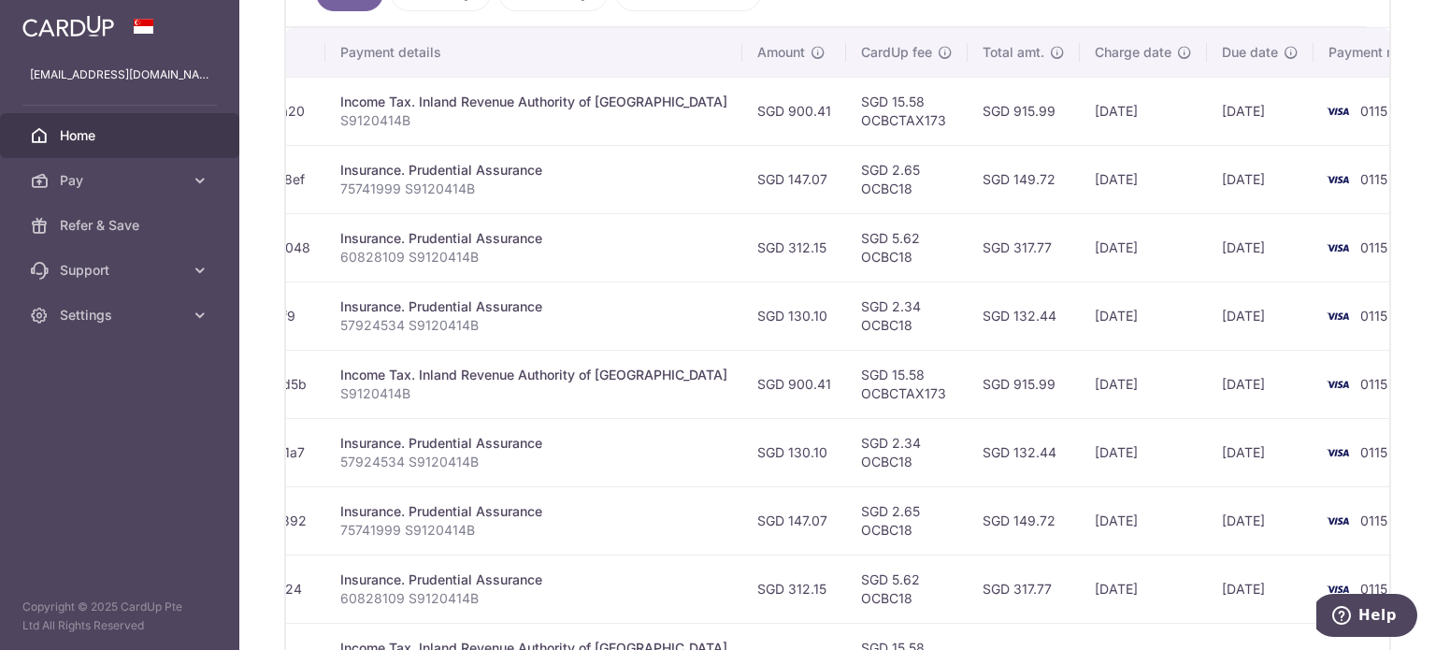
drag, startPoint x: 1309, startPoint y: 452, endPoint x: 1249, endPoint y: 464, distance: 61.1
click at [1249, 464] on tr "Update payment Cancel payment Scheduled for charge txn_6aa085631a7 Insurance. P…" at bounding box center [699, 452] width 1514 height 68
click at [1314, 464] on td "0115" at bounding box center [1385, 452] width 142 height 68
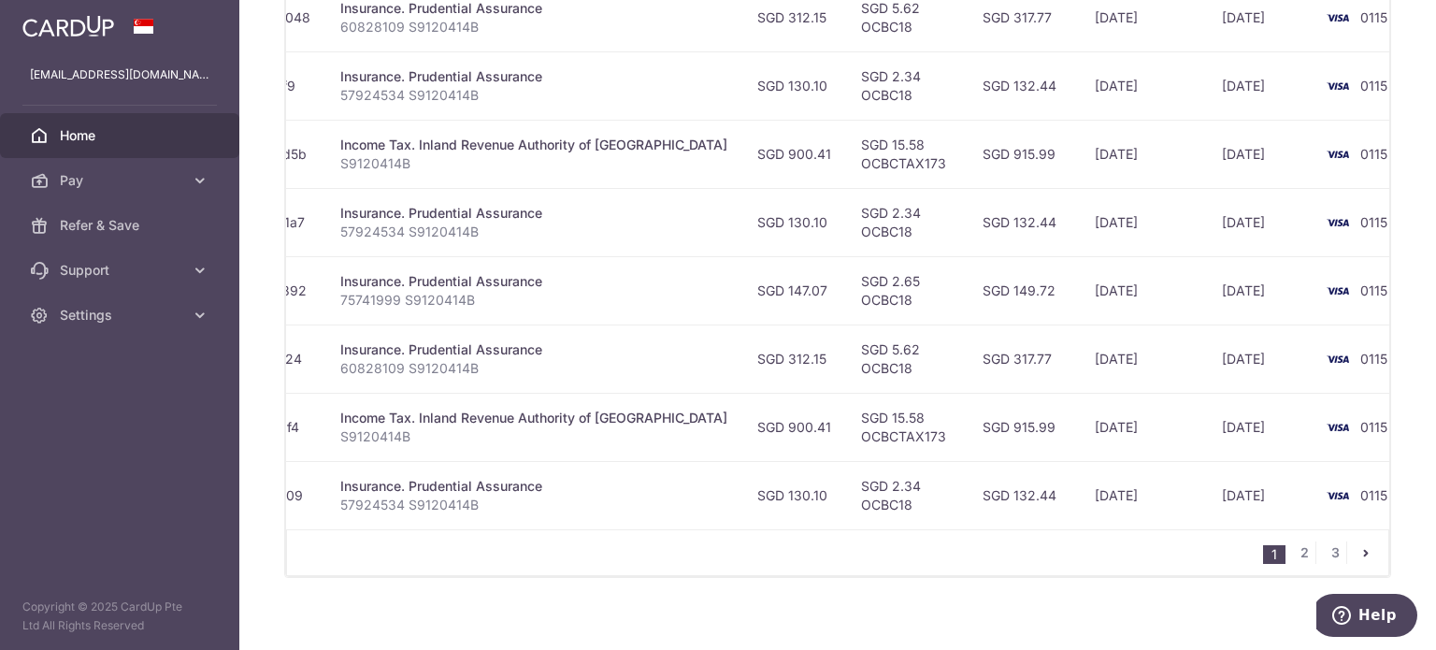
scroll to position [800, 0]
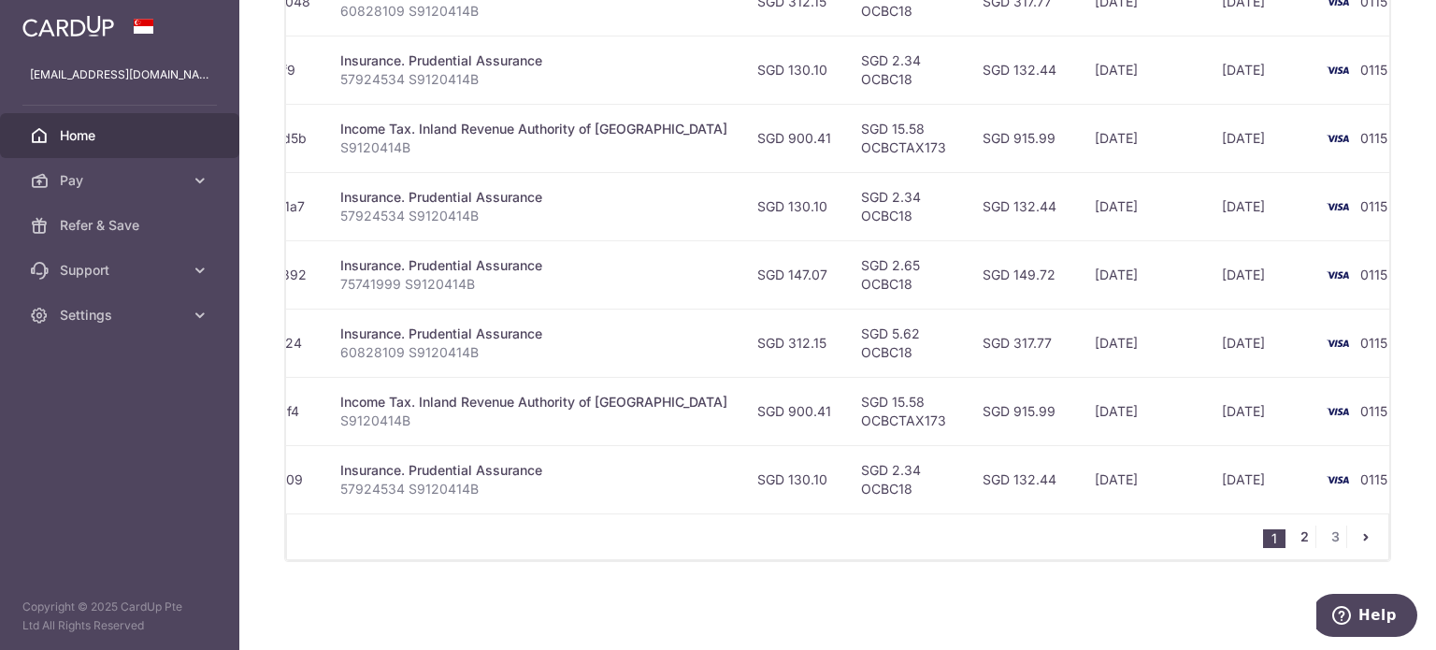
click at [1293, 537] on link "2" at bounding box center [1304, 537] width 22 height 22
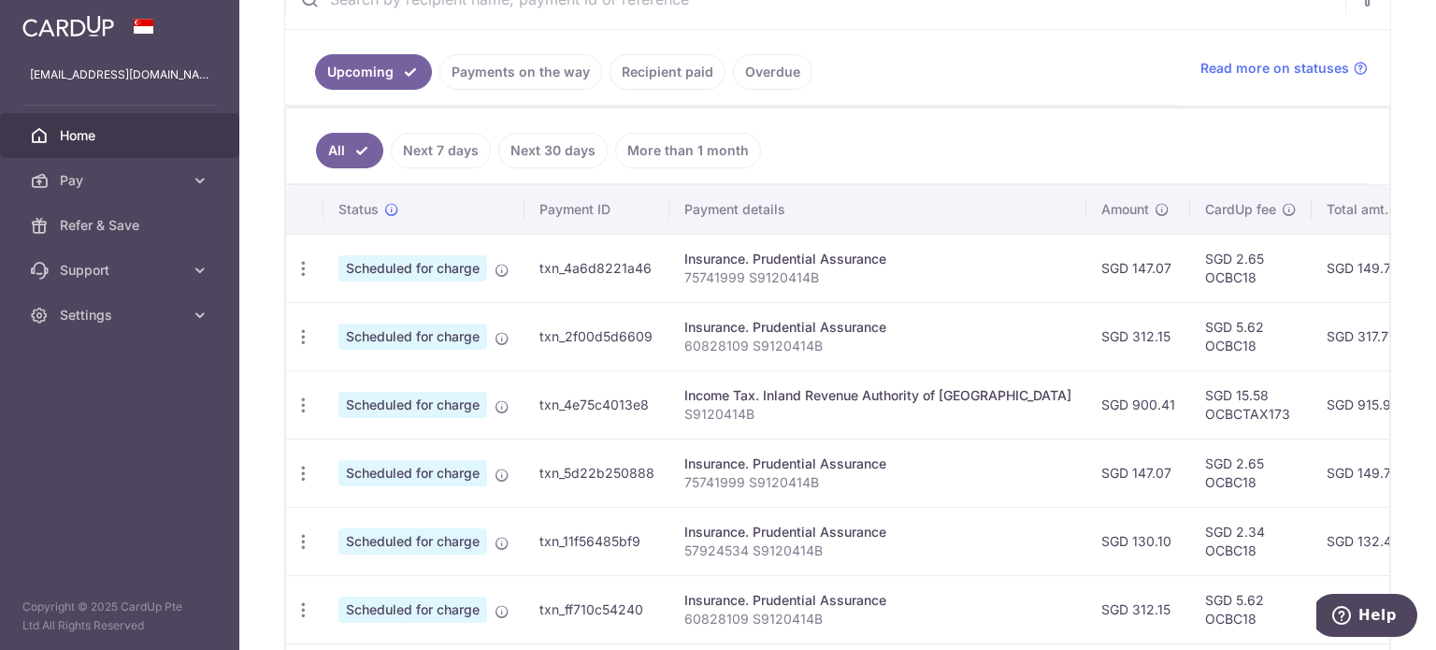
scroll to position [394, 0]
click at [1312, 335] on td "SGD 317.77" at bounding box center [1368, 335] width 112 height 68
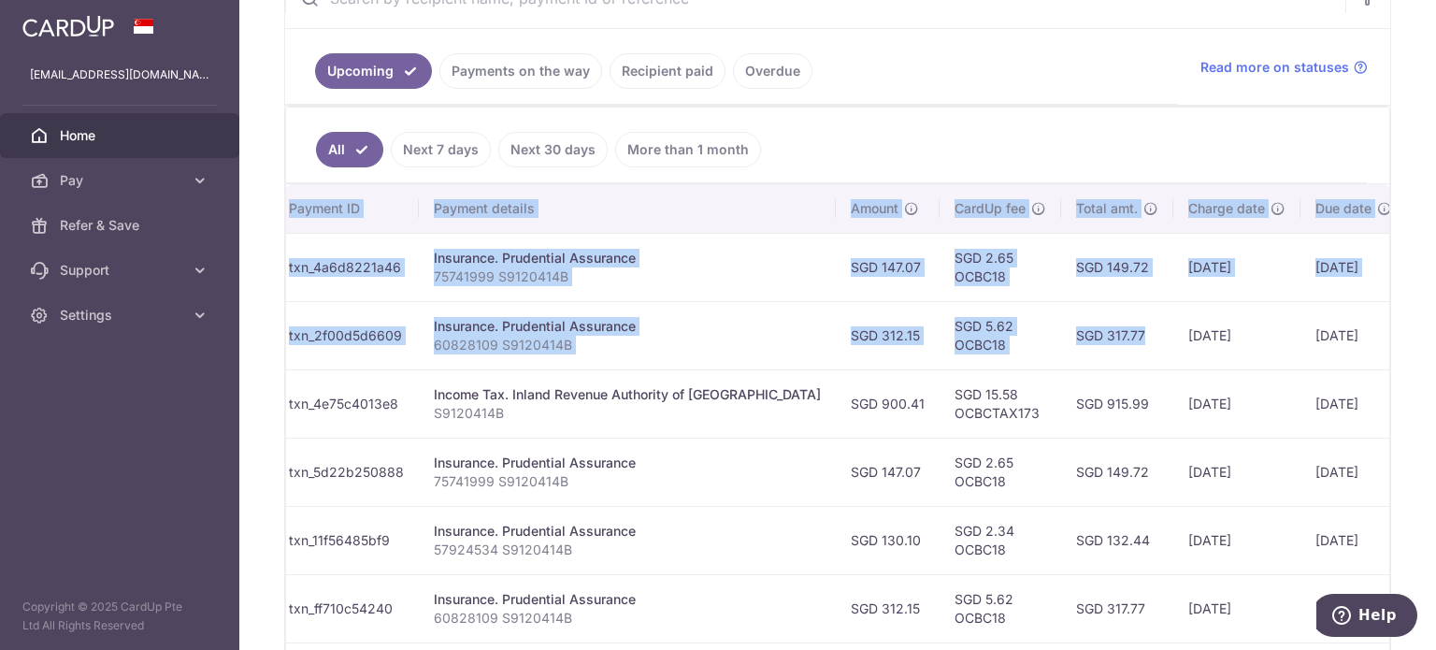
scroll to position [0, 344]
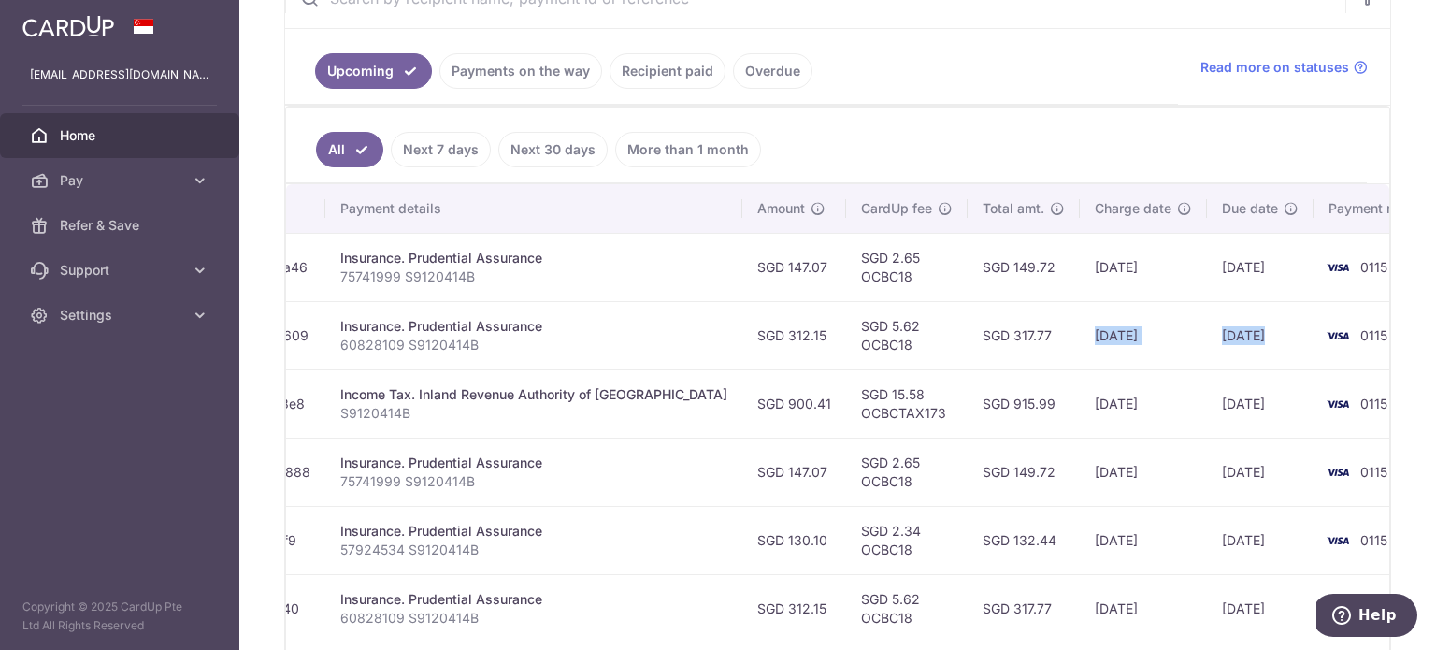
drag, startPoint x: 1296, startPoint y: 335, endPoint x: 1242, endPoint y: 363, distance: 61.1
click at [1242, 363] on tr "Update payment Cancel payment Scheduled for charge txn_2f00d5d6609 Insurance. P…" at bounding box center [699, 335] width 1514 height 68
click at [1242, 363] on td "[DATE]" at bounding box center [1260, 335] width 107 height 68
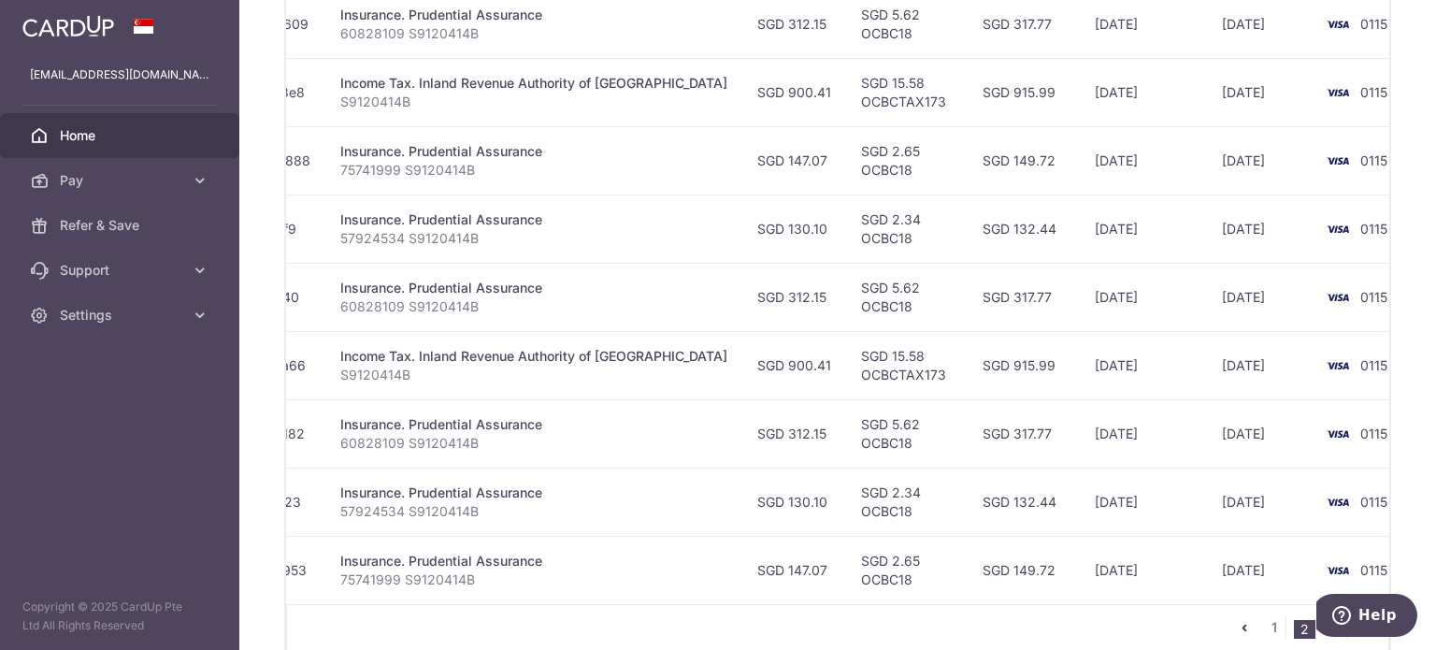
scroll to position [800, 0]
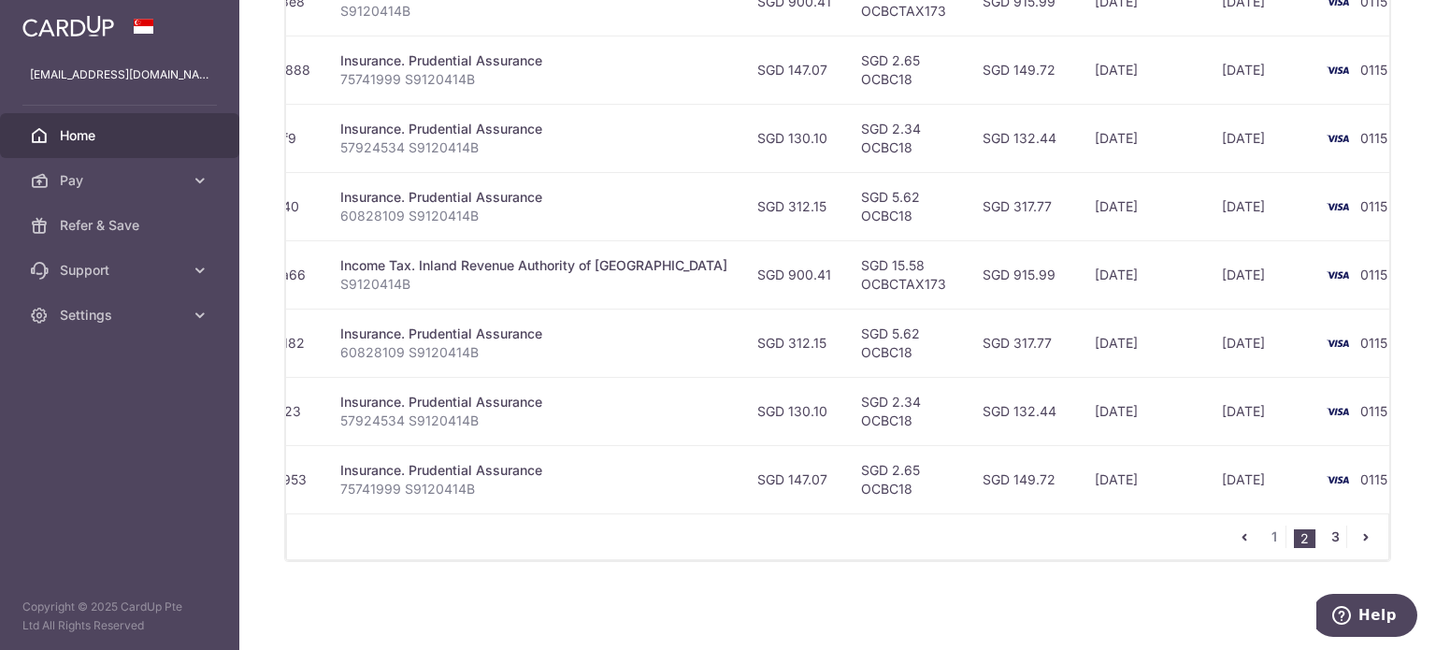
click at [1329, 541] on link "3" at bounding box center [1335, 537] width 22 height 22
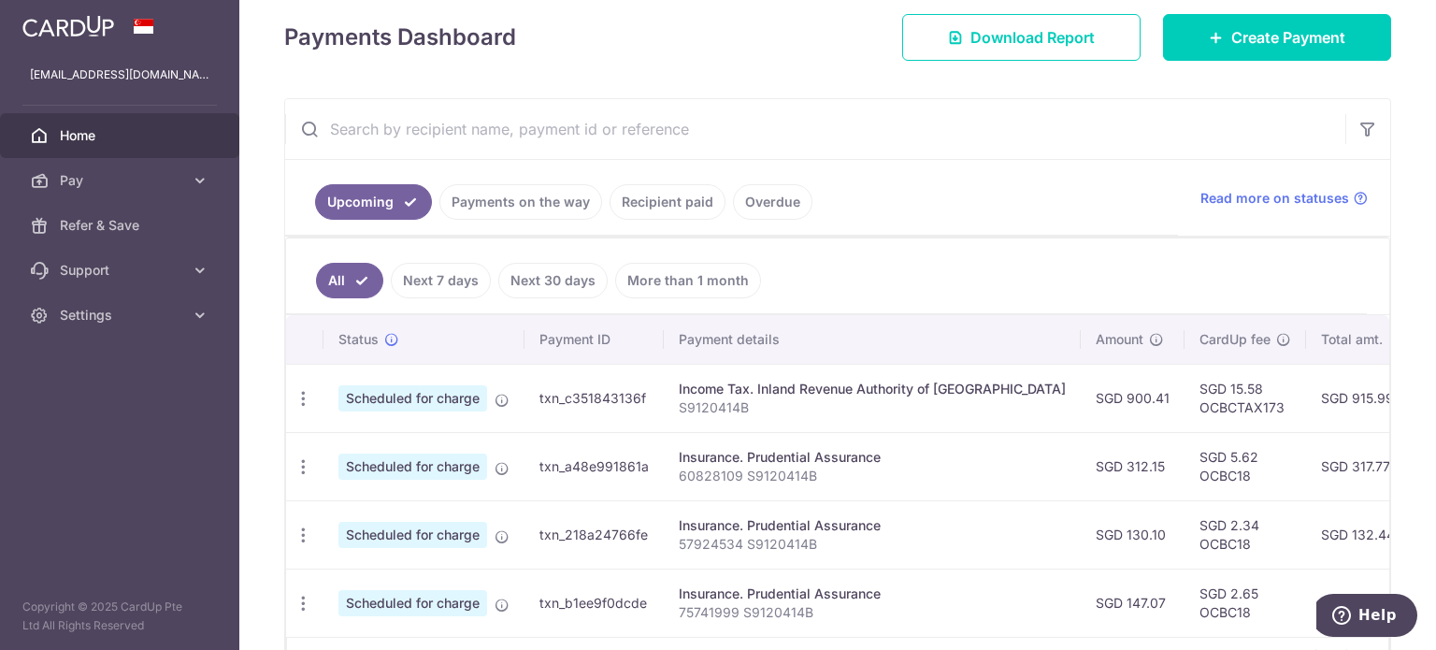
scroll to position [269, 0]
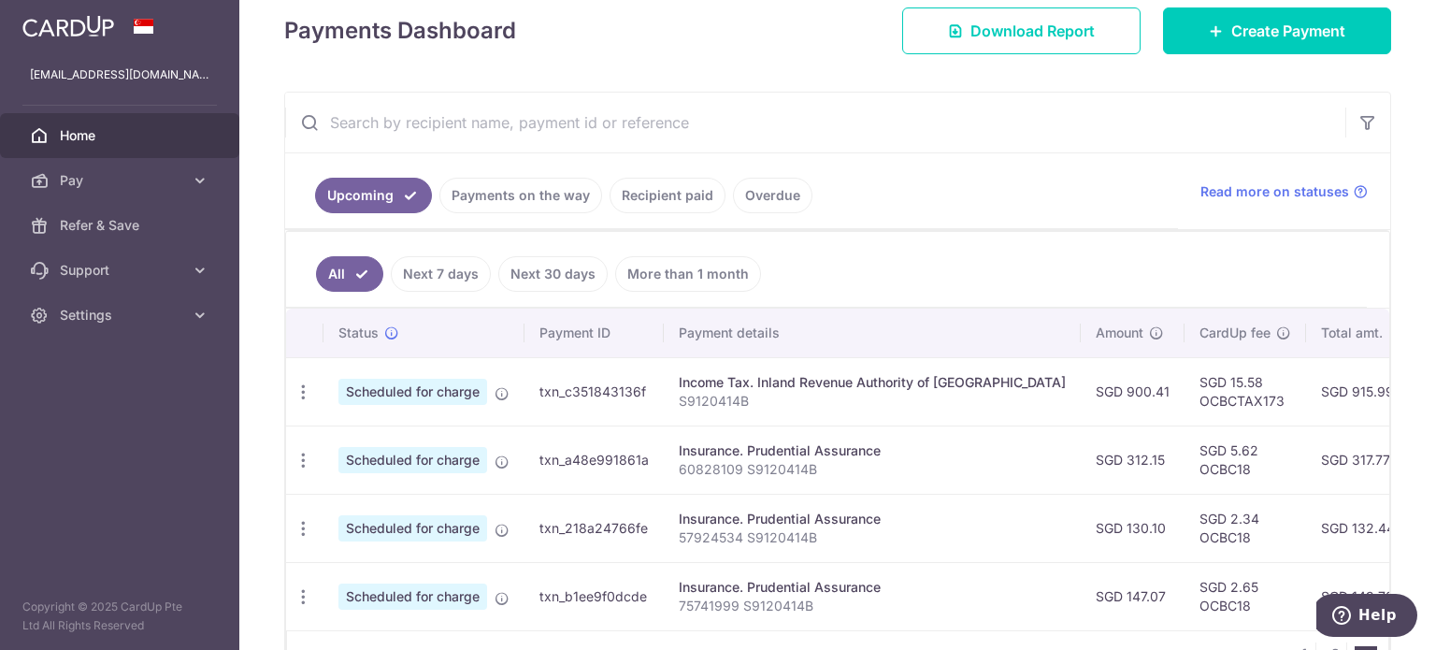
click at [1081, 394] on td "SGD 900.41" at bounding box center [1133, 391] width 104 height 68
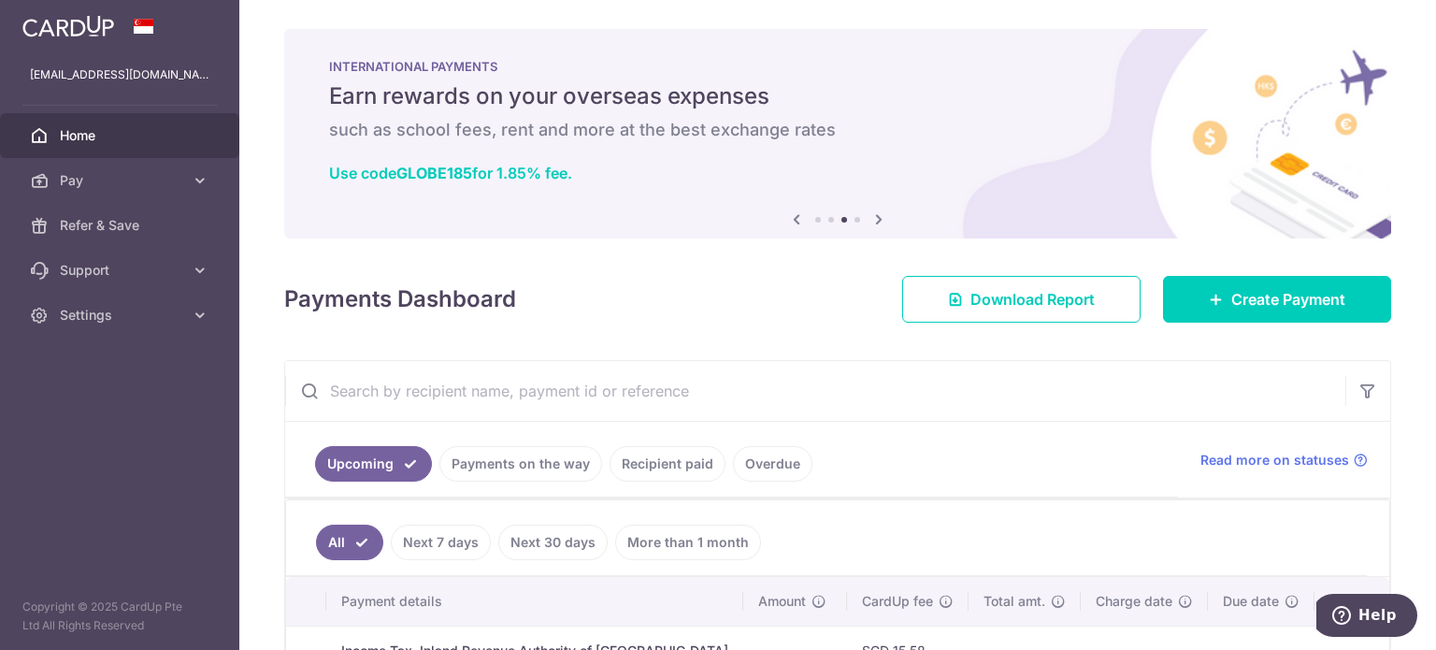
scroll to position [0, 0]
